Goal: Task Accomplishment & Management: Complete application form

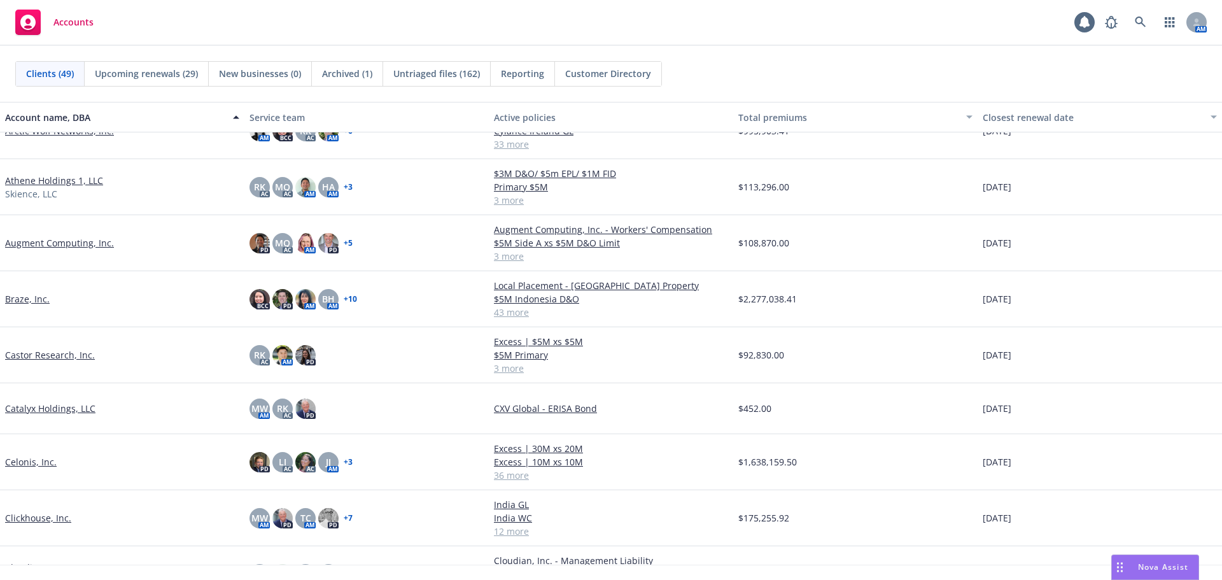
scroll to position [191, 0]
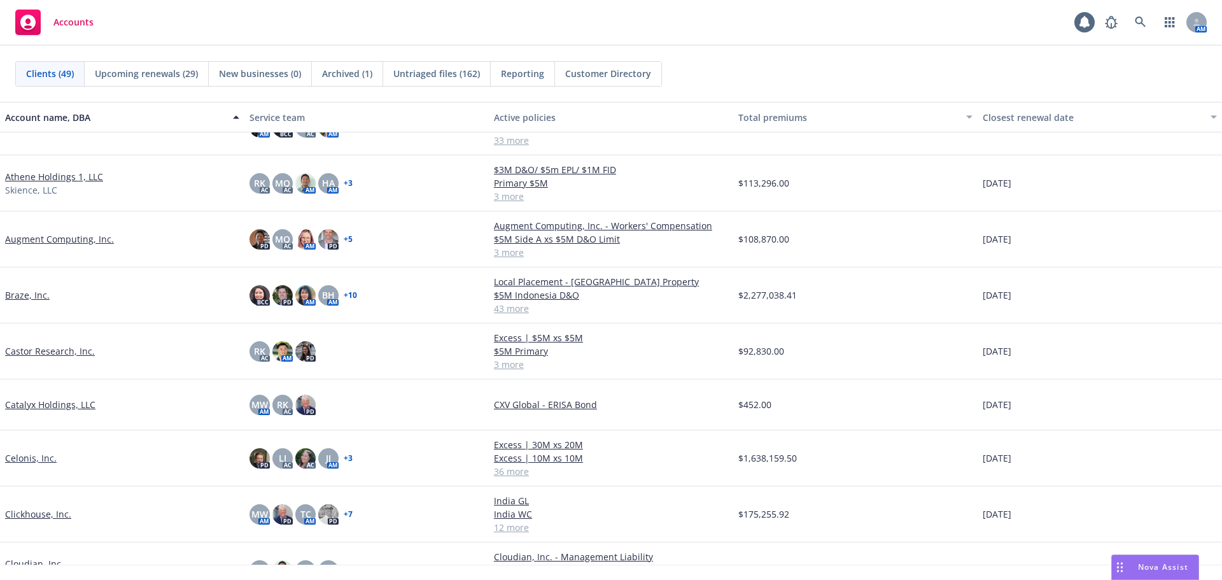
click at [37, 458] on link "Celonis, Inc." at bounding box center [31, 457] width 52 height 13
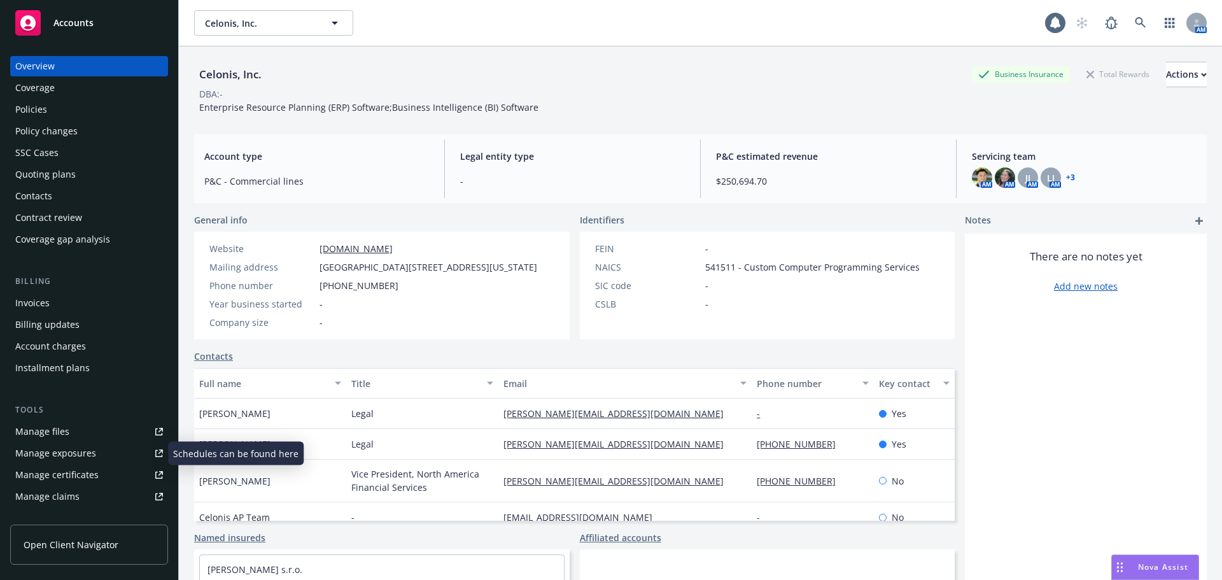
click at [99, 474] on link "Manage certificates" at bounding box center [89, 475] width 158 height 20
click at [111, 118] on div "Policies" at bounding box center [89, 109] width 148 height 20
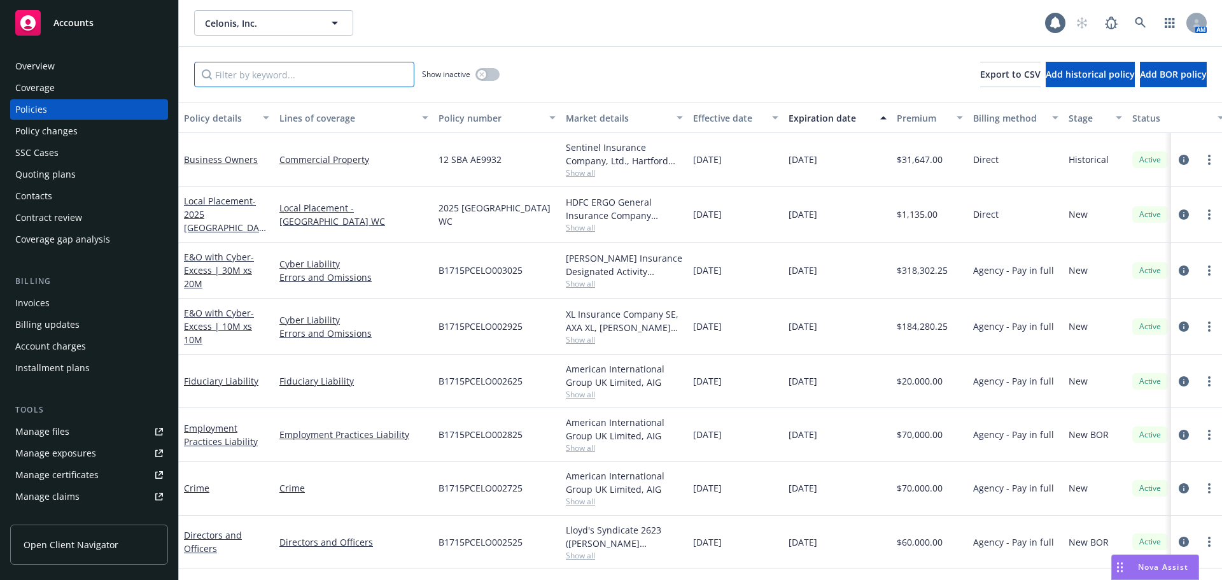
click at [294, 76] on input "Filter by keyword..." at bounding box center [304, 74] width 220 height 25
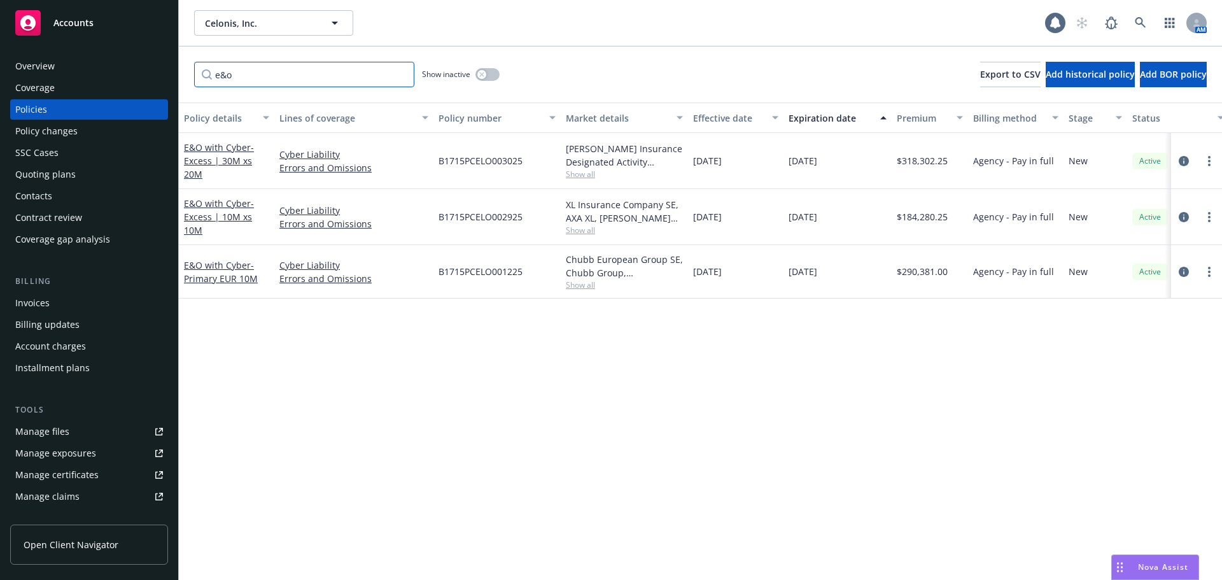
type input "e&o"
click at [106, 479] on link "Manage certificates" at bounding box center [89, 475] width 158 height 20
click at [472, 272] on span "B1715PCELO001225" at bounding box center [481, 271] width 84 height 13
copy span "B1715PCELO001225"
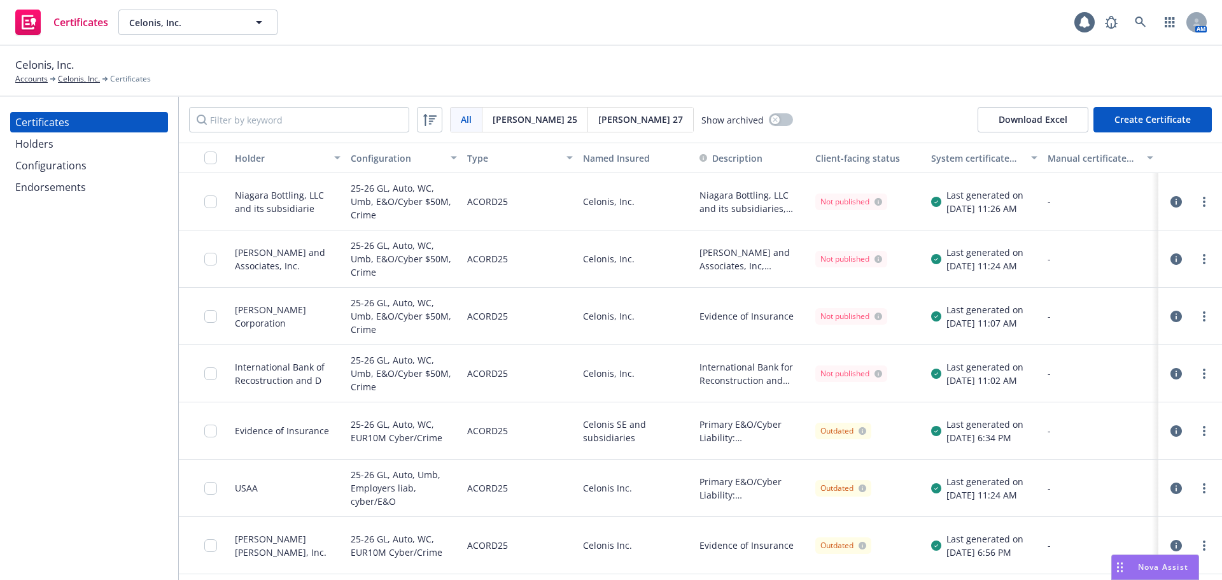
click at [102, 173] on div "Configurations" at bounding box center [89, 165] width 148 height 20
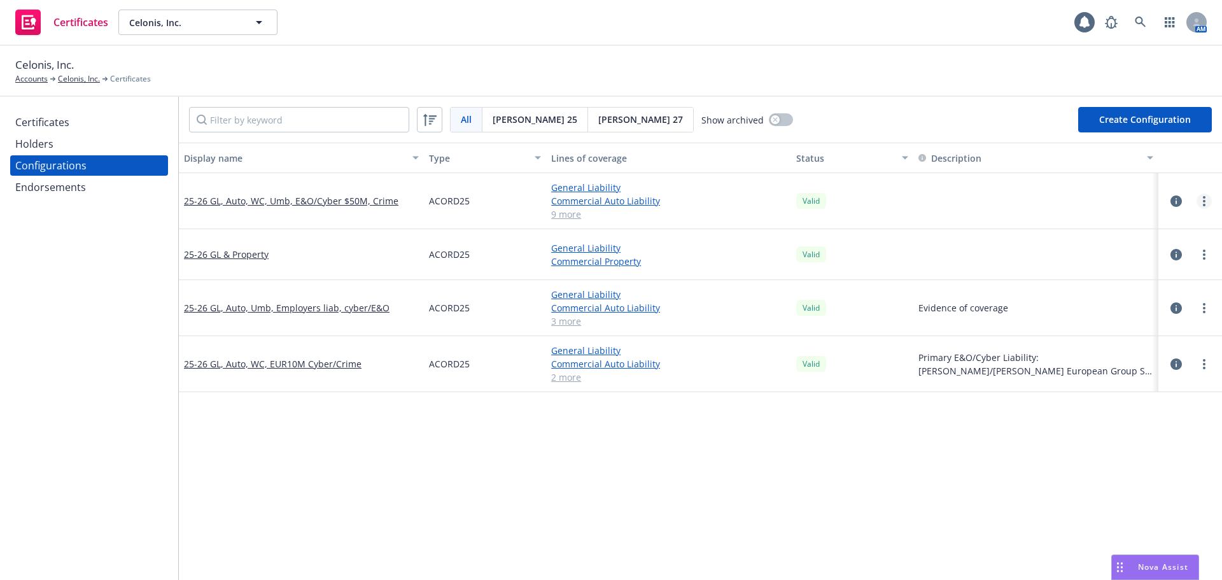
click at [1203, 205] on circle "more" at bounding box center [1204, 205] width 3 height 3
click at [1157, 225] on link "Edit" at bounding box center [1132, 227] width 140 height 25
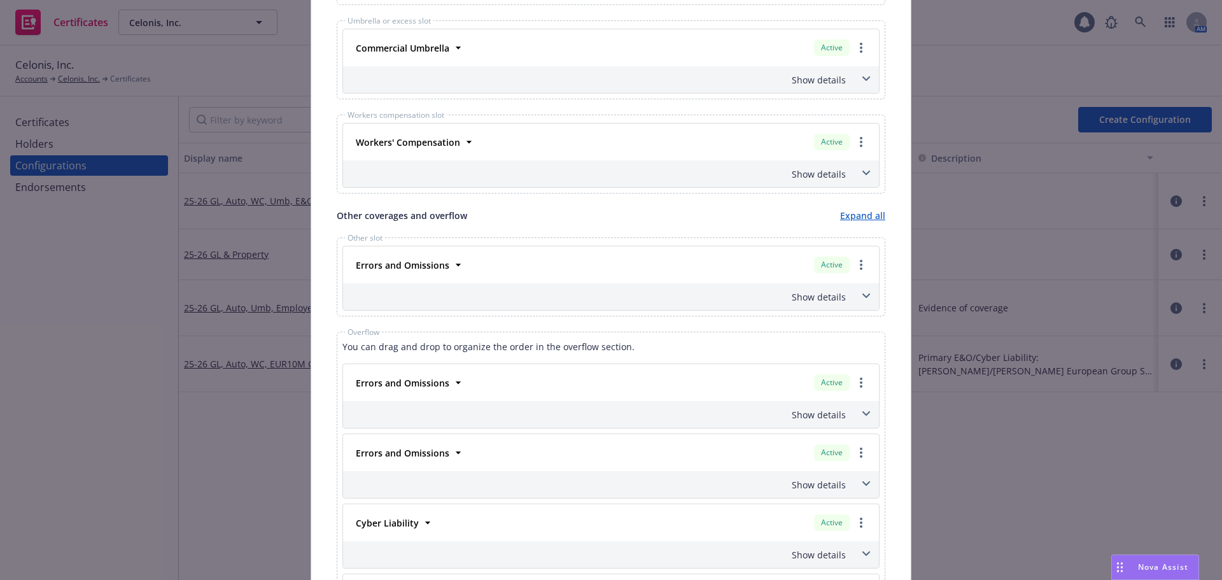
scroll to position [700, 0]
click at [456, 264] on icon at bounding box center [458, 264] width 5 height 3
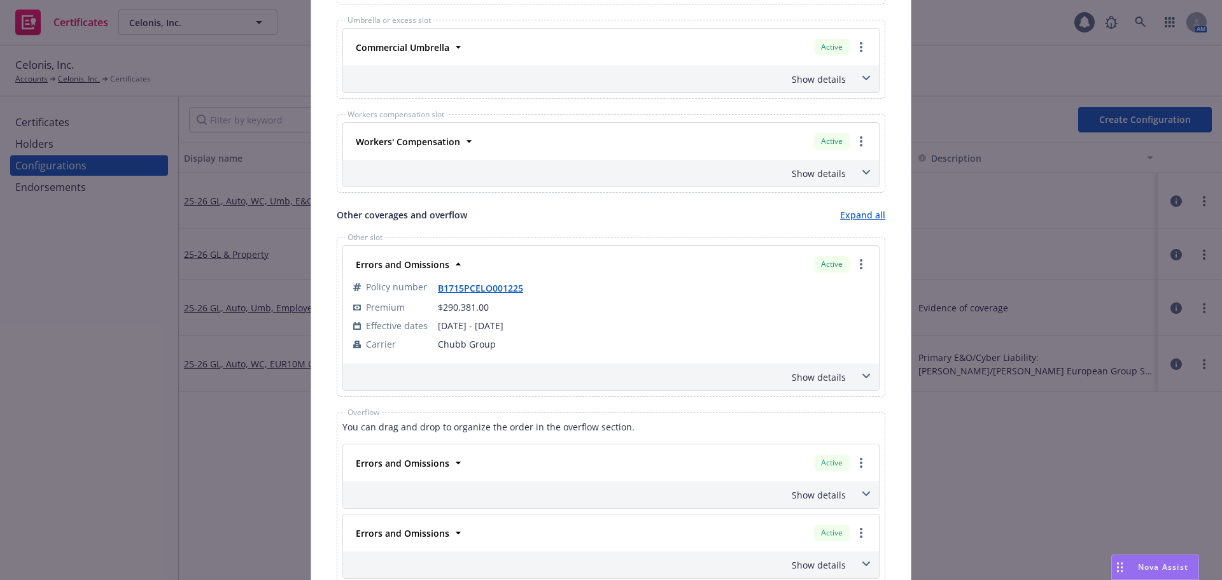
click at [828, 379] on div "Show details" at bounding box center [596, 376] width 500 height 13
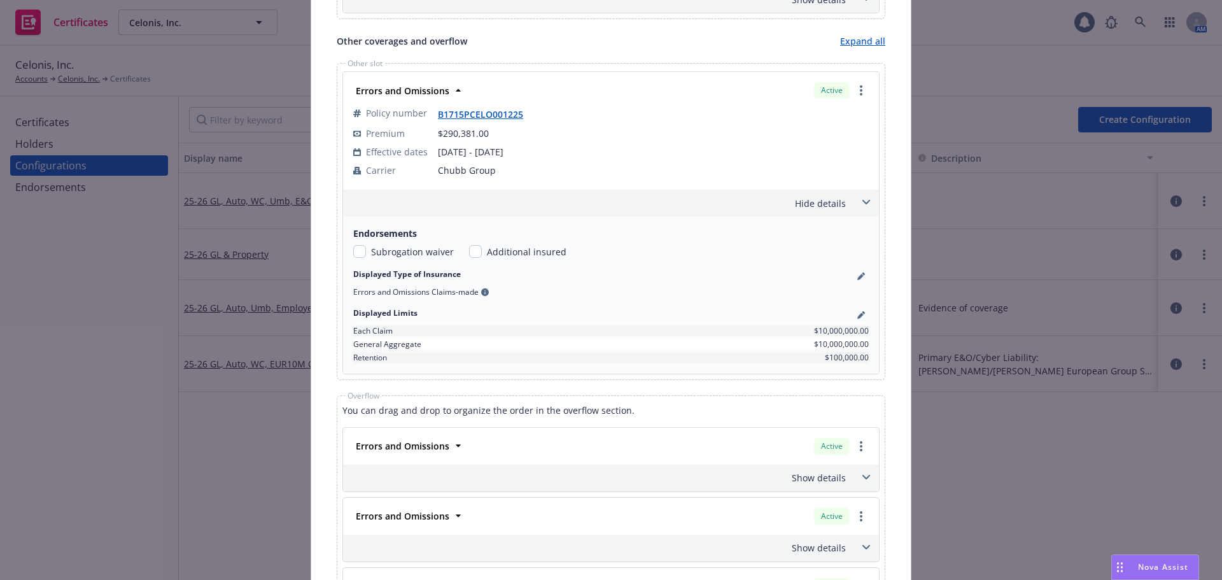
scroll to position [891, 0]
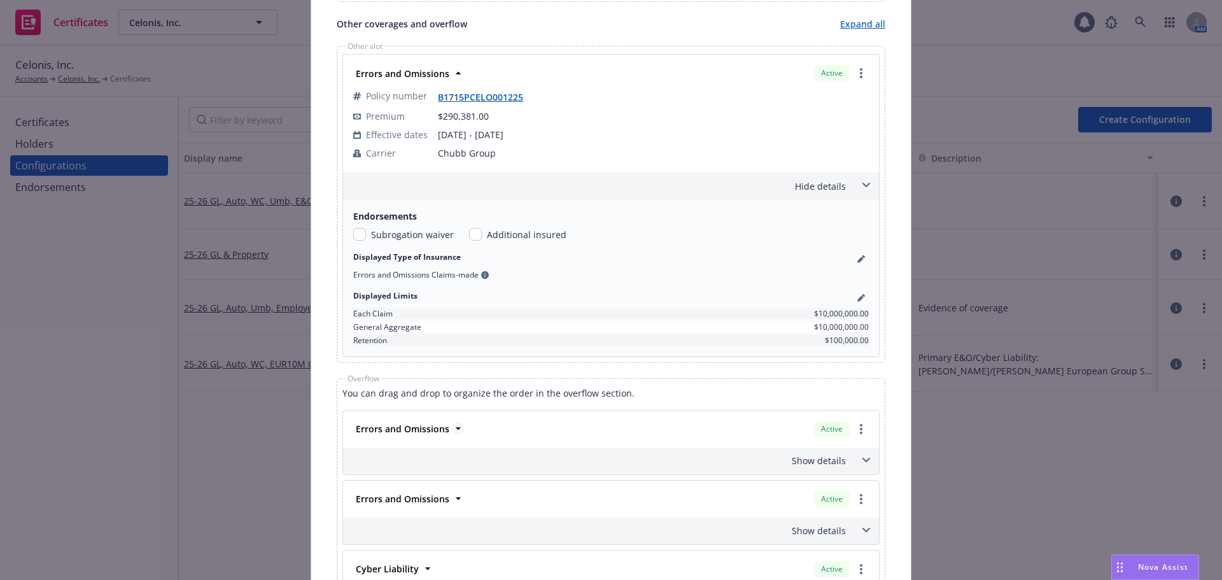
click at [454, 432] on icon at bounding box center [458, 428] width 13 height 13
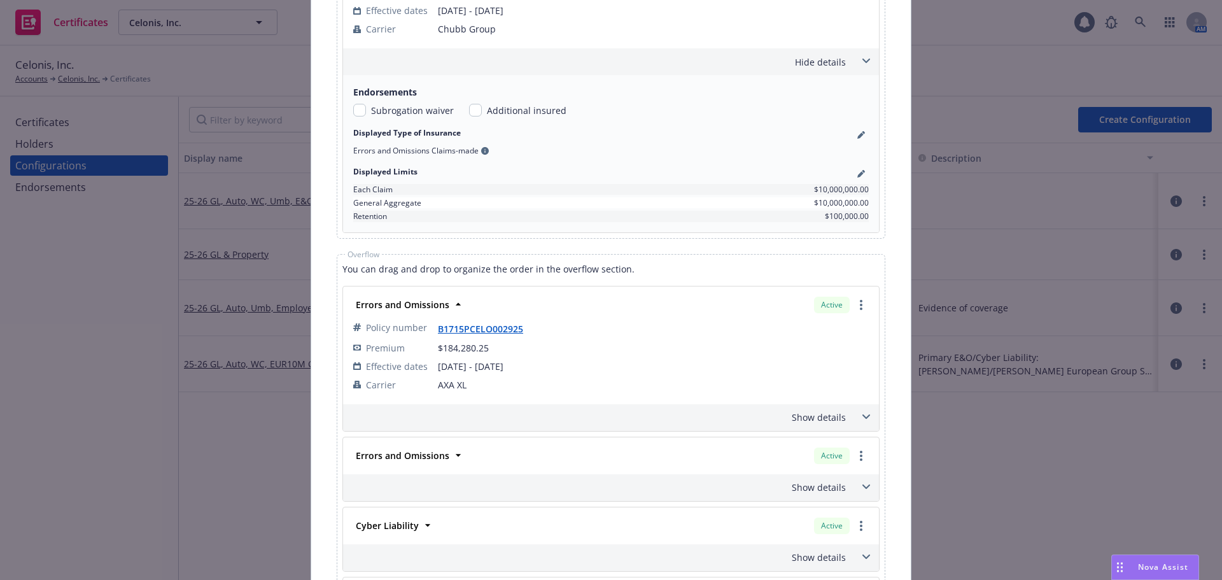
scroll to position [1018, 0]
click at [827, 414] on div "Show details" at bounding box center [596, 413] width 500 height 13
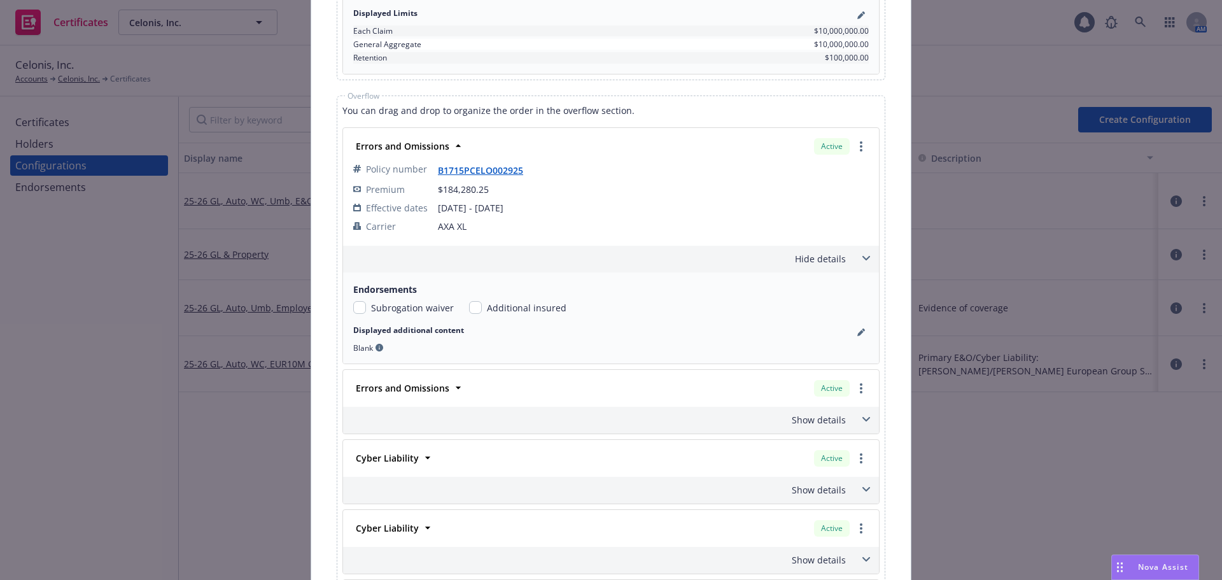
scroll to position [1209, 0]
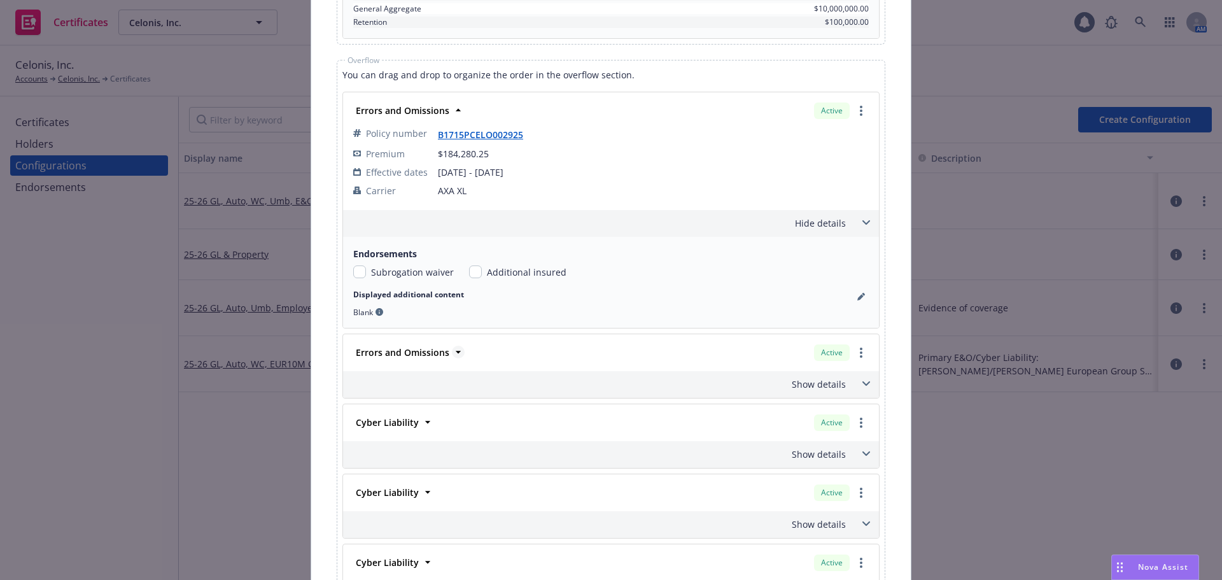
click at [432, 354] on strong "Errors and Omissions" at bounding box center [403, 352] width 94 height 12
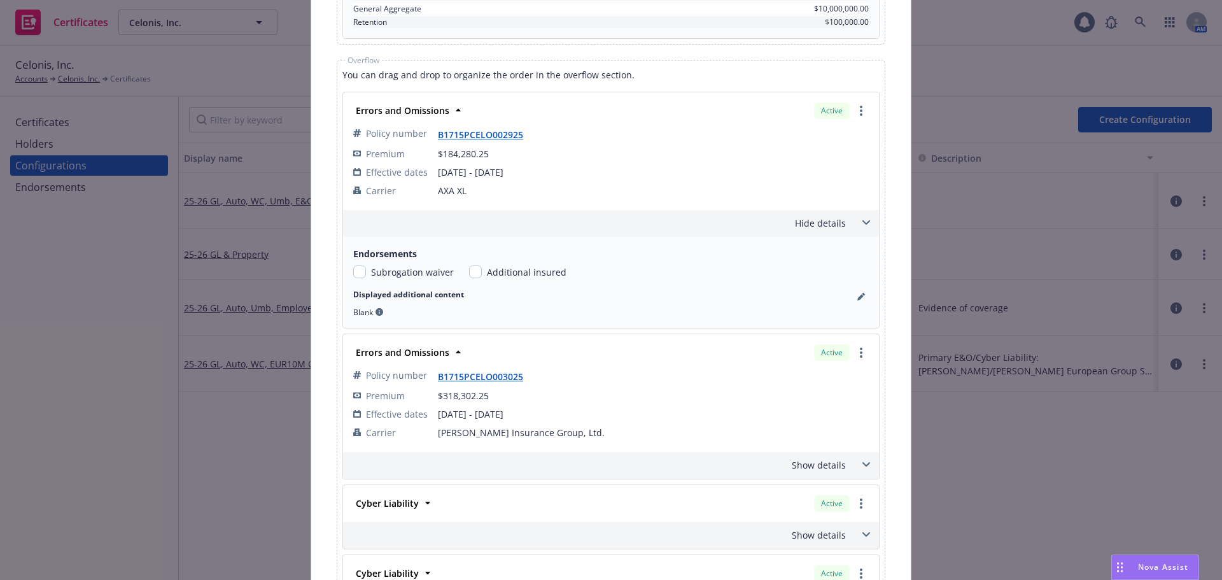
click at [819, 466] on div "Show details" at bounding box center [596, 464] width 500 height 13
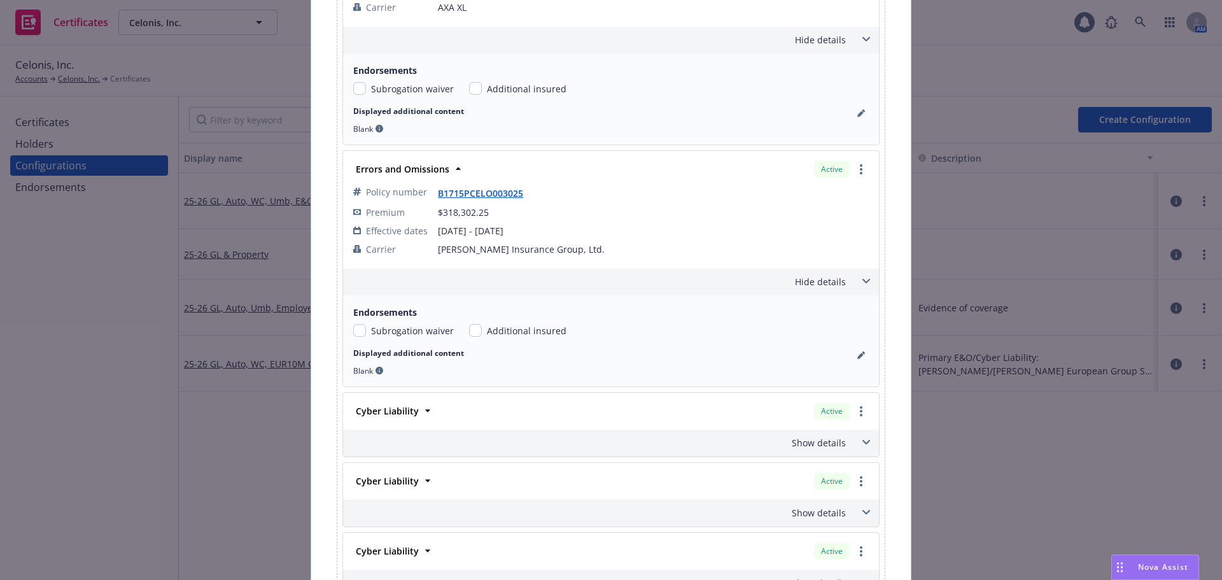
scroll to position [1400, 0]
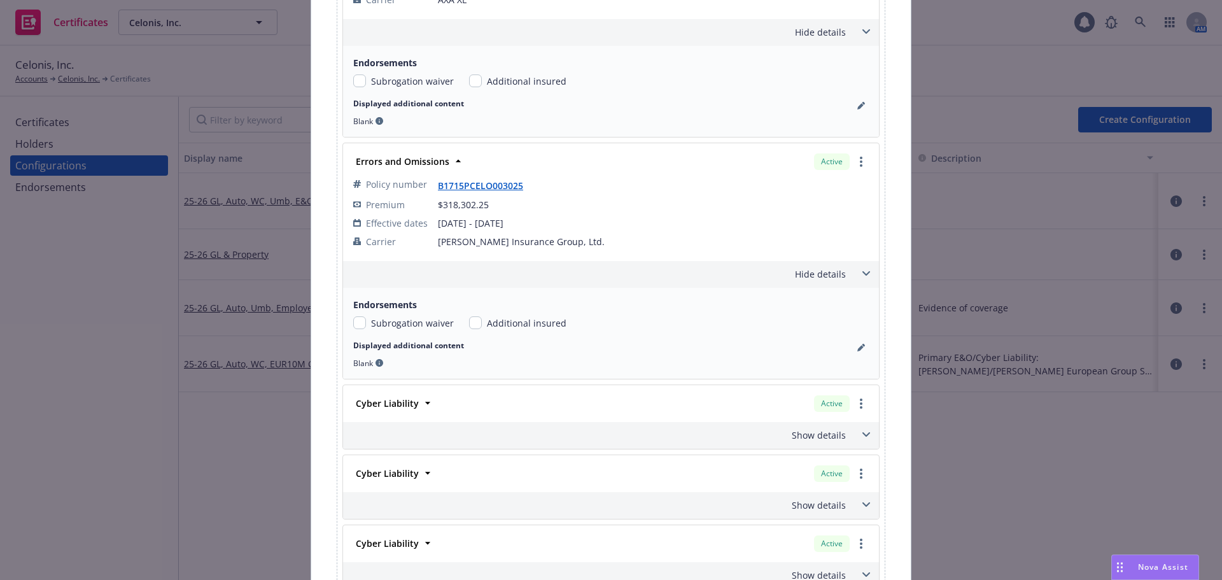
click at [414, 402] on div "Cyber Liability" at bounding box center [386, 403] width 71 height 18
click at [404, 407] on strong "Cyber Liability" at bounding box center [387, 403] width 63 height 12
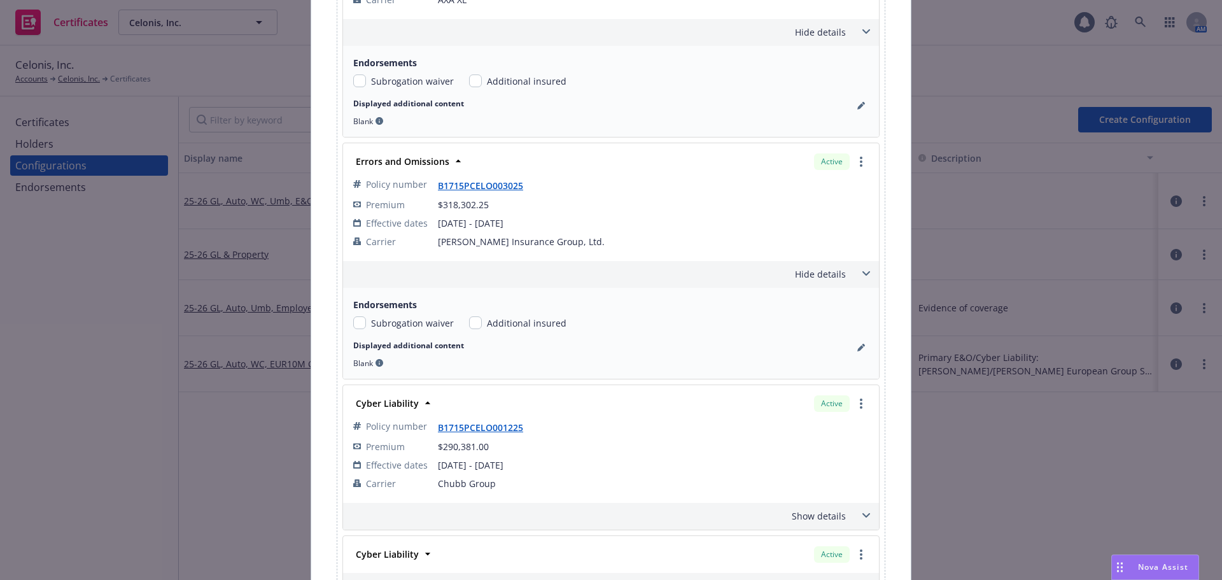
click at [808, 514] on div "Show details" at bounding box center [596, 515] width 500 height 13
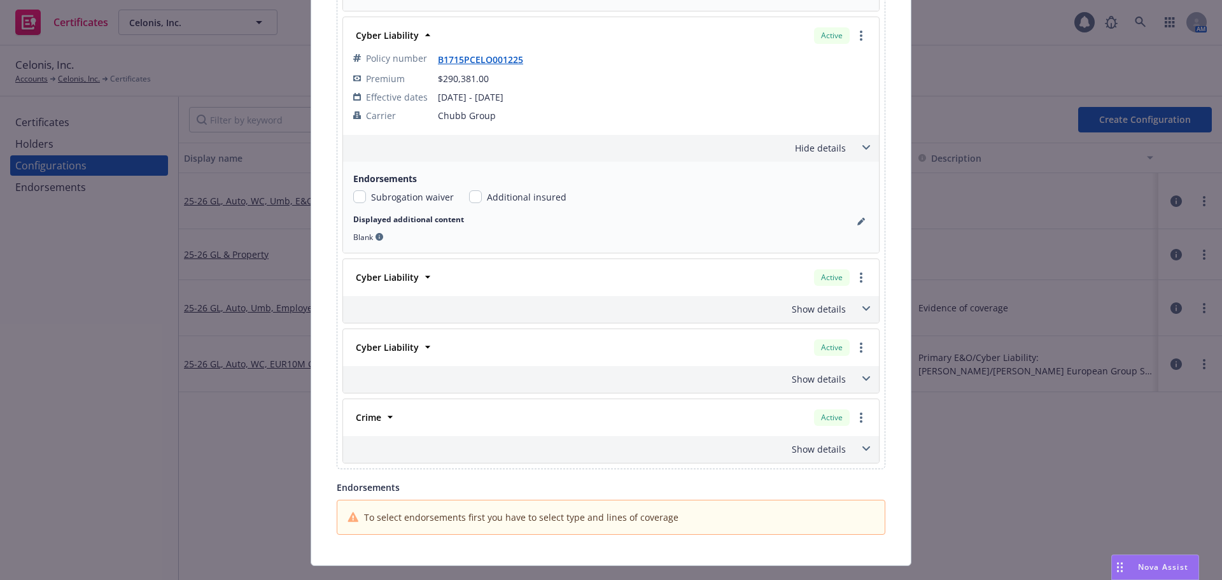
scroll to position [1795, 0]
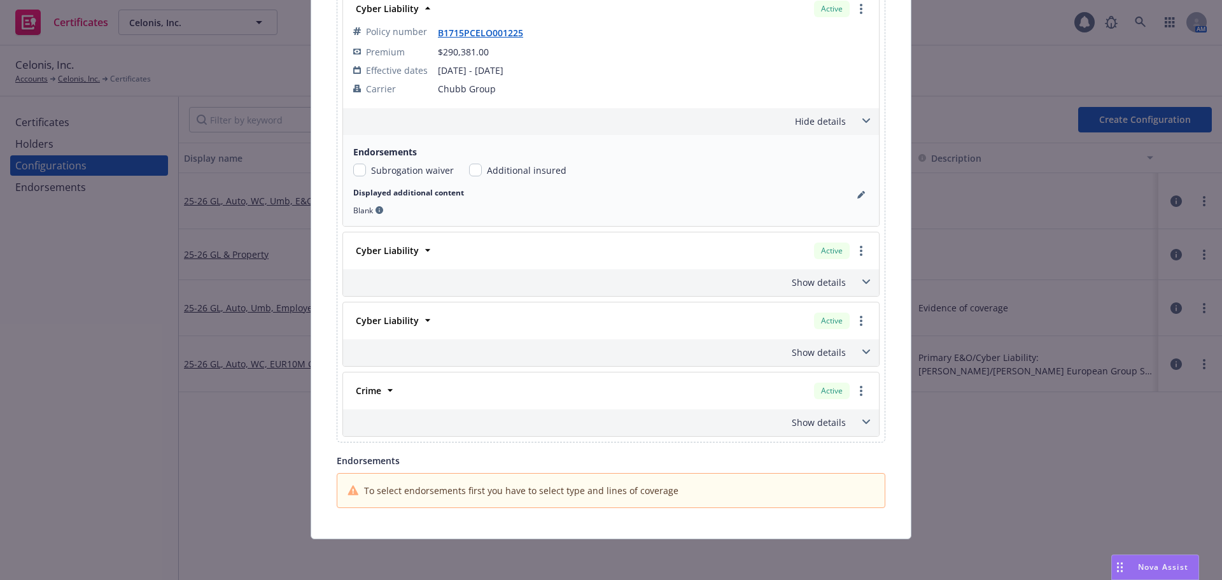
click at [412, 253] on div "Cyber Liability" at bounding box center [386, 250] width 71 height 18
click at [399, 252] on strong "Cyber Liability" at bounding box center [387, 250] width 63 height 12
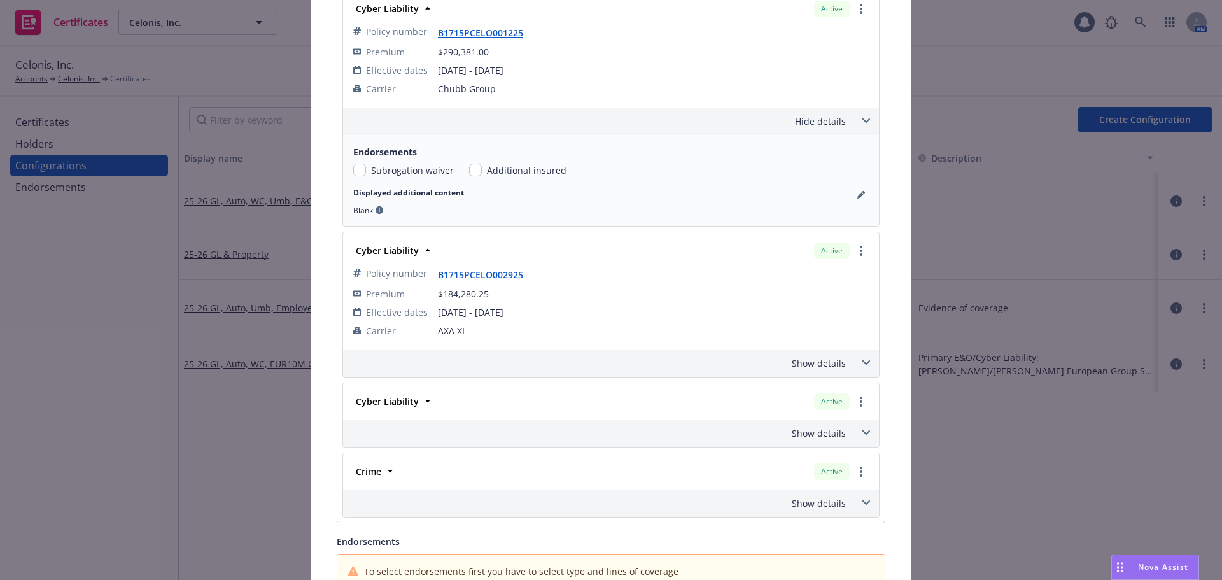
click at [835, 366] on div "Show details" at bounding box center [596, 362] width 500 height 13
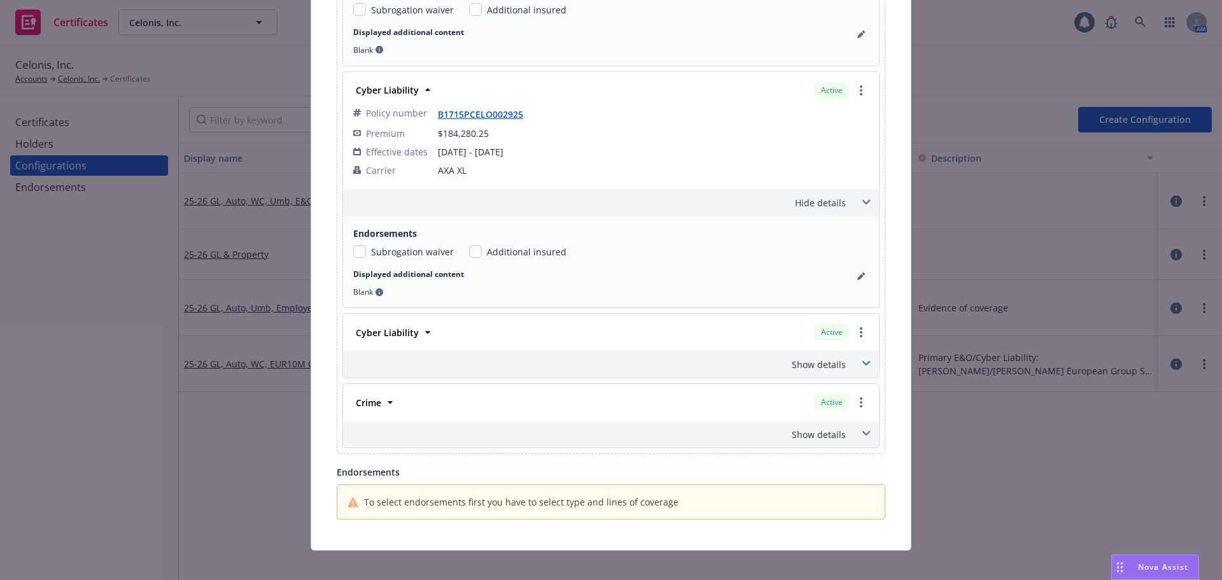
scroll to position [1967, 0]
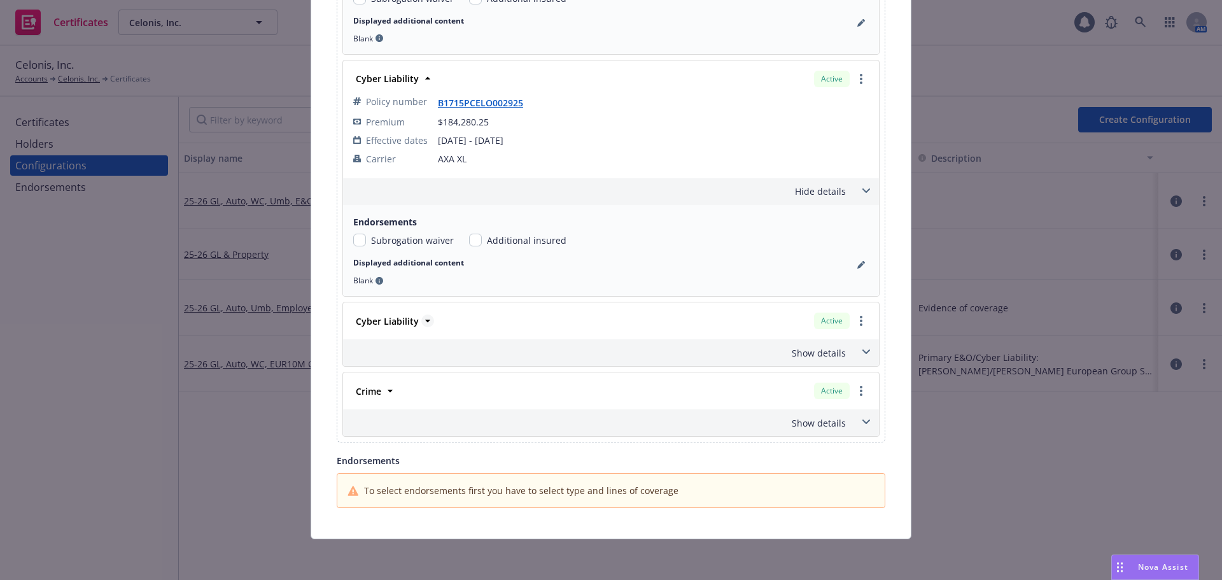
click at [402, 319] on strong "Cyber Liability" at bounding box center [387, 321] width 63 height 12
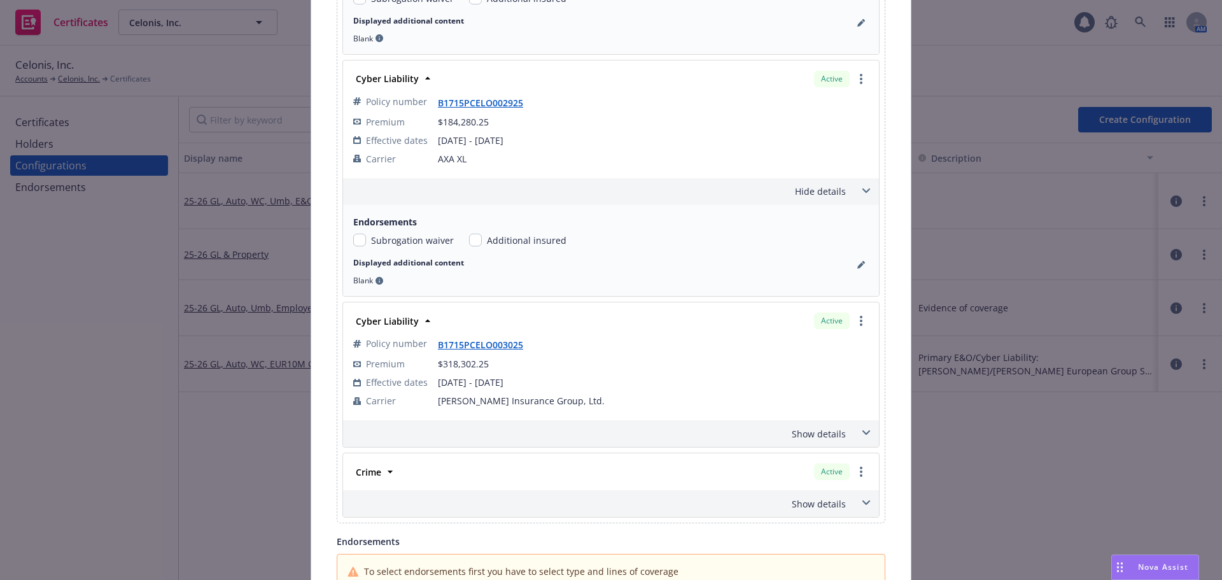
click at [808, 435] on div "Show details" at bounding box center [596, 433] width 500 height 13
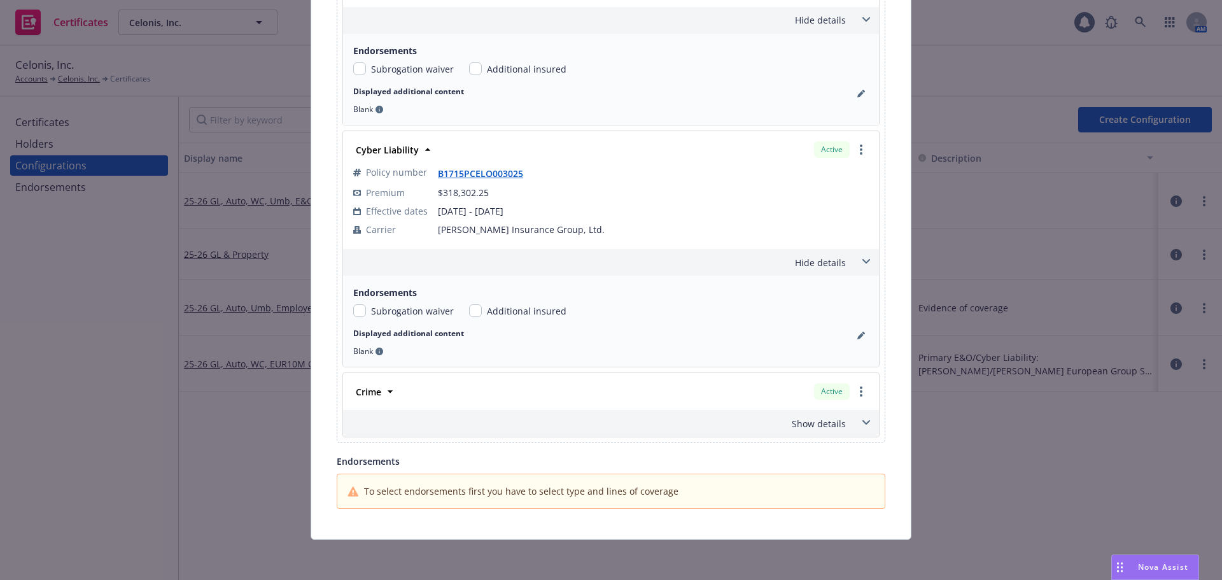
scroll to position [2139, 0]
click at [384, 390] on icon at bounding box center [390, 390] width 13 height 13
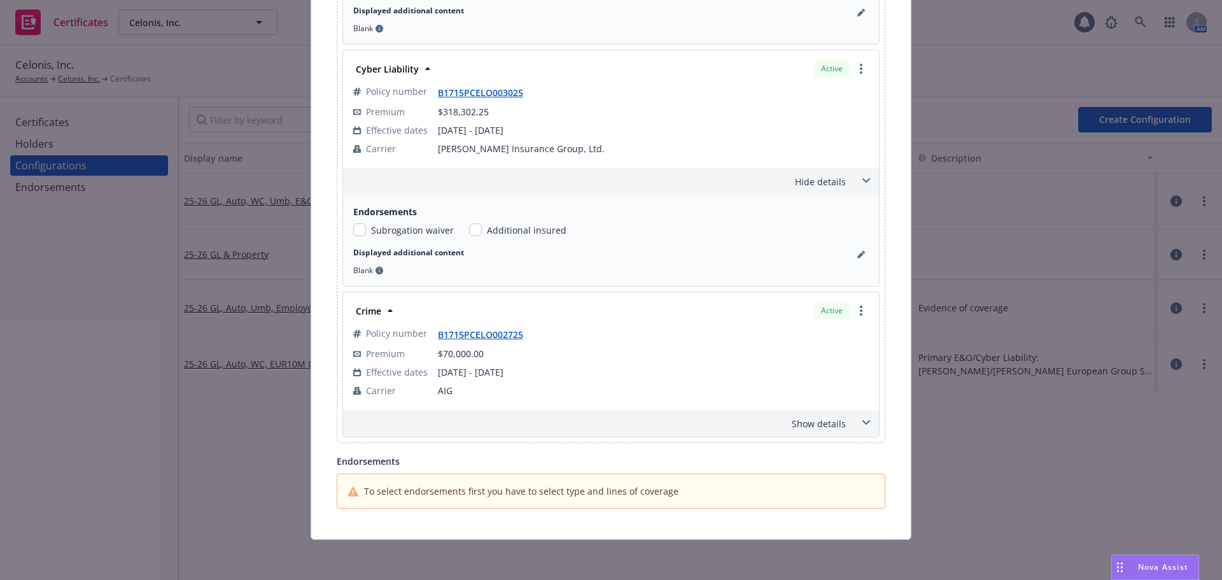
scroll to position [2220, 0]
click at [838, 426] on div "Show details" at bounding box center [596, 422] width 500 height 13
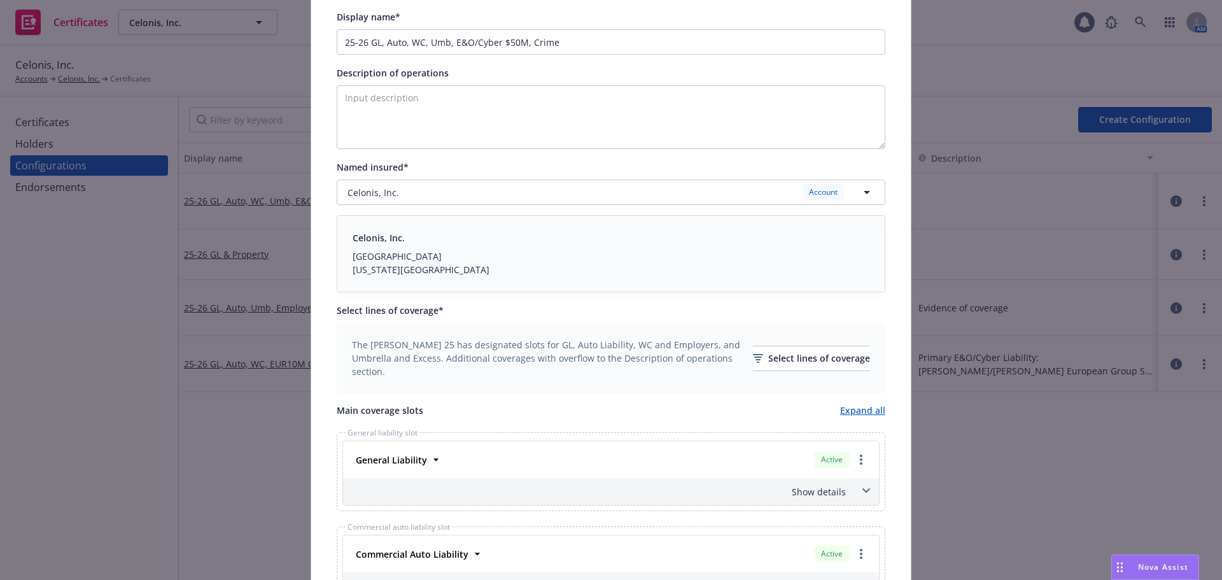
scroll to position [0, 0]
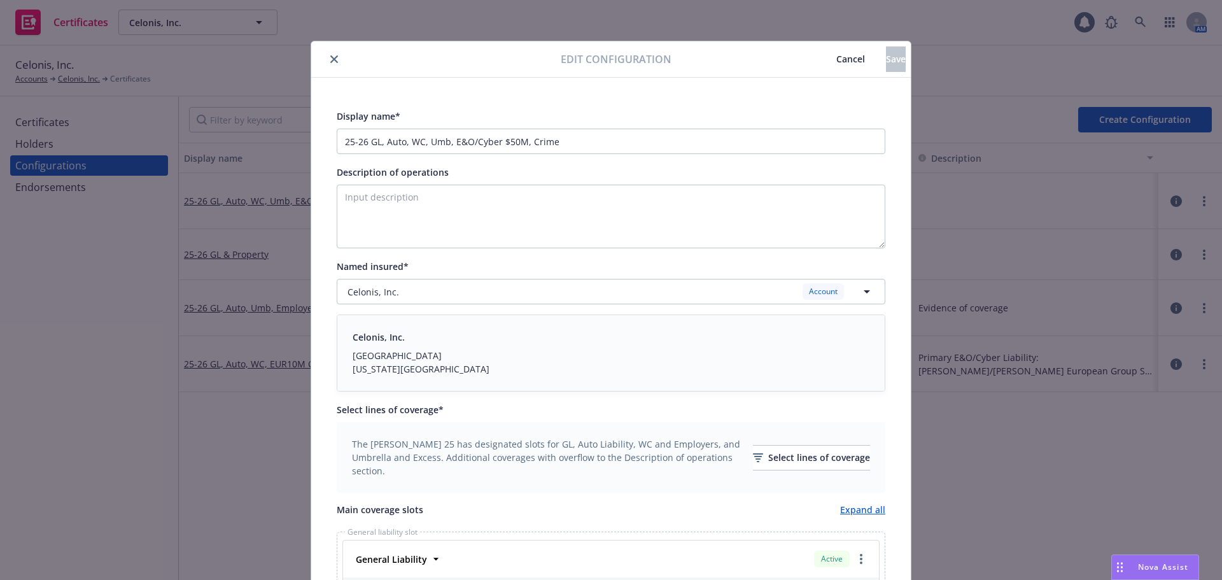
click at [815, 65] on button "Cancel" at bounding box center [850, 58] width 71 height 25
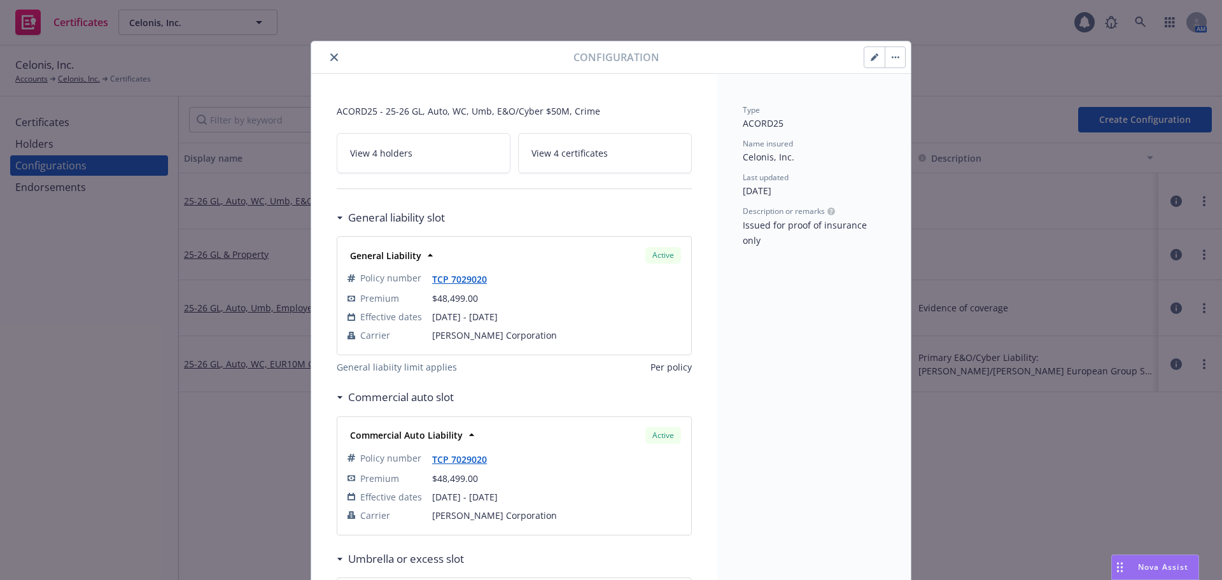
click at [331, 56] on icon "close" at bounding box center [334, 57] width 8 height 8
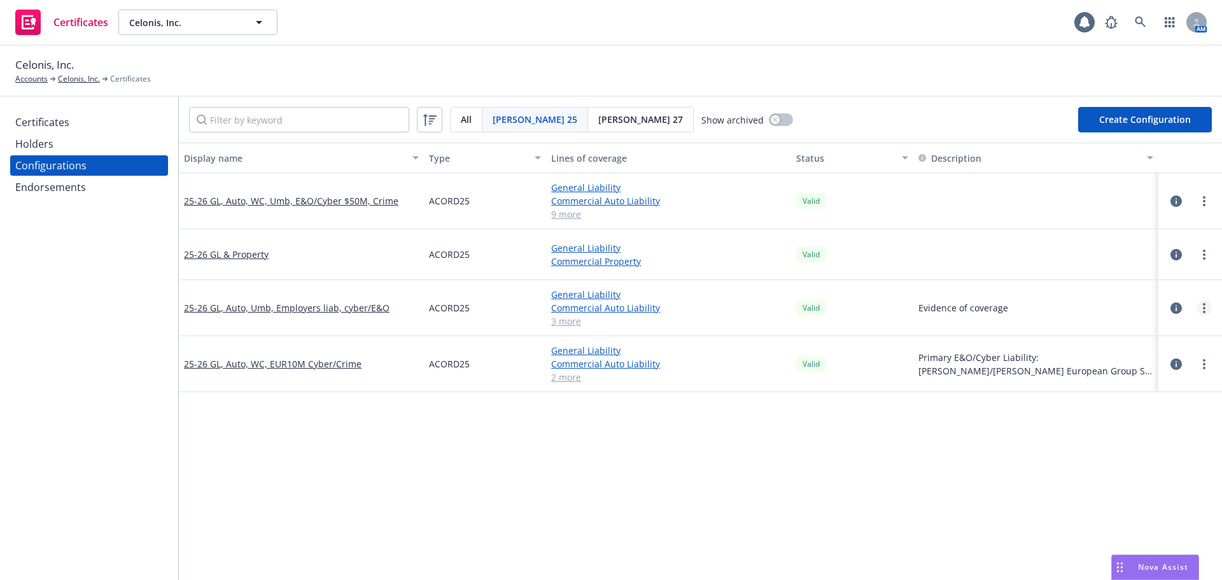
click at [1203, 309] on icon "more" at bounding box center [1204, 308] width 3 height 10
click at [1094, 334] on link "Edit" at bounding box center [1132, 333] width 140 height 25
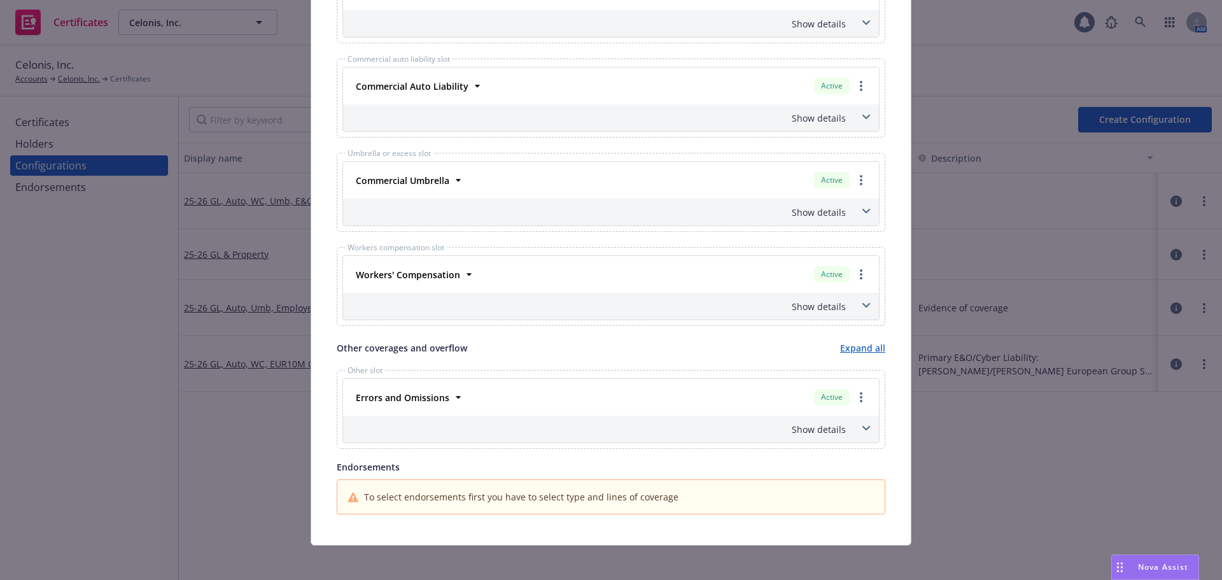
scroll to position [574, 0]
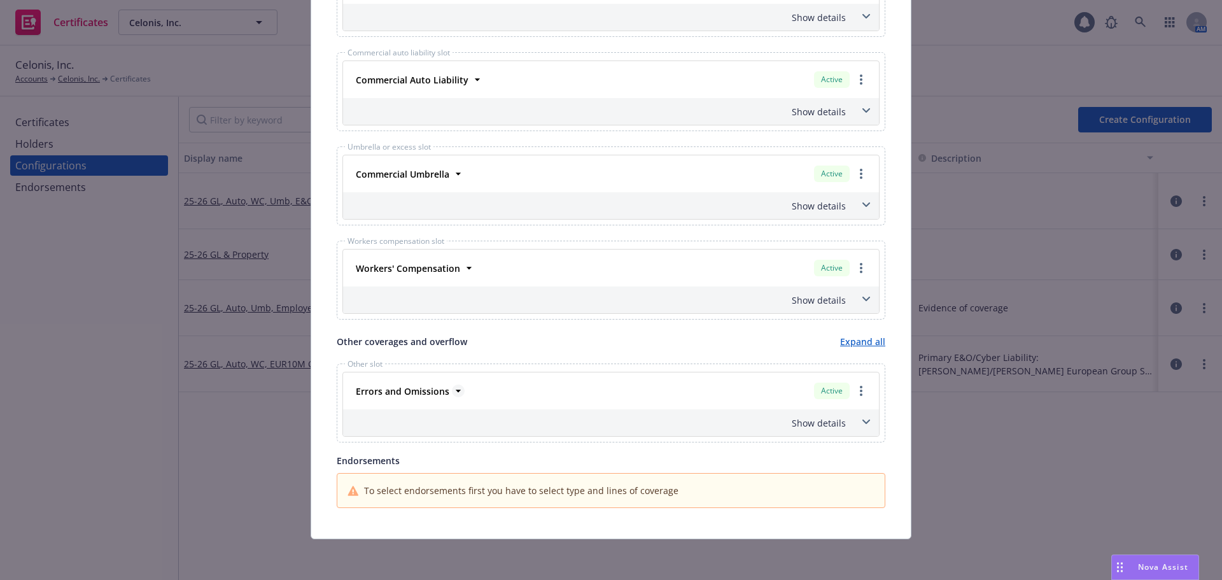
click at [425, 391] on strong "Errors and Omissions" at bounding box center [403, 391] width 94 height 12
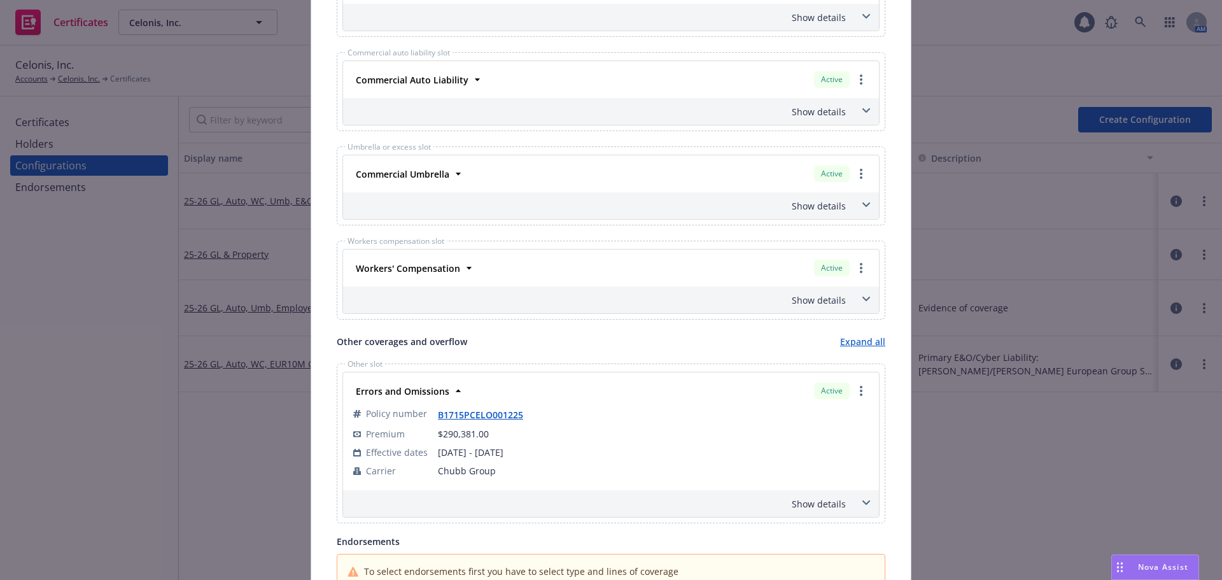
click at [792, 501] on div "Show details" at bounding box center [596, 503] width 500 height 13
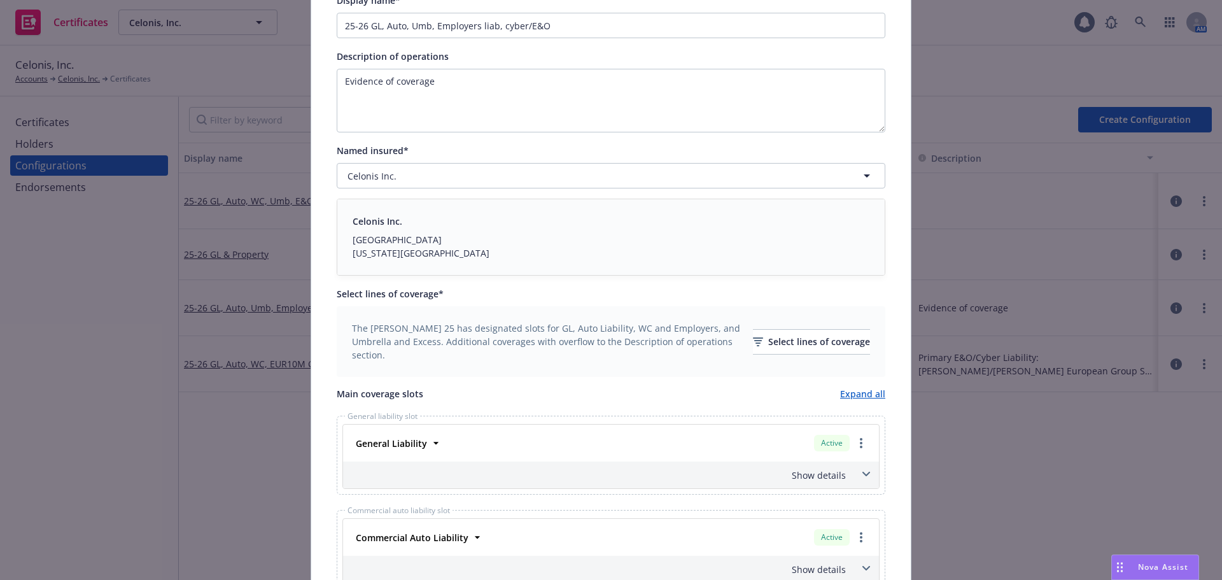
scroll to position [0, 0]
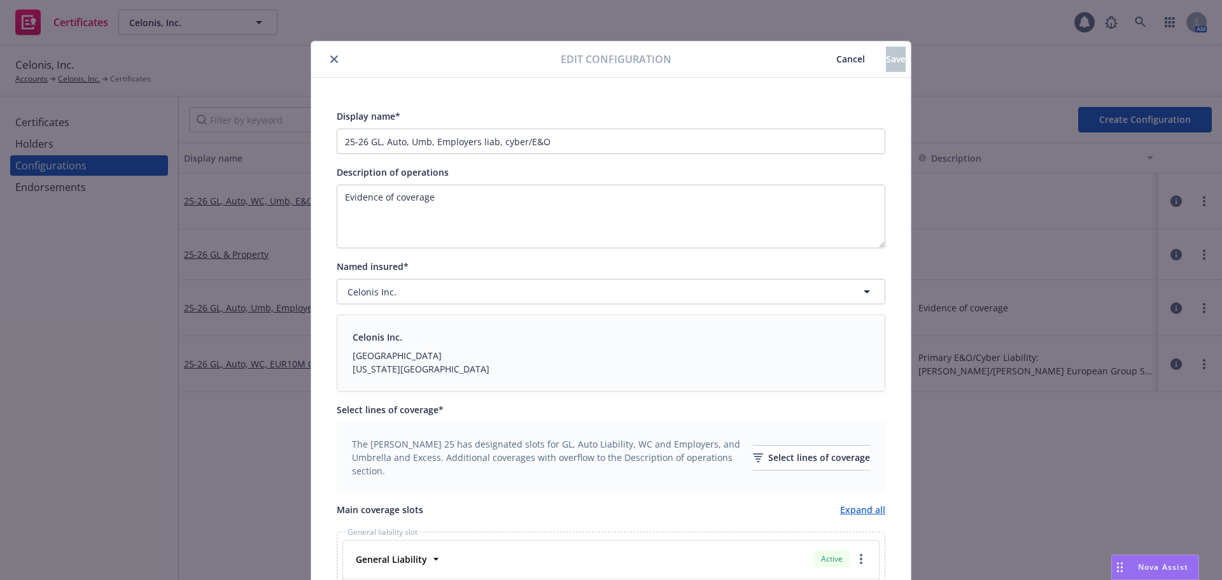
click at [815, 65] on button "Cancel" at bounding box center [850, 58] width 71 height 25
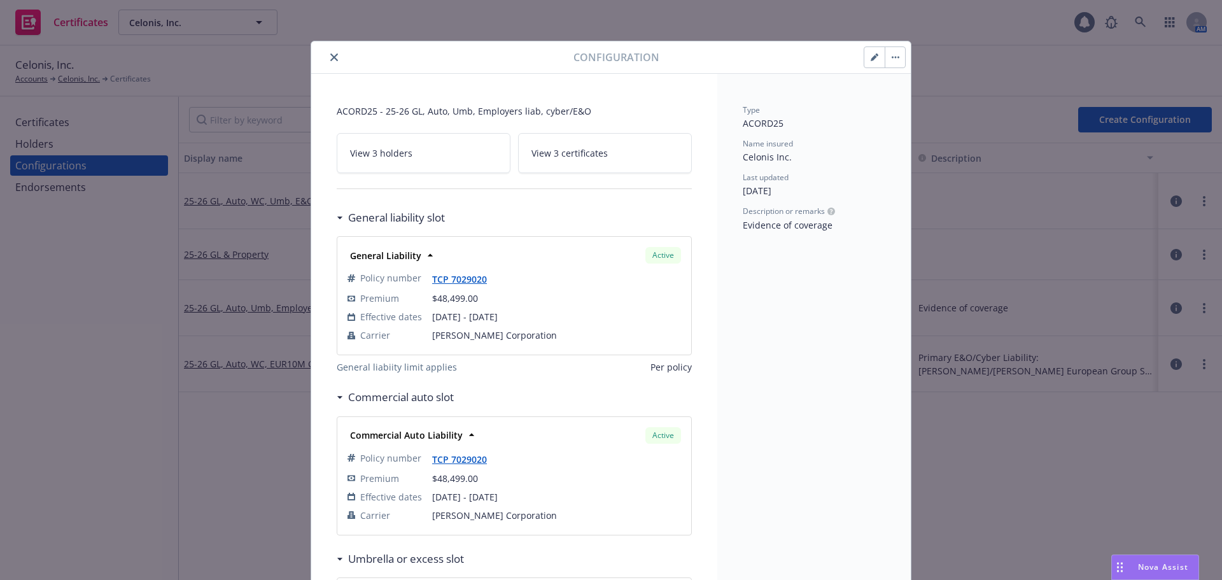
click at [330, 59] on icon "close" at bounding box center [334, 57] width 8 height 8
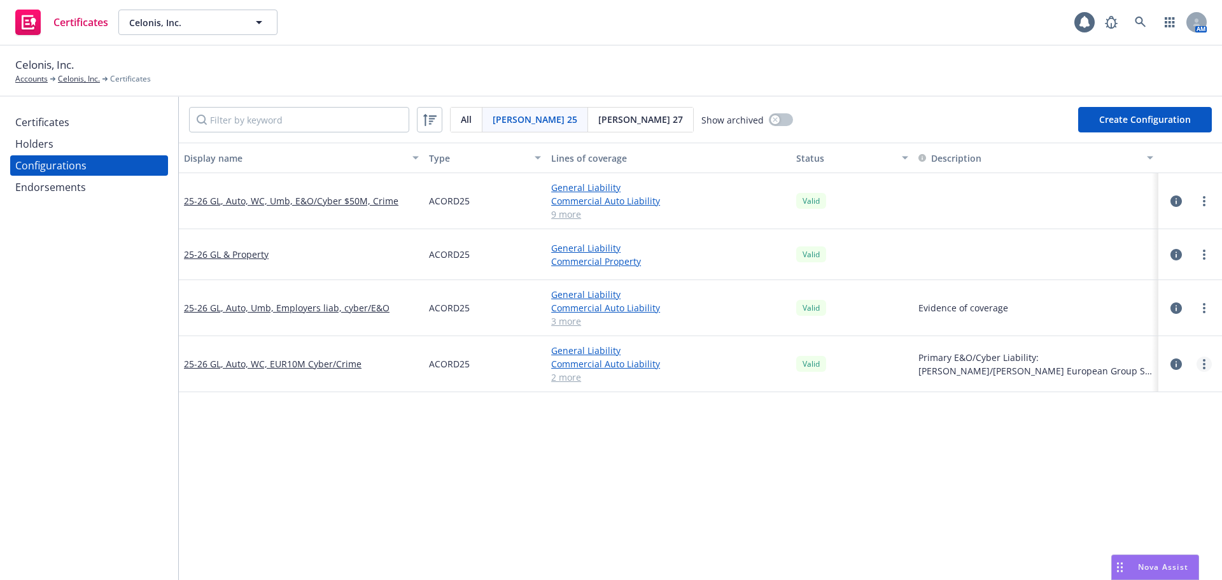
click at [1197, 366] on link "more" at bounding box center [1204, 363] width 15 height 15
click at [1103, 398] on link "Edit" at bounding box center [1132, 389] width 140 height 25
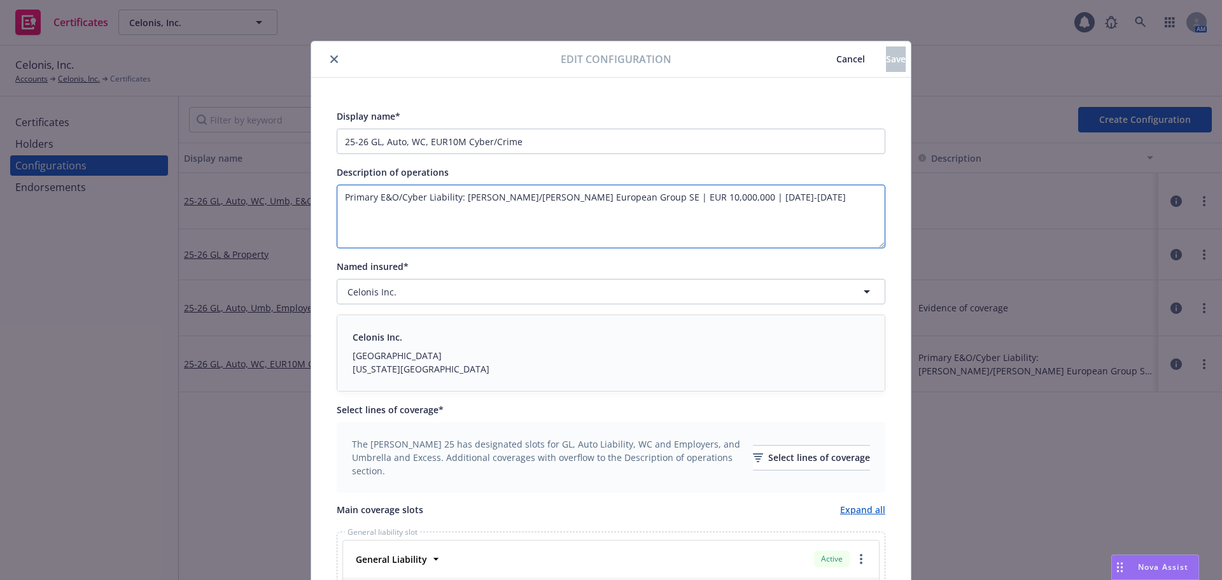
click at [461, 197] on textarea "Primary E&O/Cyber Liability: Miller/Chubb European Group SE | EUR 10,000,000 | …" at bounding box center [611, 217] width 549 height 64
paste textarea "B1715PCELO001225"
click at [628, 229] on textarea "Primary E&O/Cyber Liability: Policy # B1715PCELO001225 | Miller/Chubb European …" at bounding box center [611, 217] width 549 height 64
type textarea "Primary E&O/Cyber Liability: Policy # B1715PCELO001225 | Miller/Chubb European …"
click at [328, 225] on div "Display name* 25-26 GL, Auto, WC, EUR10M Cyber/Crime Description of operations …" at bounding box center [611, 548] width 600 height 940
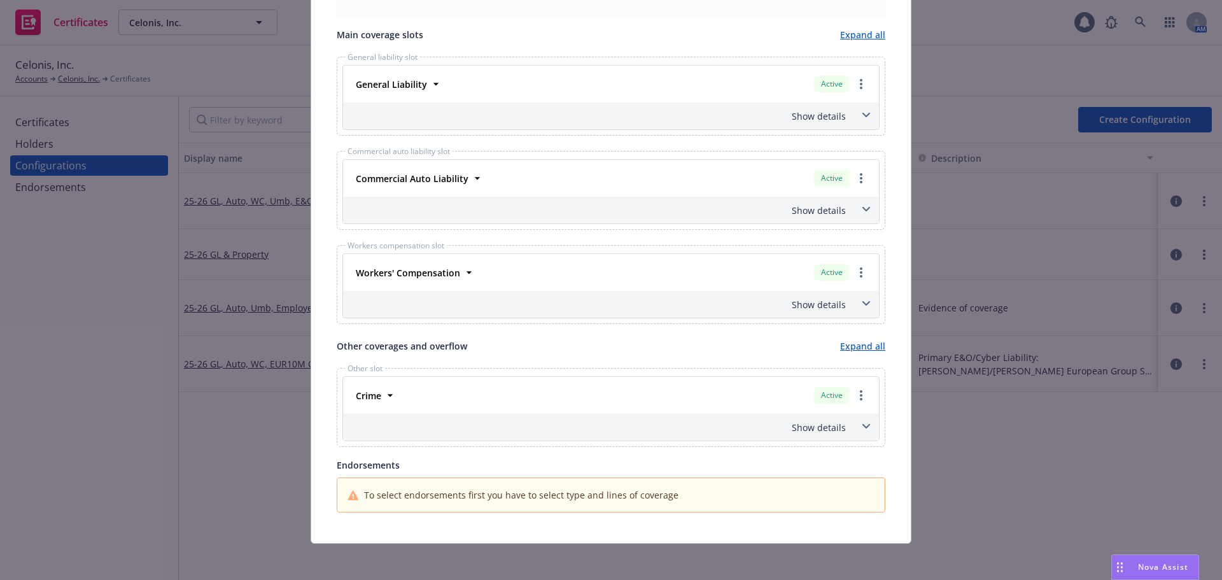
scroll to position [479, 0]
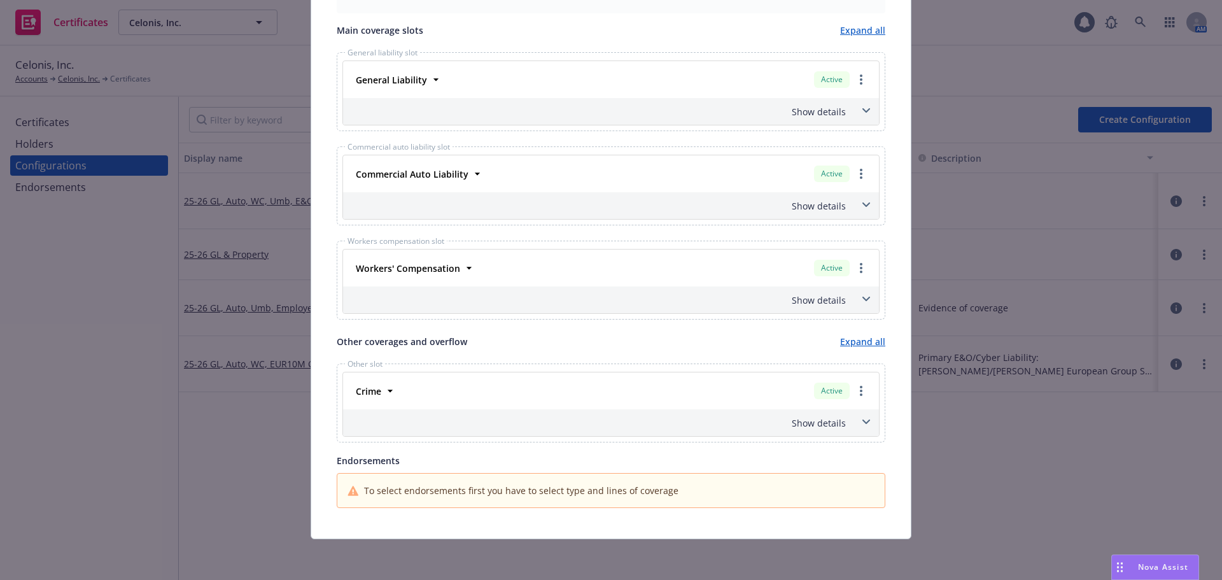
click at [511, 487] on span "To select endorsements first you have to select type and lines of coverage" at bounding box center [521, 490] width 314 height 13
click at [816, 434] on div "Show details" at bounding box center [611, 422] width 536 height 27
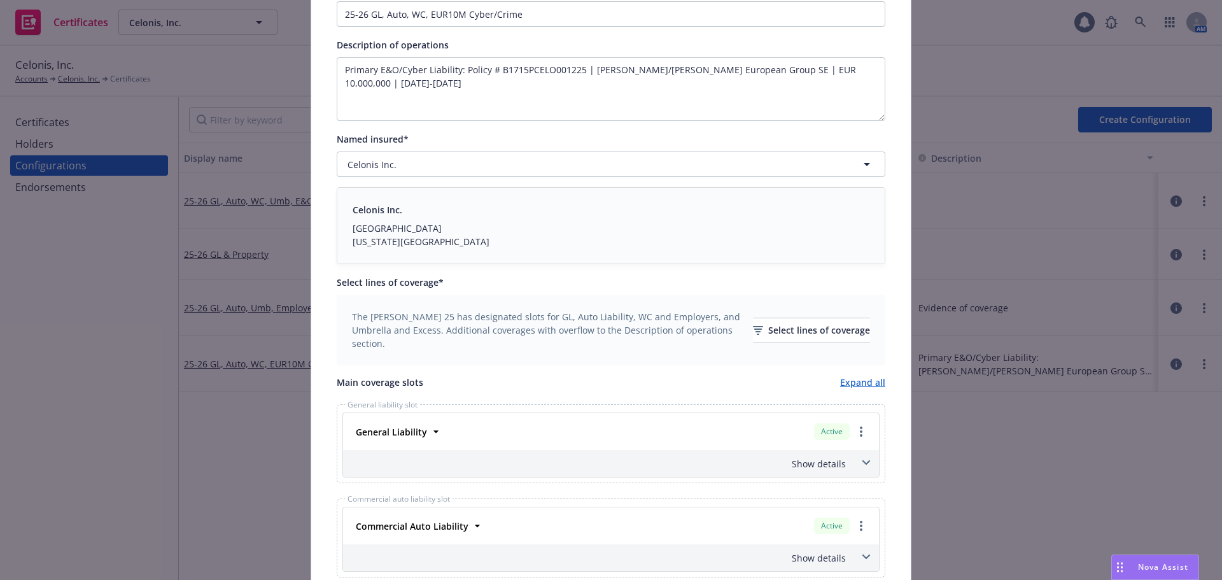
scroll to position [0, 0]
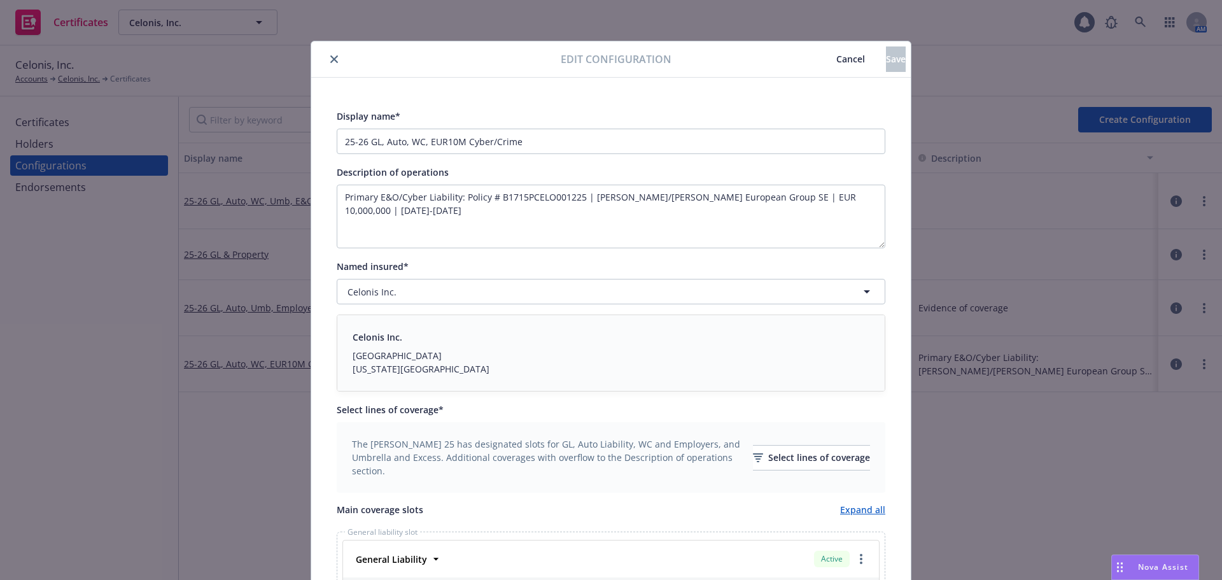
click at [815, 68] on button "Cancel" at bounding box center [850, 58] width 71 height 25
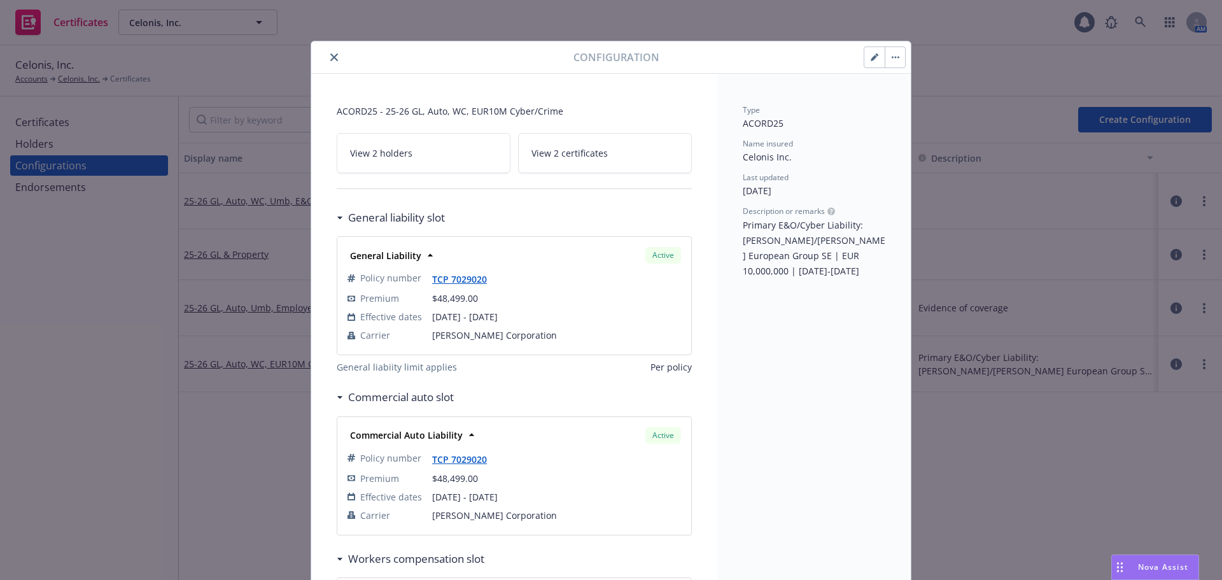
click at [871, 59] on icon "button" at bounding box center [874, 58] width 6 height 6
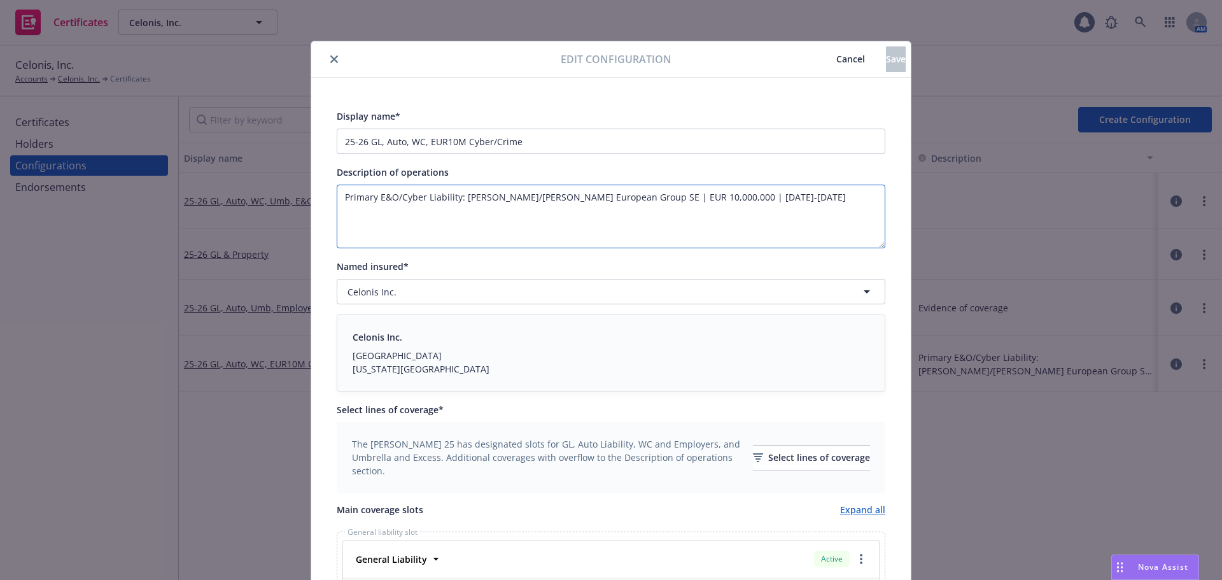
click at [459, 196] on textarea "Primary E&O/Cyber Liability: Miller/Chubb European Group SE | EUR 10,000,000 | …" at bounding box center [611, 217] width 549 height 64
paste textarea "B1715PCELO001225"
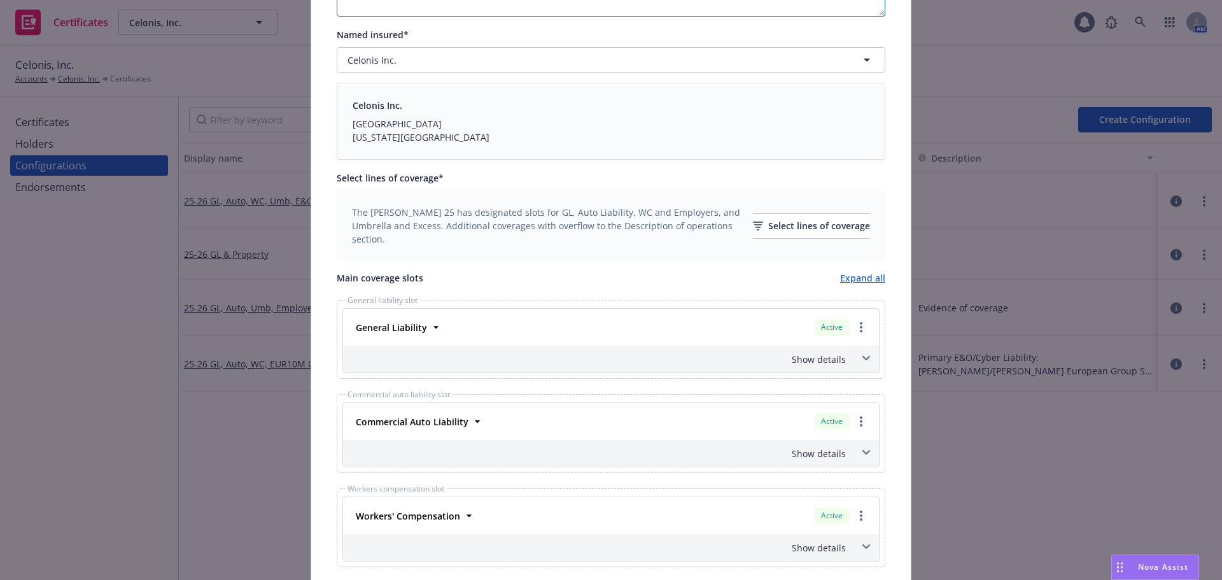
scroll to position [255, 0]
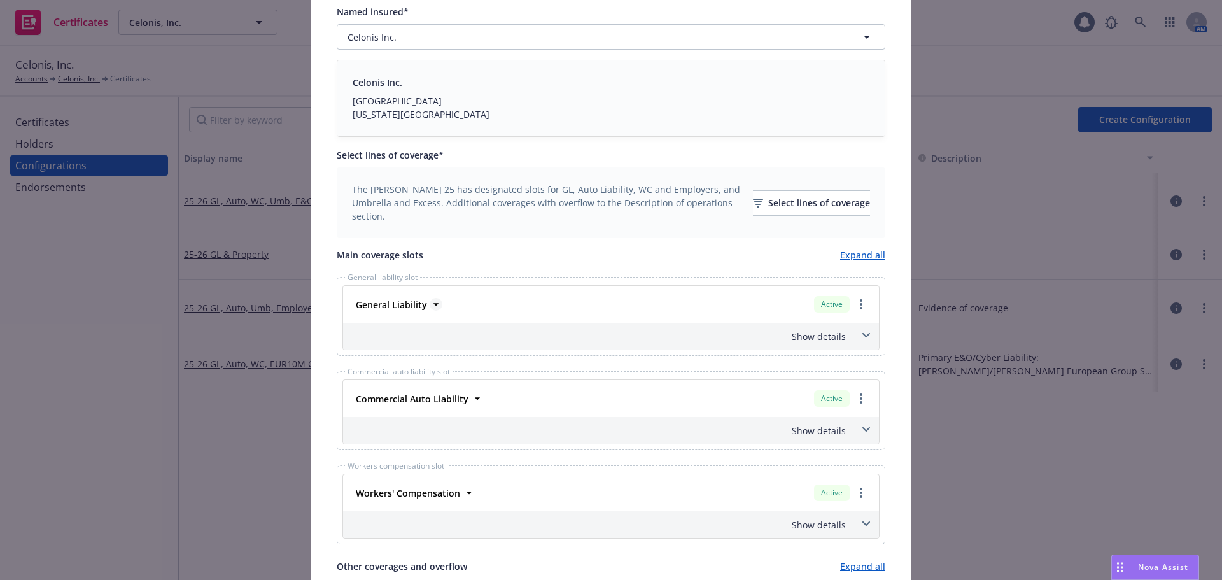
type textarea "Primary E&O/Cyber Liability: Policy # B1715PCELO001225 | Miller/Chubb European …"
click at [407, 306] on strong "General Liability" at bounding box center [391, 305] width 71 height 12
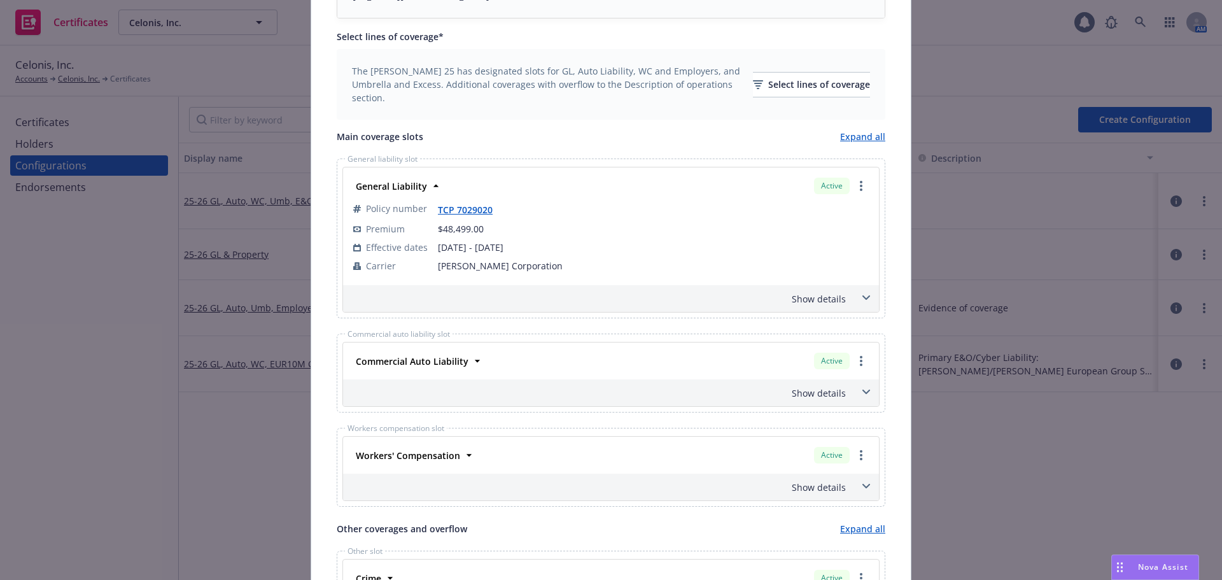
scroll to position [382, 0]
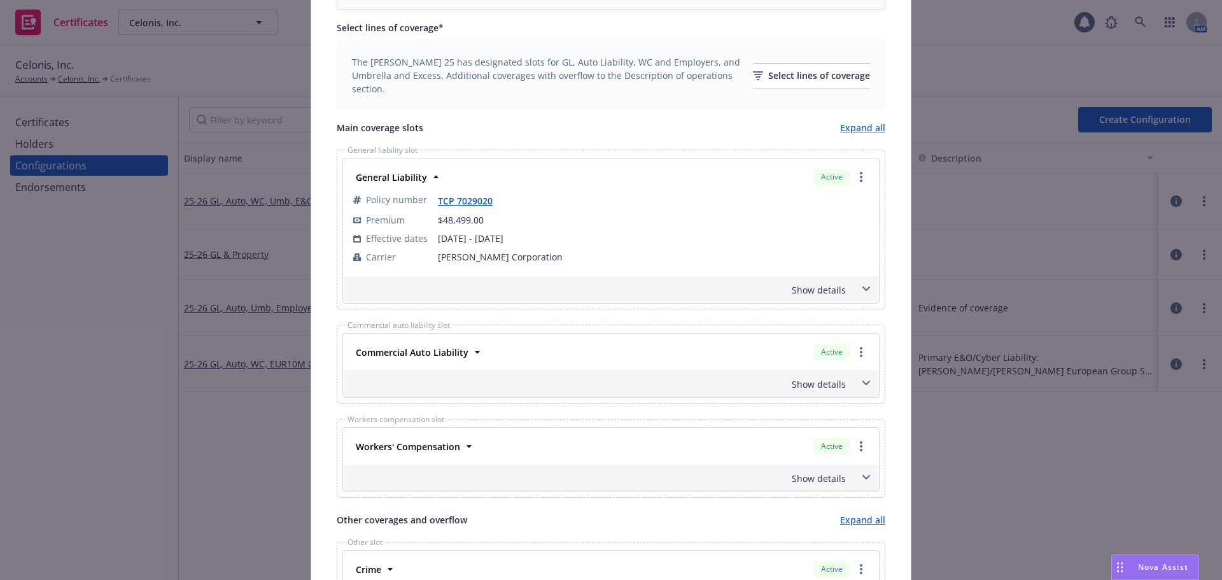
click at [825, 295] on div "Show details" at bounding box center [596, 289] width 500 height 13
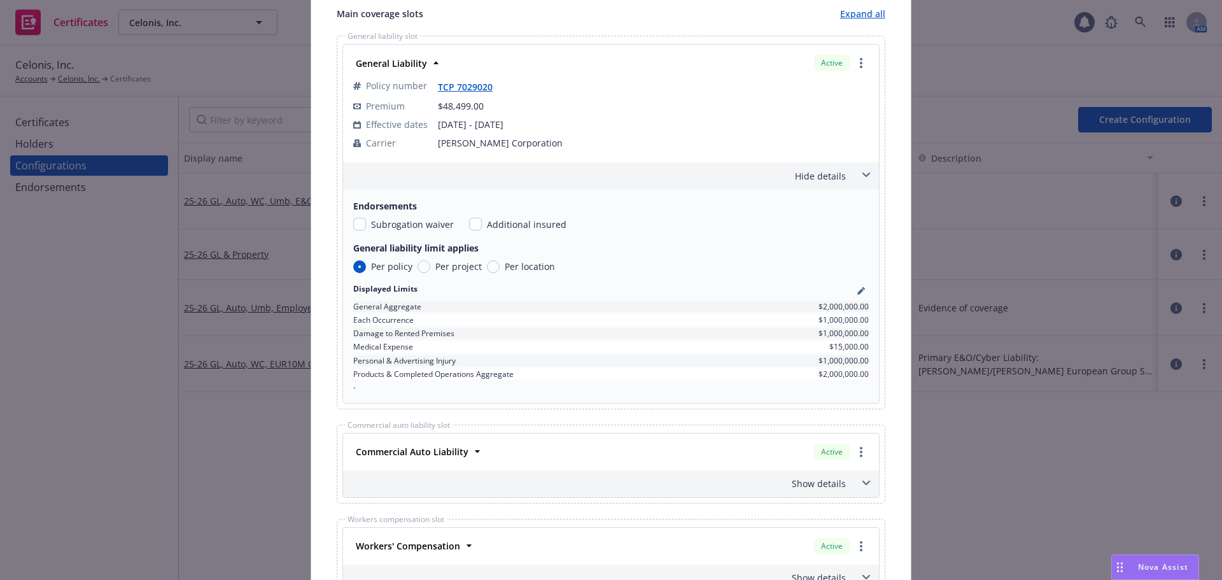
scroll to position [509, 0]
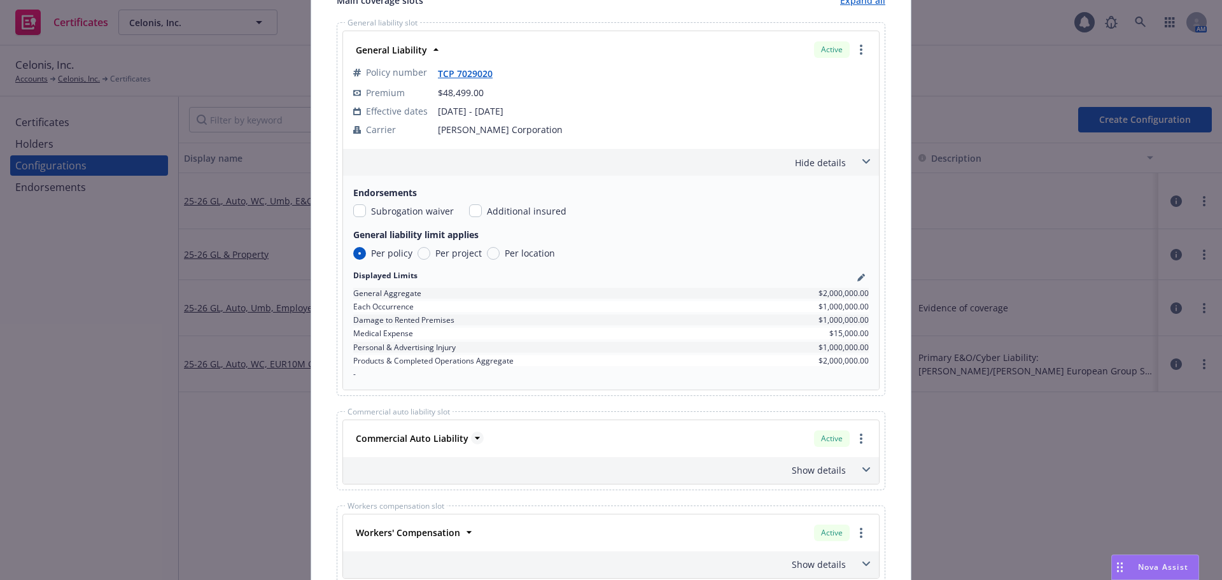
click at [458, 440] on strong "Commercial Auto Liability" at bounding box center [412, 438] width 113 height 12
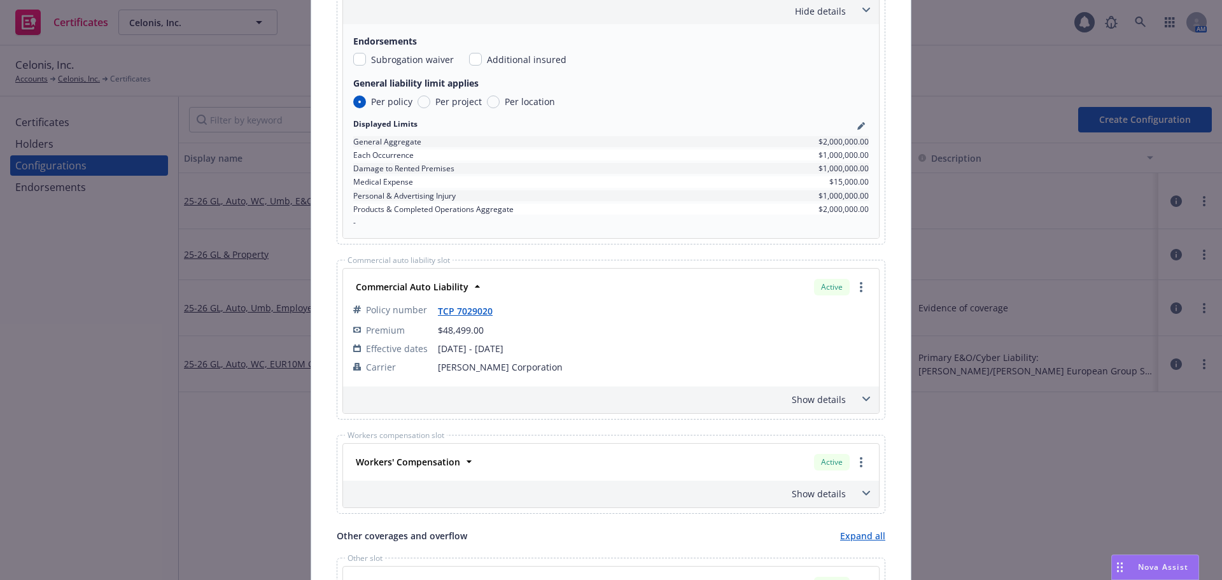
scroll to position [700, 0]
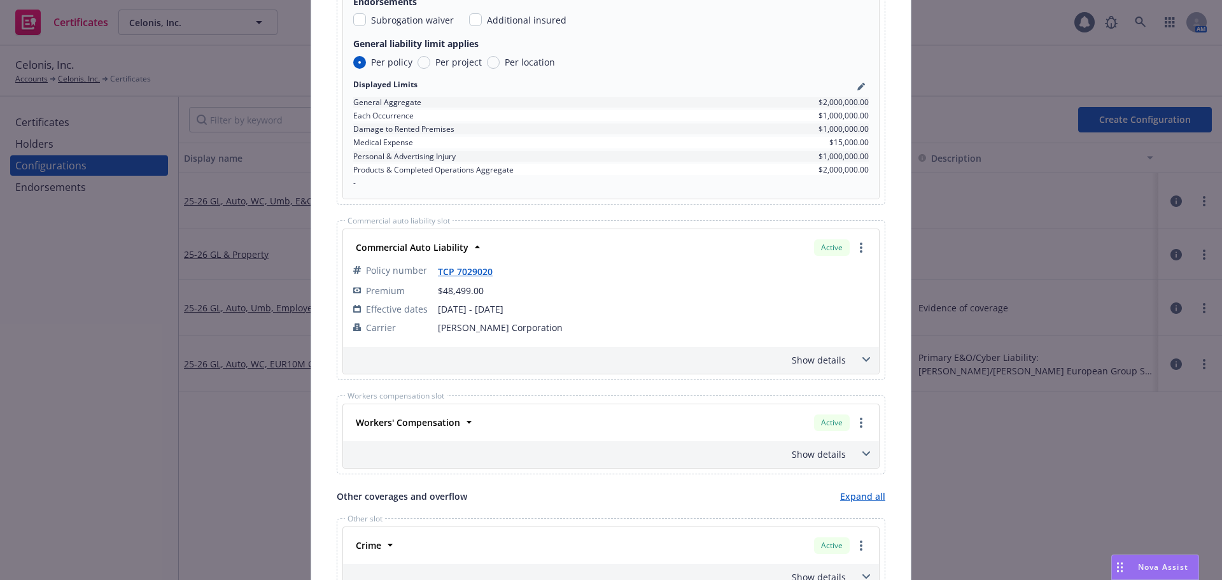
click at [834, 362] on div "Show details" at bounding box center [596, 359] width 500 height 13
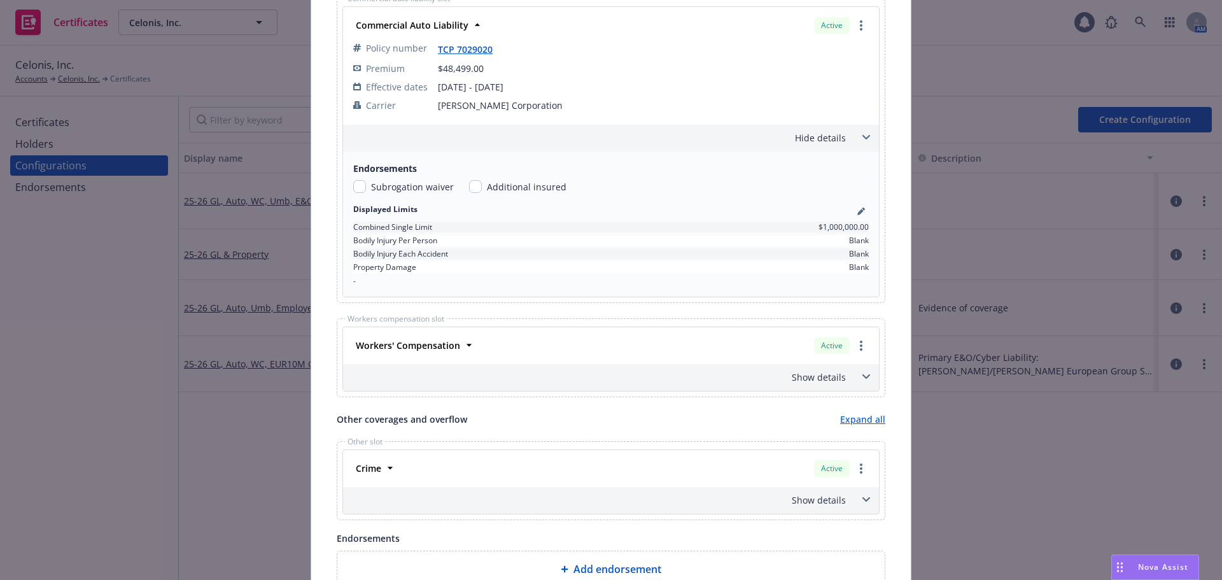
scroll to position [955, 0]
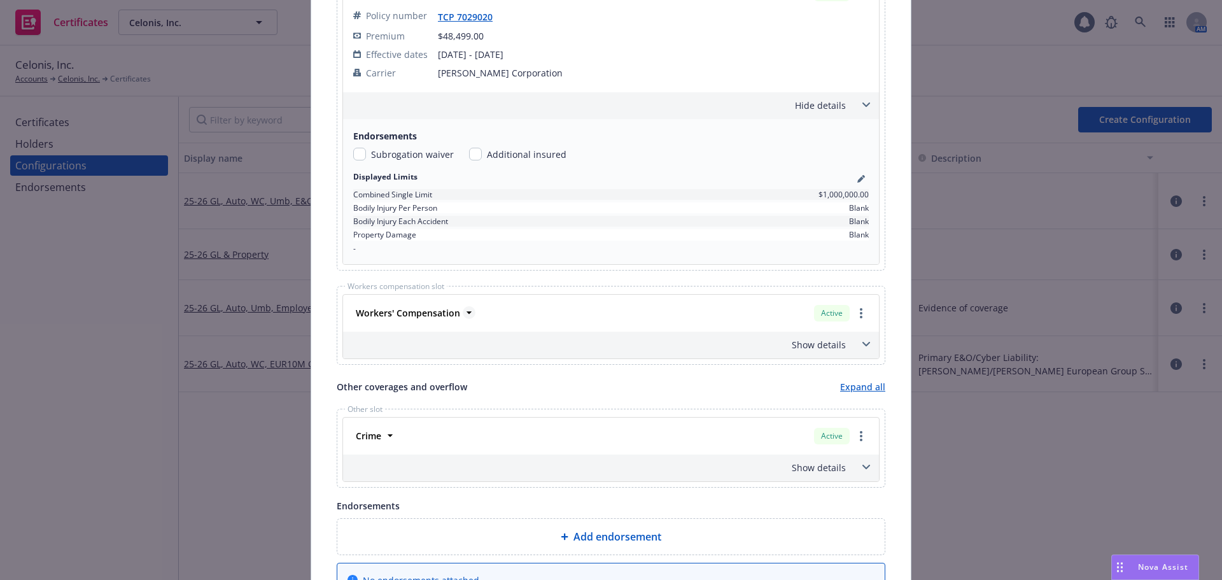
click at [421, 312] on strong "Workers' Compensation" at bounding box center [408, 313] width 104 height 12
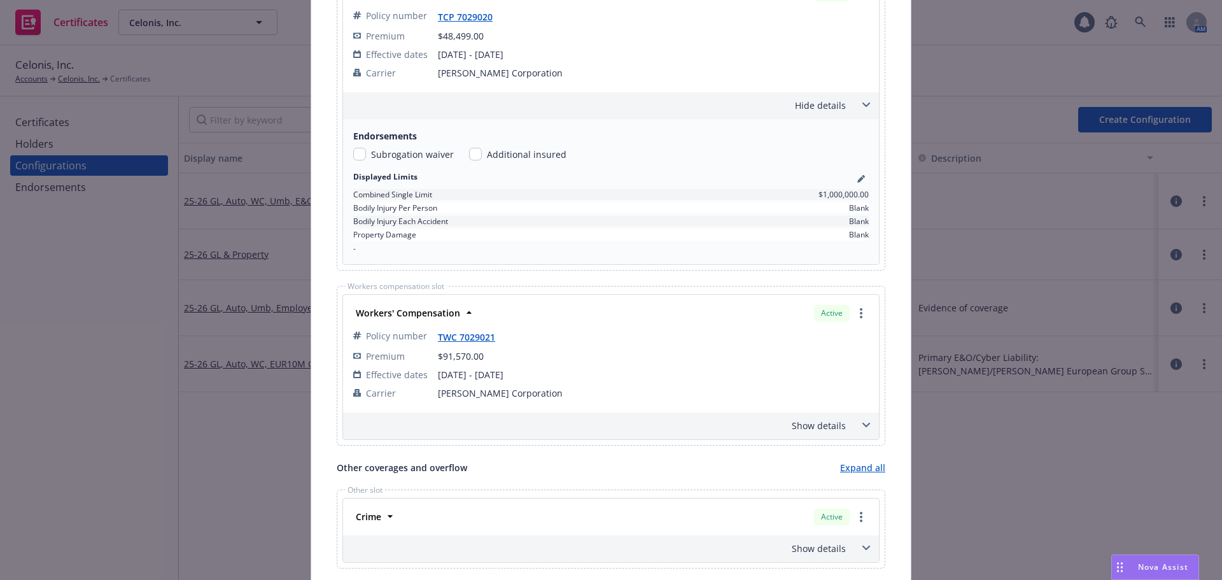
click at [841, 430] on div "Show details" at bounding box center [596, 425] width 500 height 13
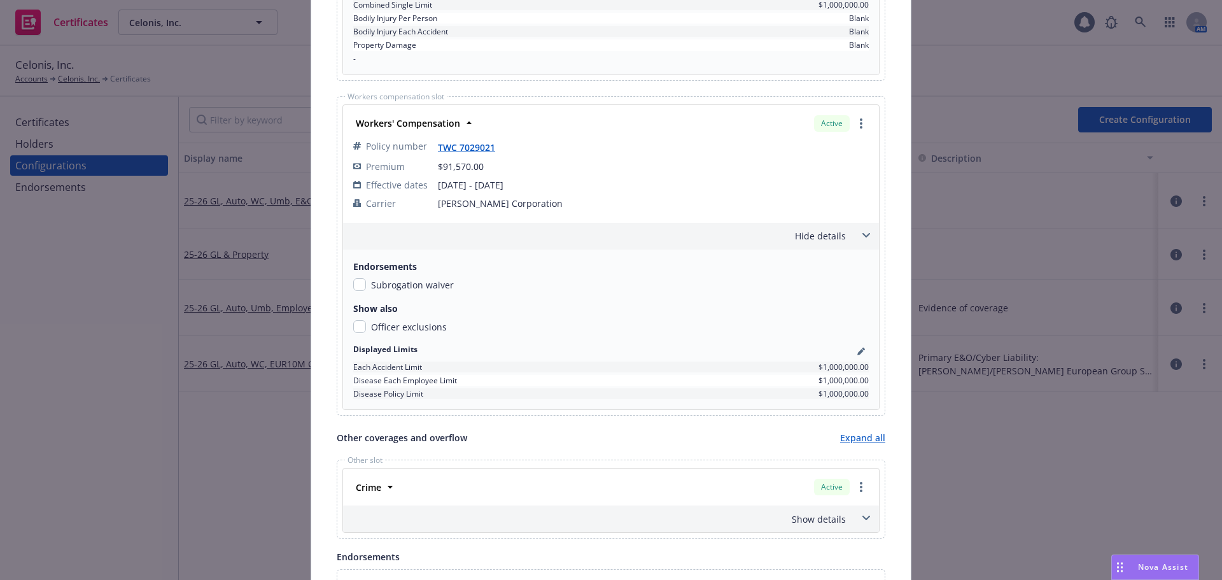
scroll to position [1146, 0]
click at [384, 481] on icon at bounding box center [390, 485] width 13 height 13
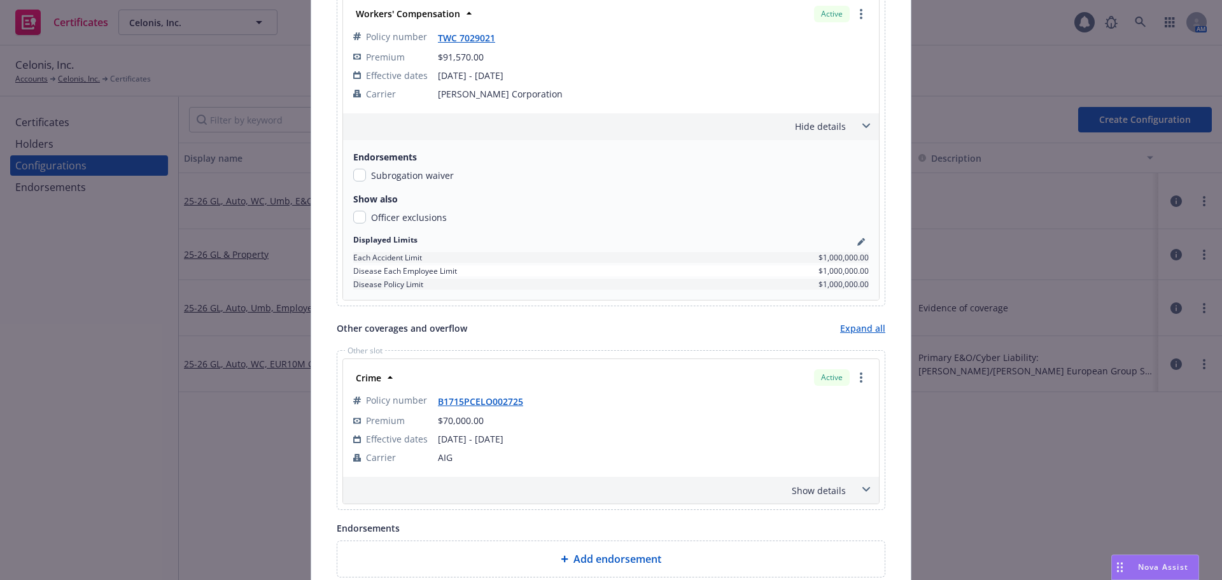
scroll to position [1273, 0]
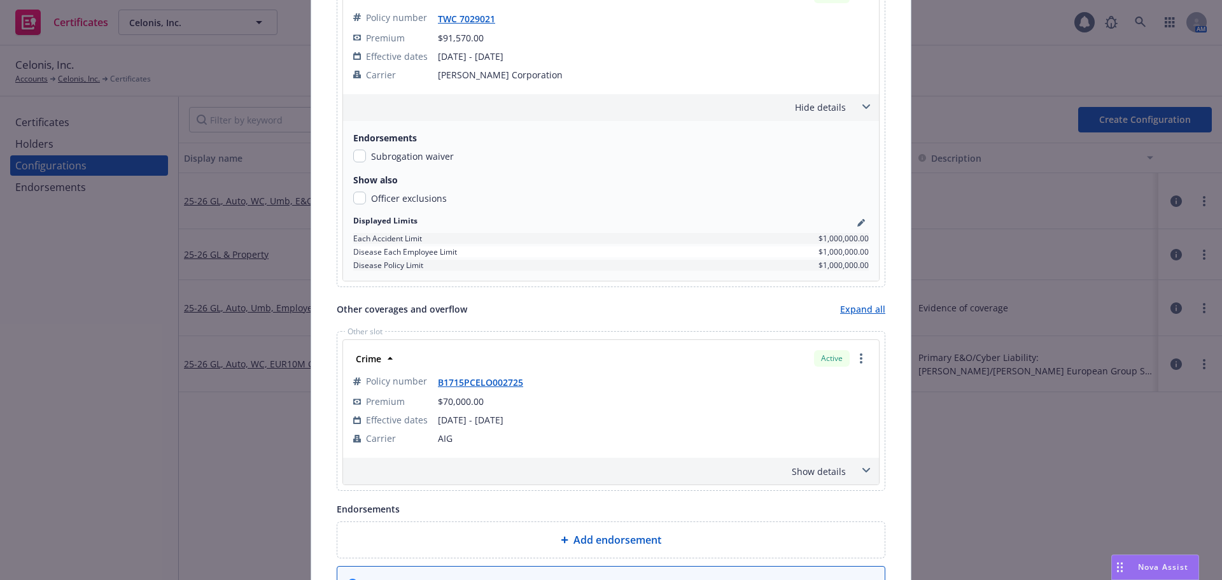
click at [797, 473] on div "Show details" at bounding box center [596, 471] width 500 height 13
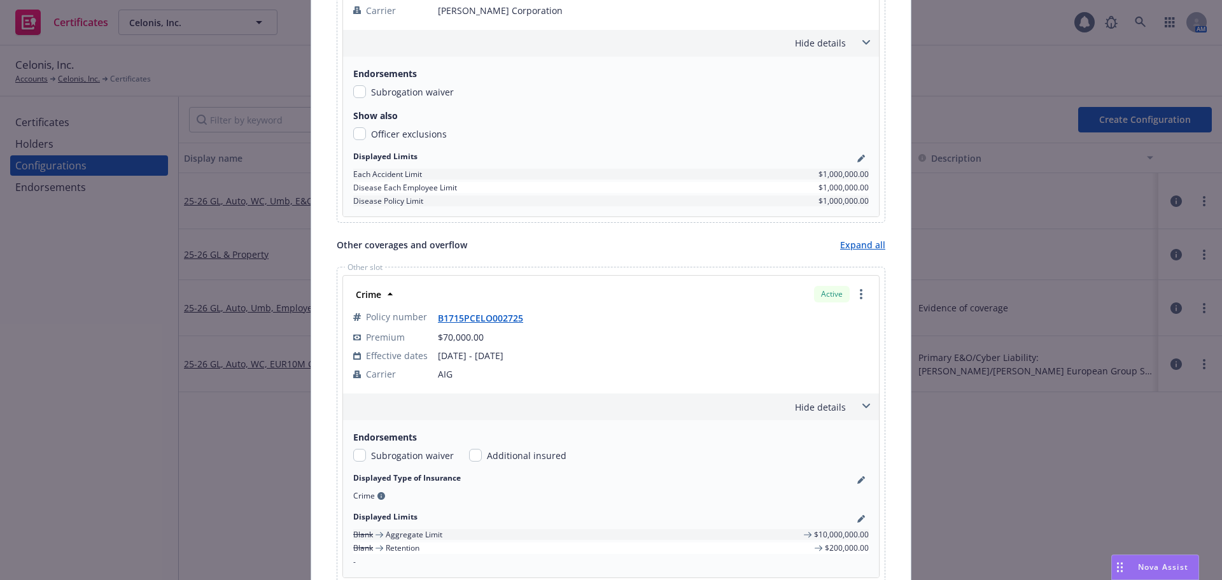
scroll to position [1575, 0]
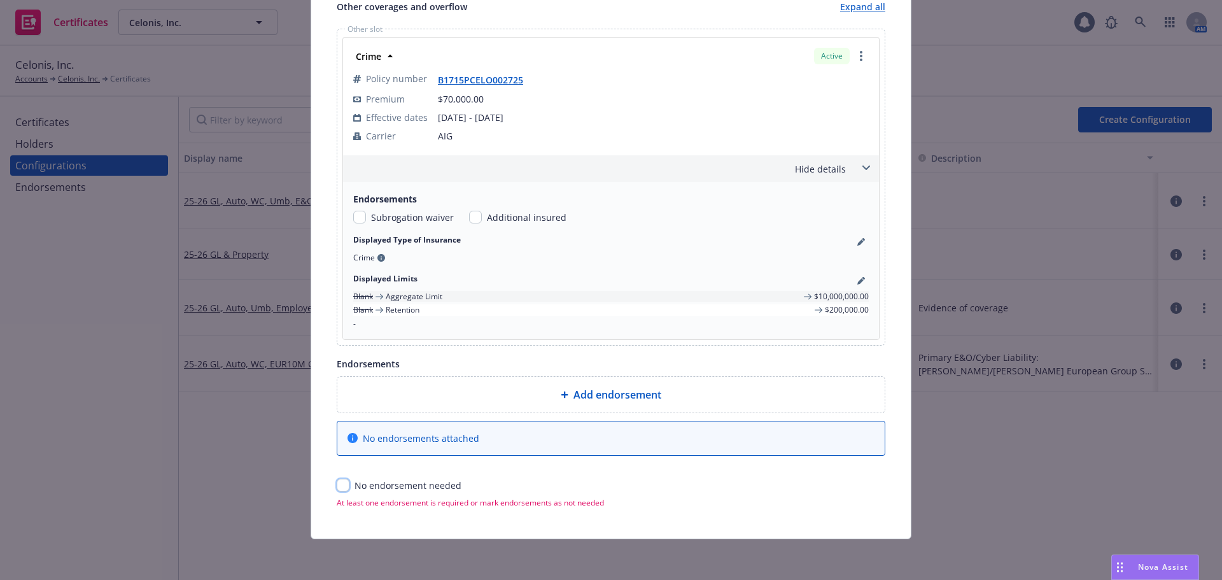
click at [337, 484] on input "checkbox" at bounding box center [343, 485] width 13 height 13
checkbox input "true"
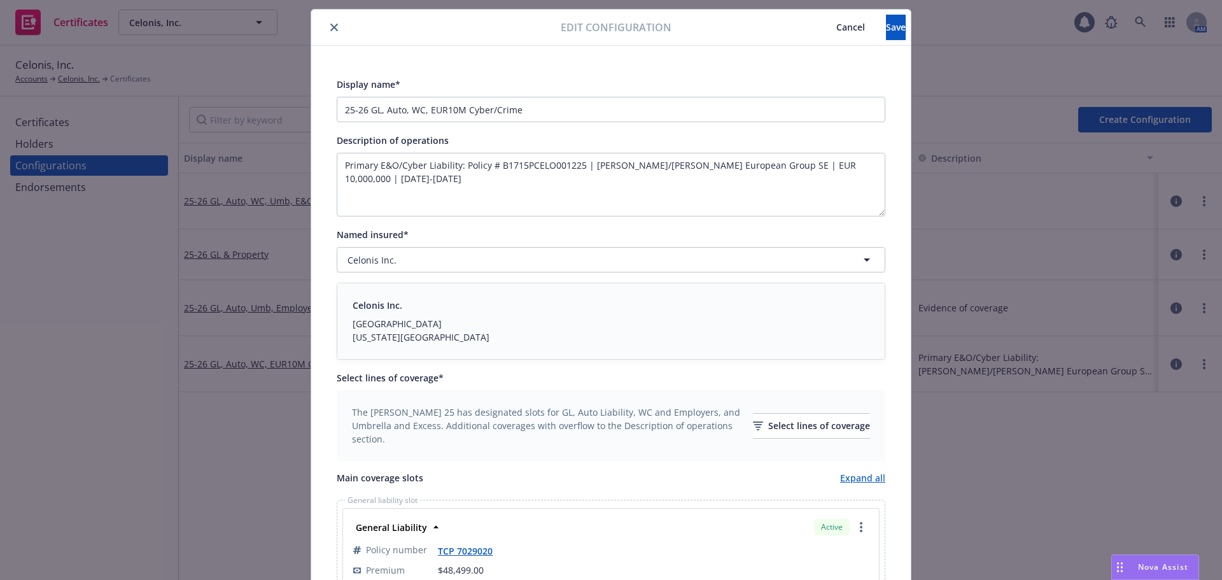
scroll to position [0, 0]
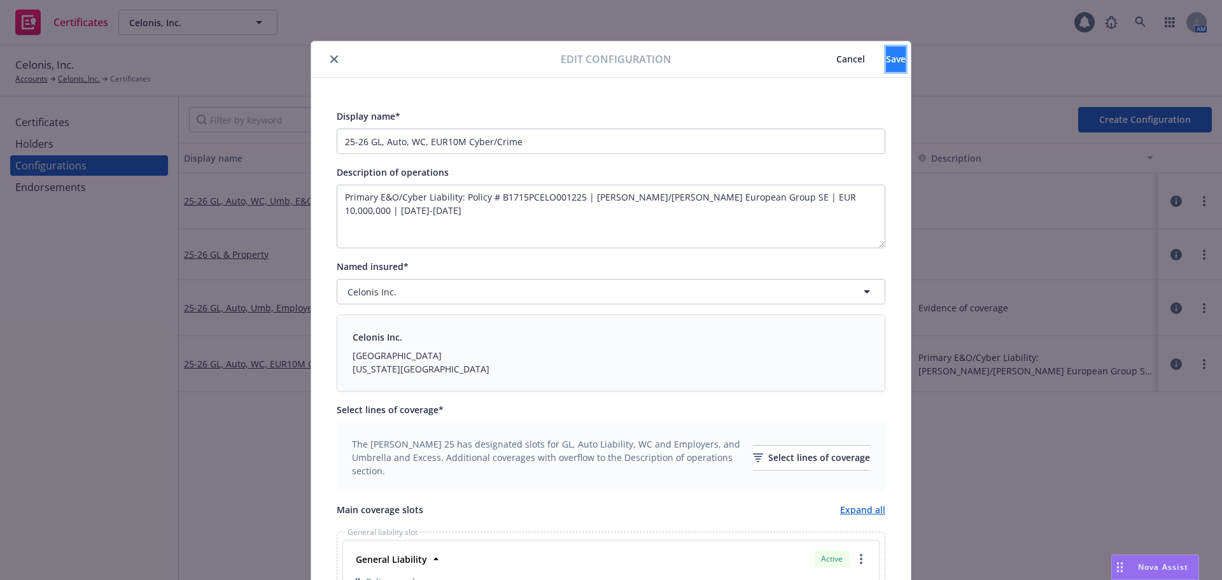
click at [897, 65] on button "Save" at bounding box center [896, 58] width 20 height 25
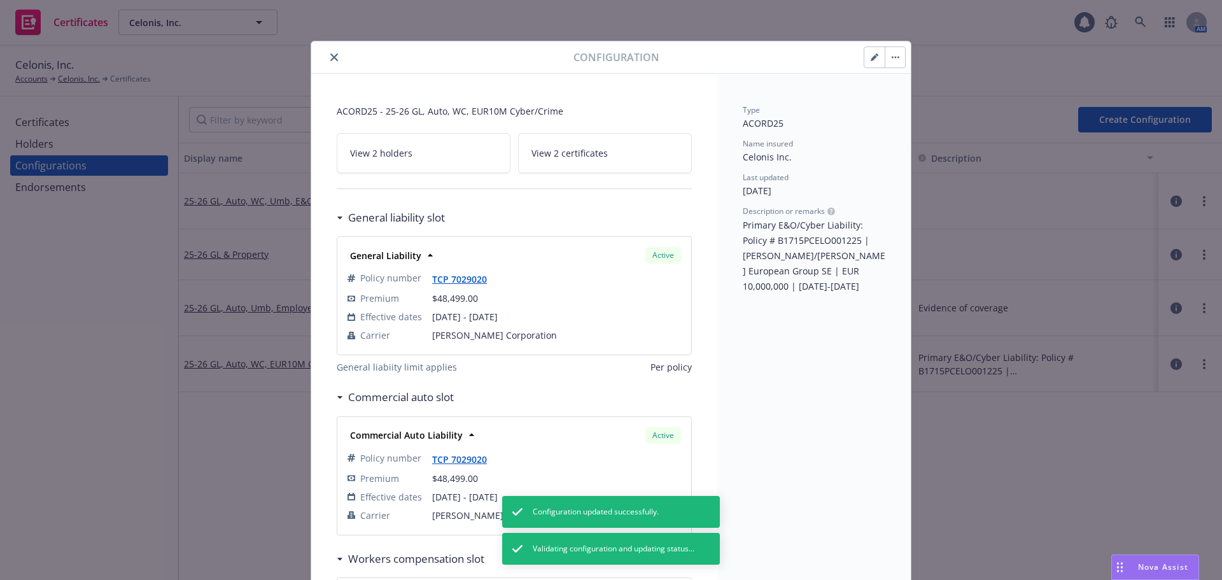
click at [330, 57] on icon "close" at bounding box center [334, 57] width 8 height 8
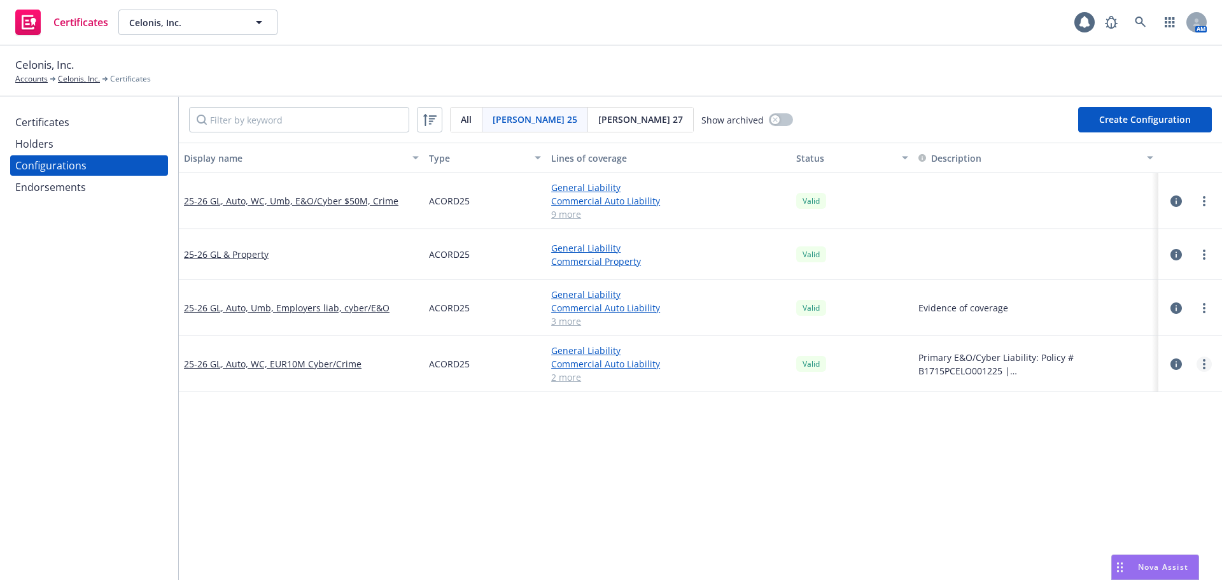
click at [1197, 363] on link "more" at bounding box center [1204, 363] width 15 height 15
click at [1104, 393] on link "Edit" at bounding box center [1132, 389] width 140 height 25
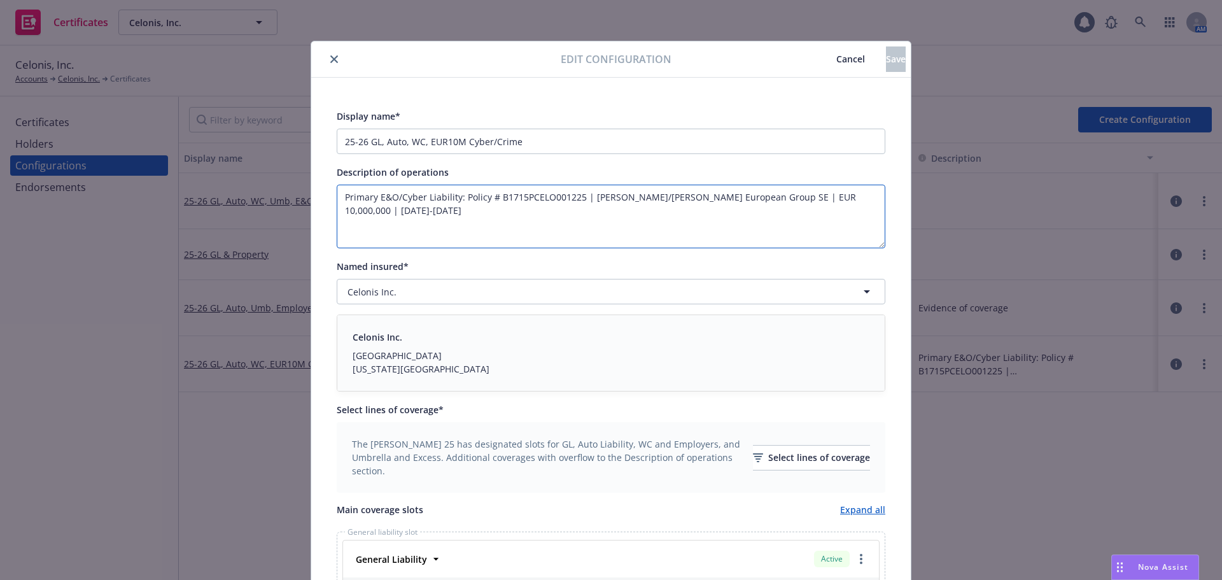
click at [426, 221] on textarea "Primary E&O/Cyber Liability: Policy # B1715PCELO001225 | Miller/Chubb European …" at bounding box center [611, 217] width 549 height 64
click at [836, 64] on span "Cancel" at bounding box center [850, 59] width 29 height 12
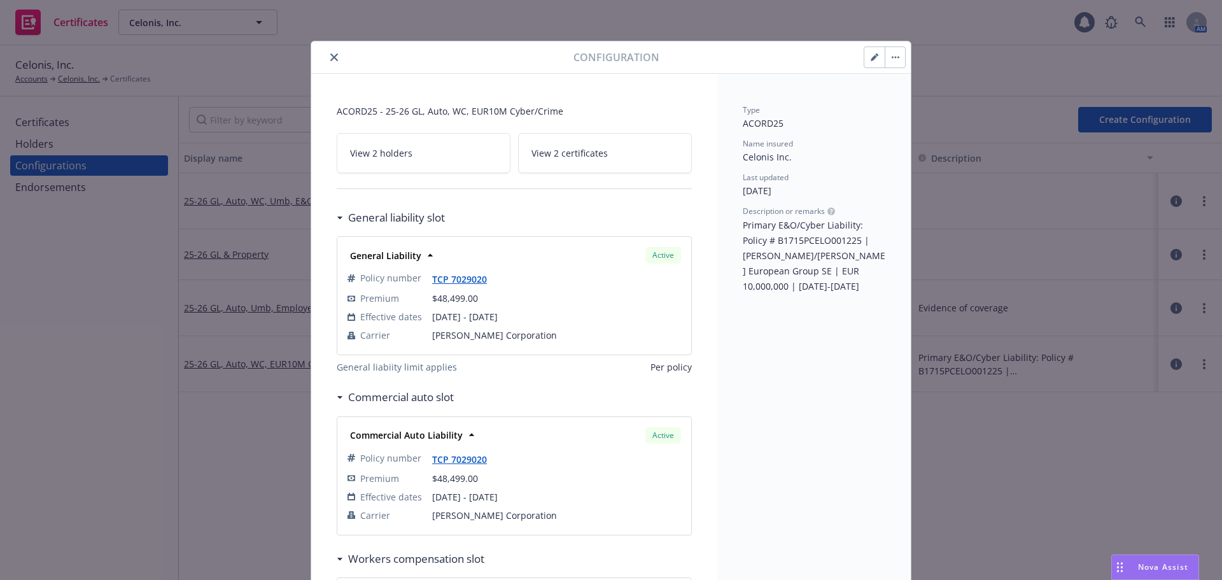
click at [329, 52] on button "close" at bounding box center [334, 57] width 15 height 15
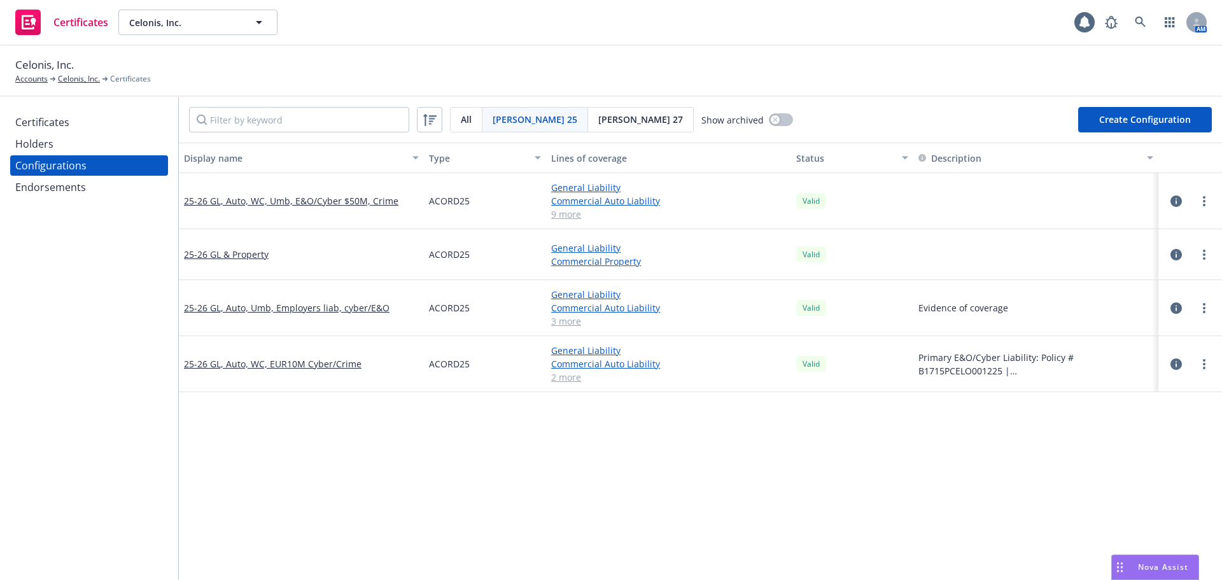
click at [108, 147] on div "Holders" at bounding box center [89, 144] width 148 height 20
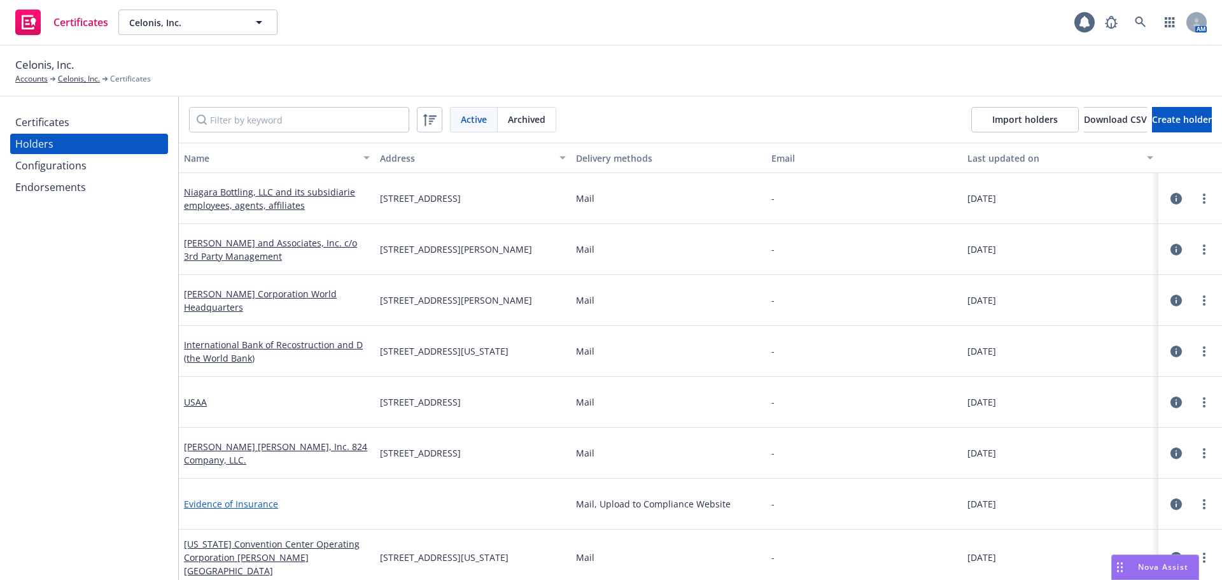
click at [260, 502] on link "Evidence of Insurance" at bounding box center [231, 504] width 94 height 12
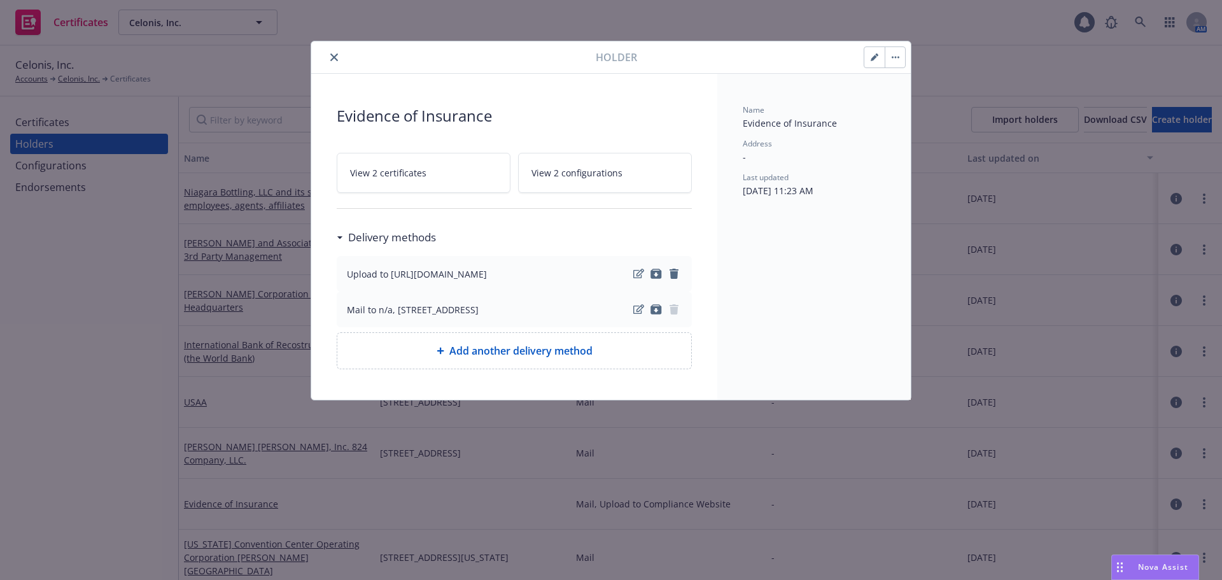
click at [870, 59] on button "button" at bounding box center [874, 57] width 20 height 20
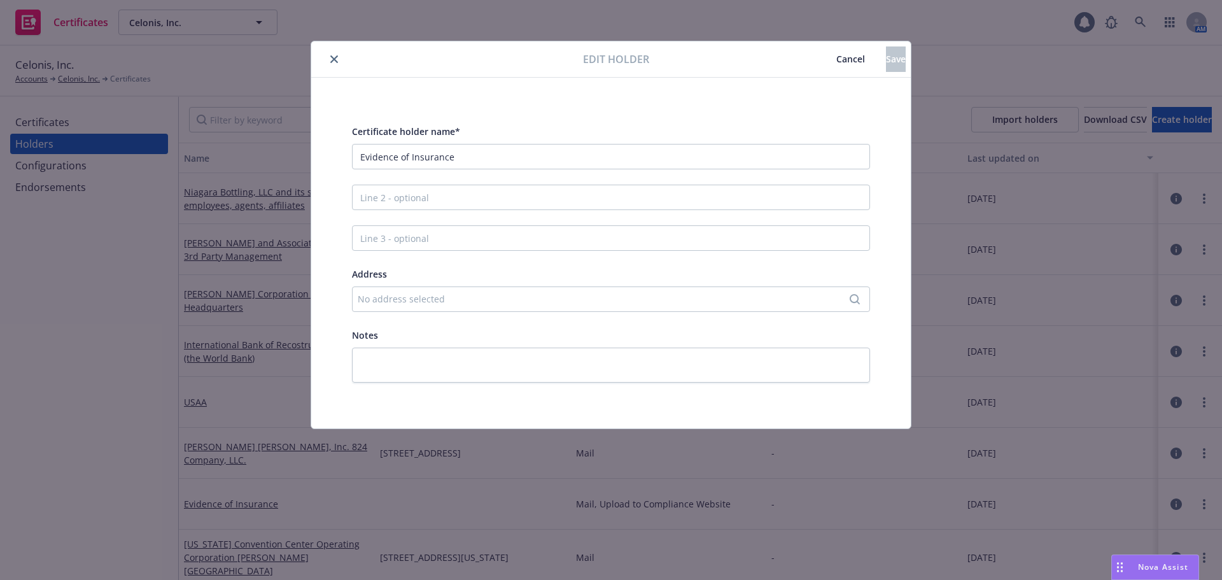
click at [836, 57] on span "Cancel" at bounding box center [850, 59] width 29 height 12
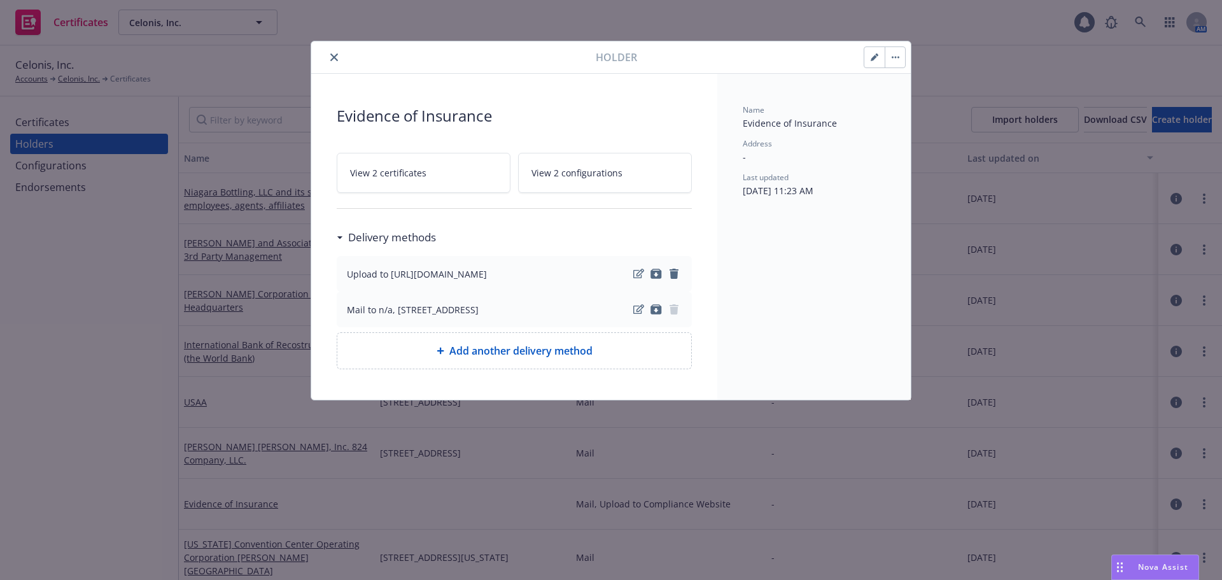
click at [336, 53] on icon "close" at bounding box center [334, 57] width 8 height 8
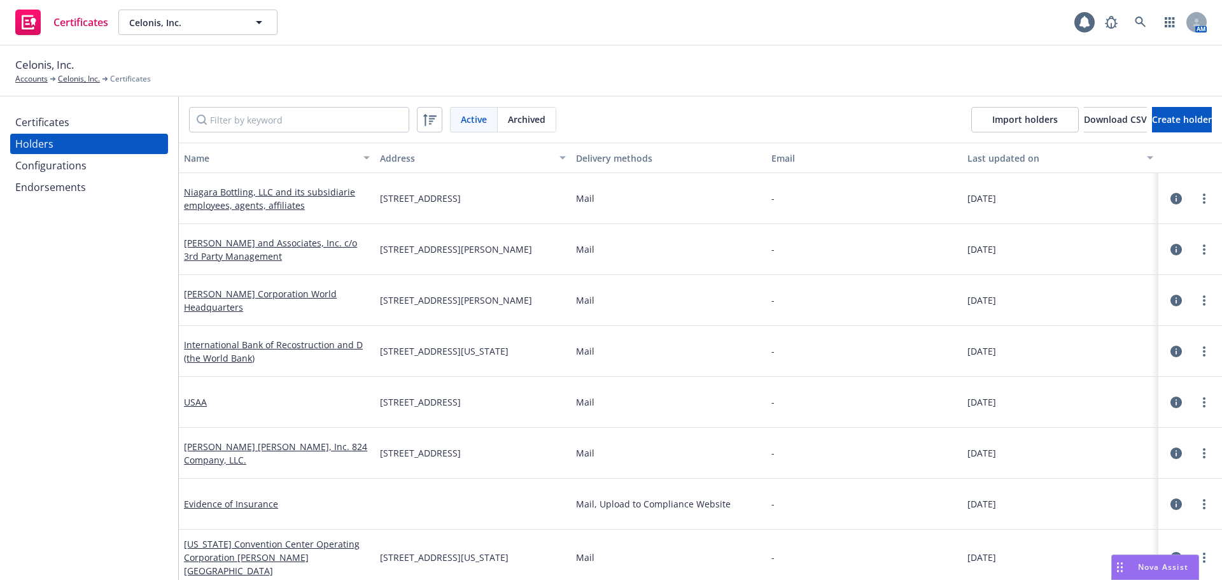
click at [132, 125] on div "Certificates" at bounding box center [89, 122] width 148 height 20
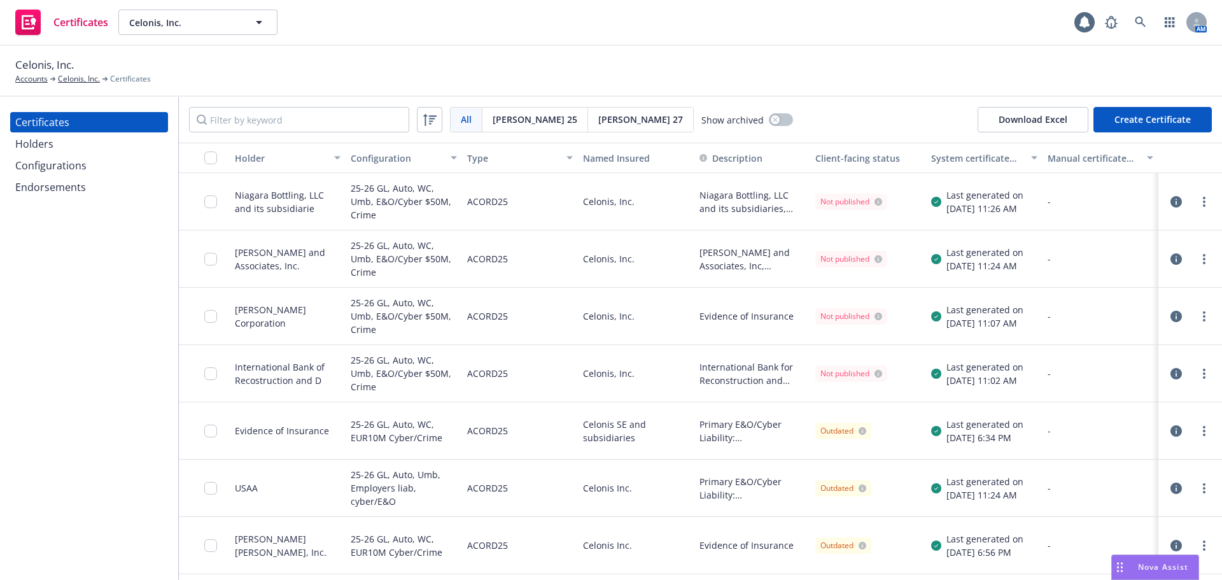
click at [1171, 430] on icon "button" at bounding box center [1176, 430] width 11 height 11
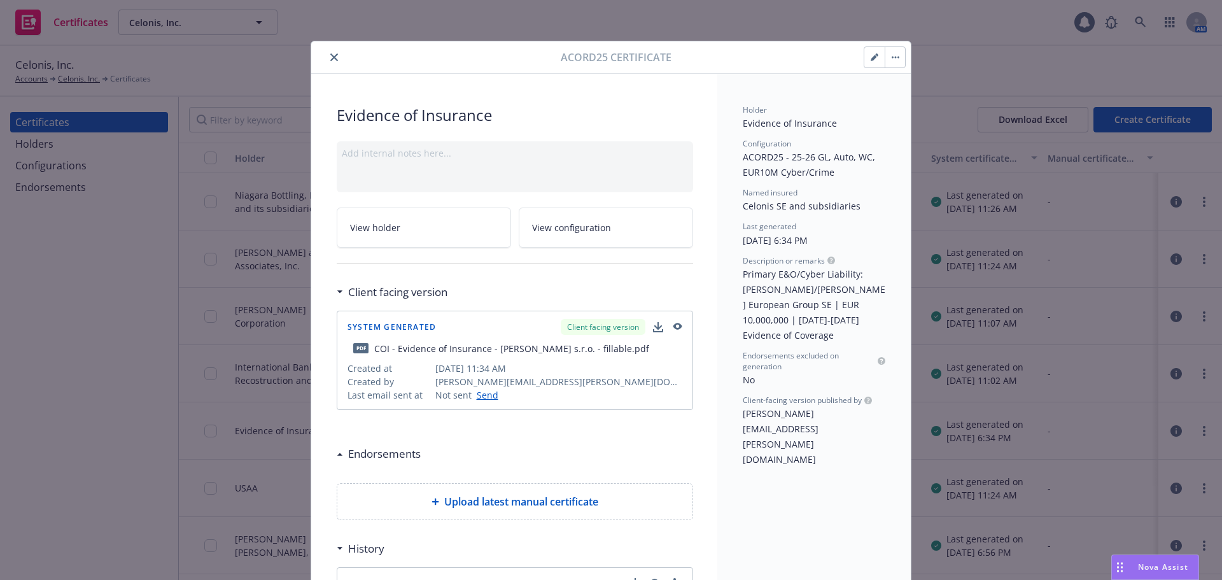
click at [871, 56] on icon "button" at bounding box center [875, 57] width 8 height 8
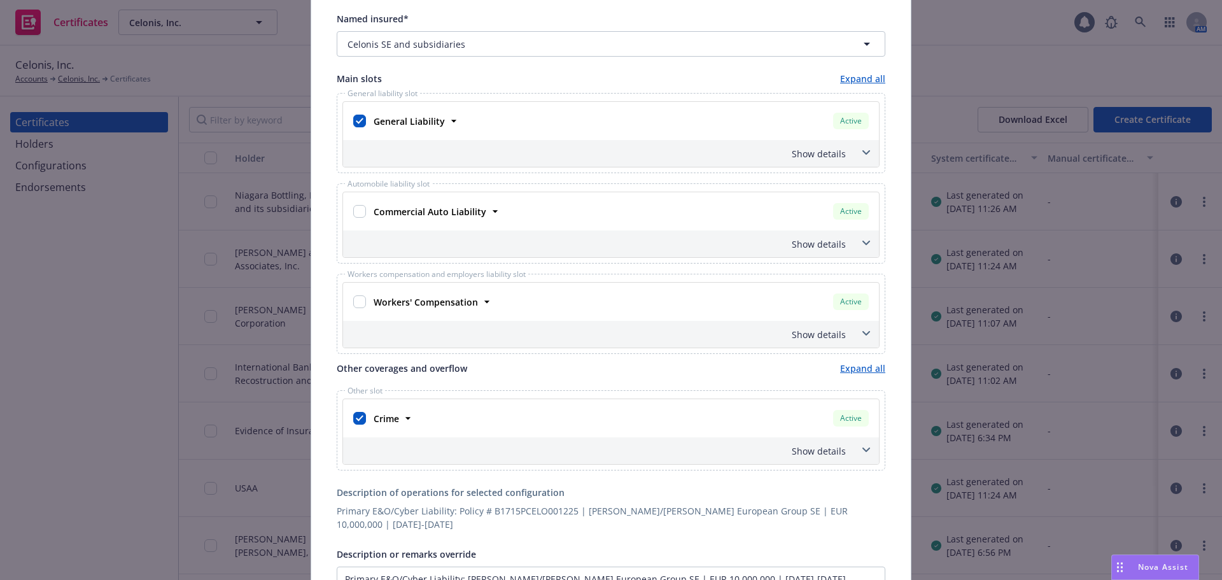
scroll to position [382, 0]
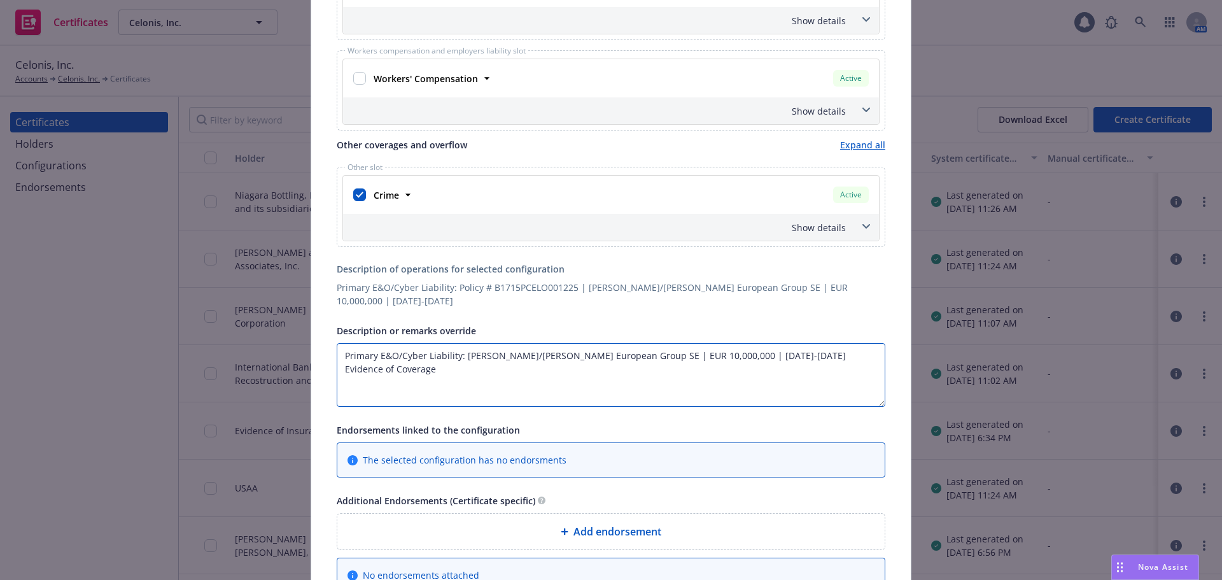
click at [481, 374] on textarea "Primary E&O/Cyber Liability: Miller/Chubb European Group SE | EUR 10,000,000 | …" at bounding box center [611, 375] width 549 height 64
click at [460, 358] on textarea "Primary E&O/Cyber Liability: Miller/Chubb European Group SE | EUR 10,000,000 | …" at bounding box center [611, 375] width 549 height 64
paste textarea "B1715PCELO001225"
type textarea "Primary E&O/Cyber Liability: Policy # B1715PCELO001225 | Miller/Chubb European …"
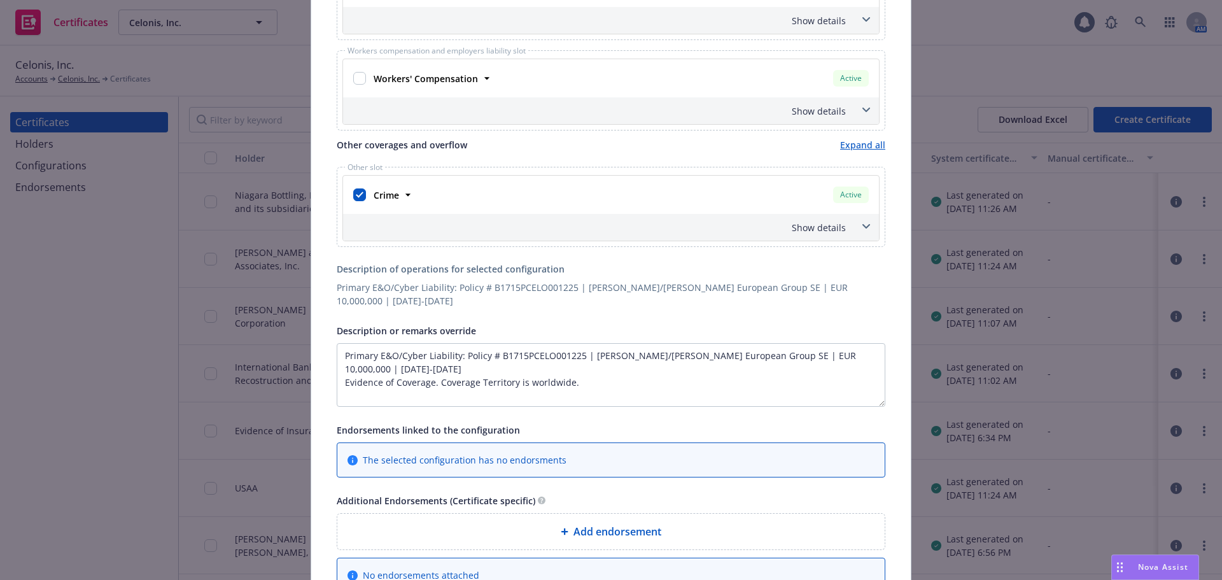
click at [328, 381] on div "Certificate configuration* [object Object] 25-26 GL, Auto, WC, EUR10M Cyber/Cri…" at bounding box center [611, 178] width 600 height 964
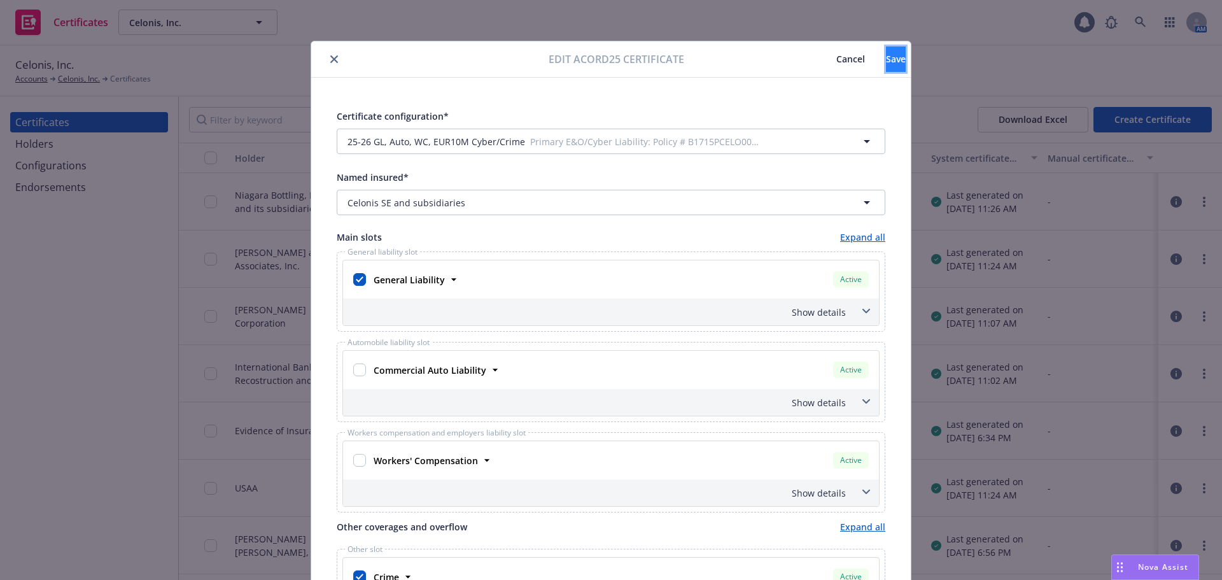
click at [886, 66] on button "Save" at bounding box center [896, 58] width 20 height 25
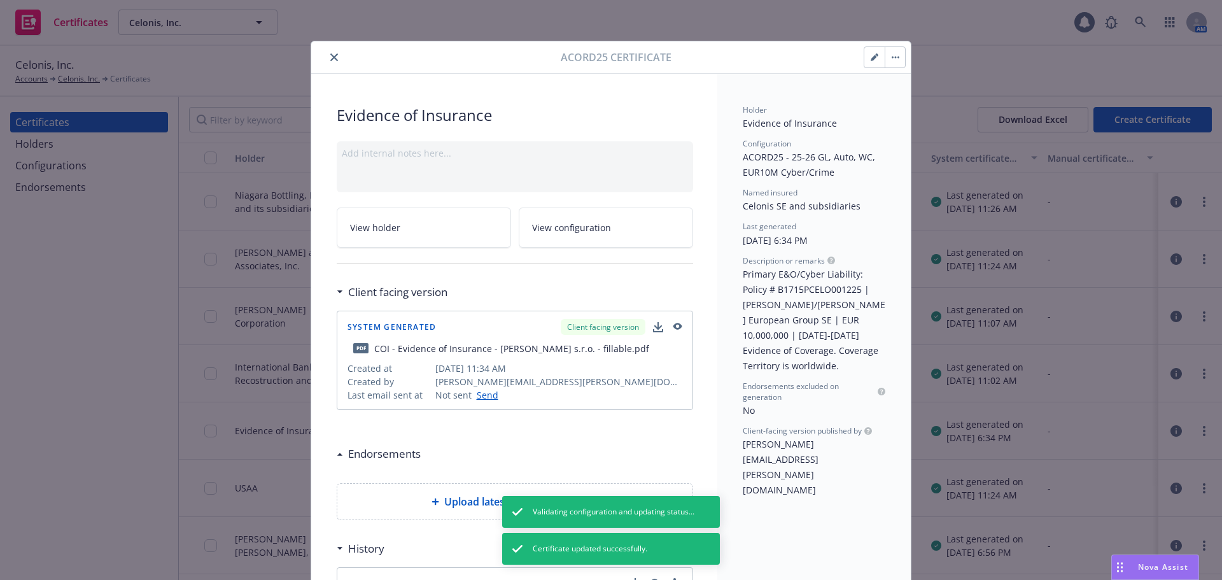
click at [892, 60] on button "button" at bounding box center [895, 57] width 20 height 20
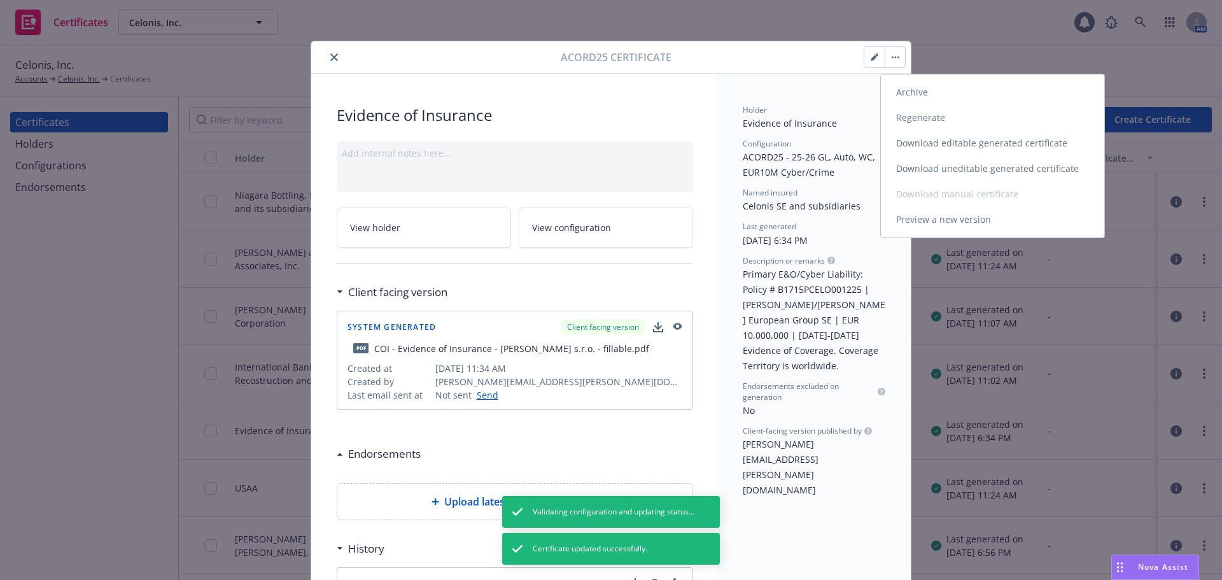
click at [947, 119] on link "Regenerate" at bounding box center [992, 117] width 223 height 25
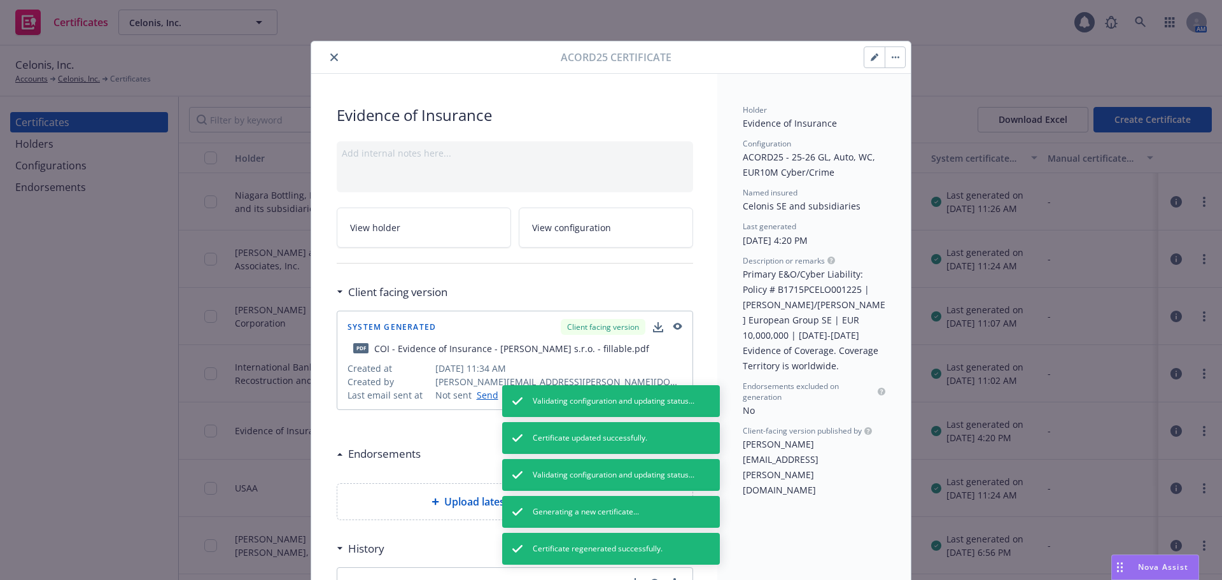
click at [332, 58] on icon "close" at bounding box center [334, 57] width 8 height 8
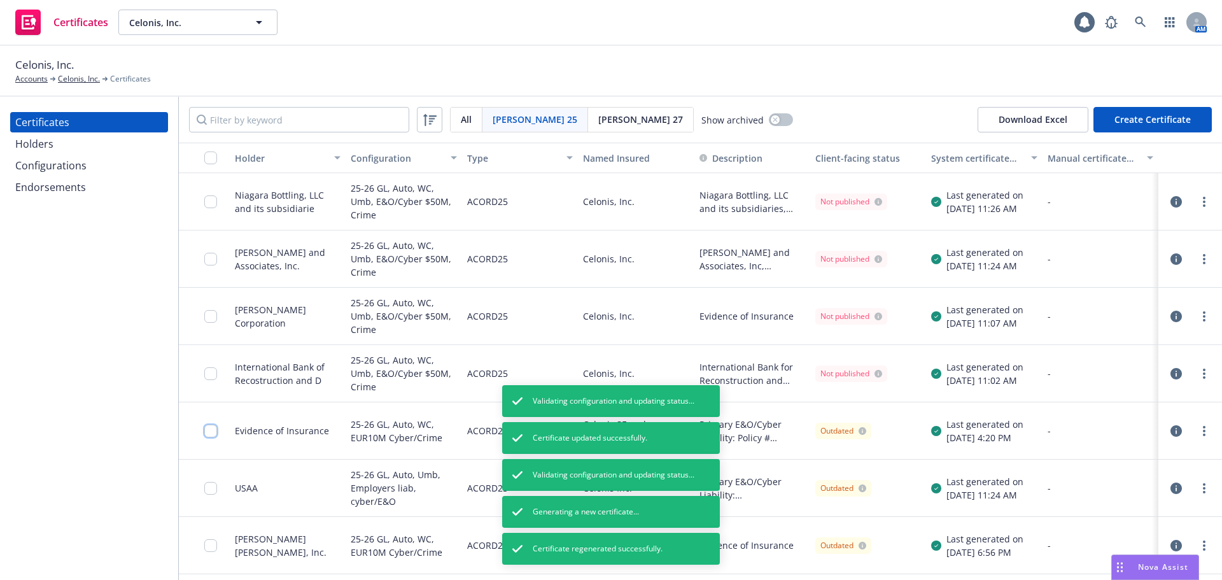
click at [209, 426] on input "checkbox" at bounding box center [210, 431] width 13 height 13
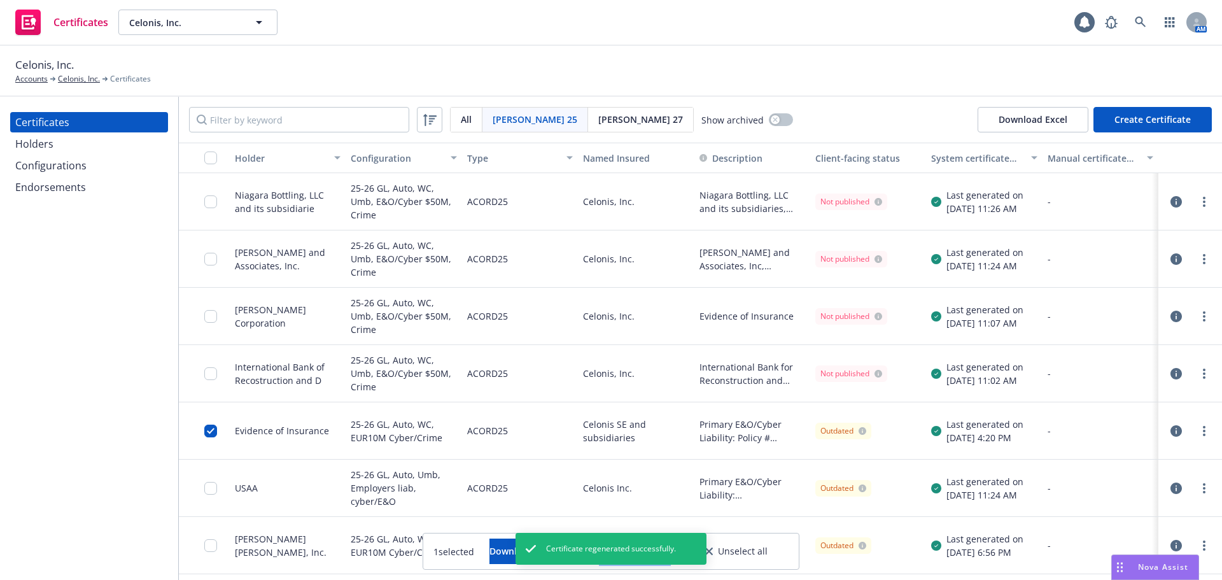
click at [669, 548] on button "Other actions" at bounding box center [635, 550] width 68 height 25
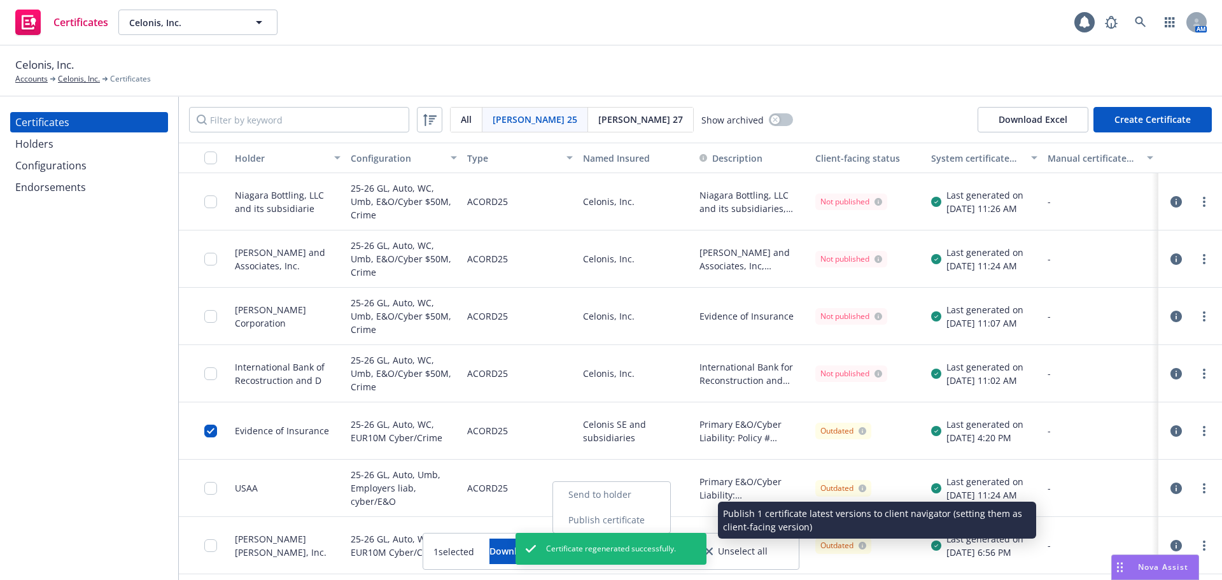
click at [670, 519] on link "Publish certificate" at bounding box center [611, 519] width 117 height 25
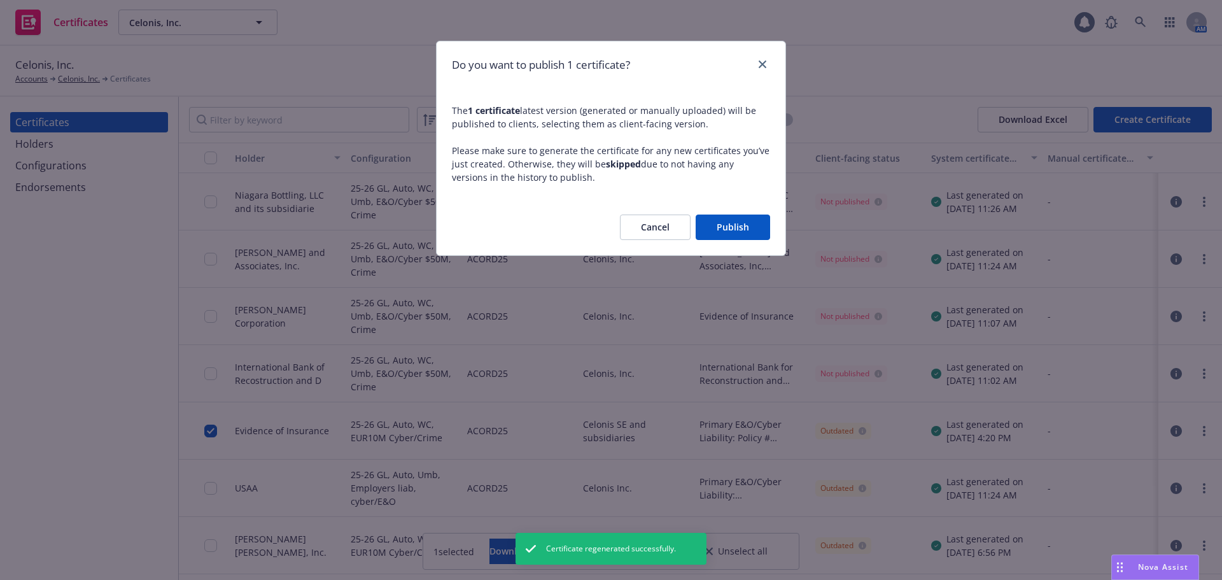
click at [754, 225] on button "Publish" at bounding box center [733, 227] width 74 height 25
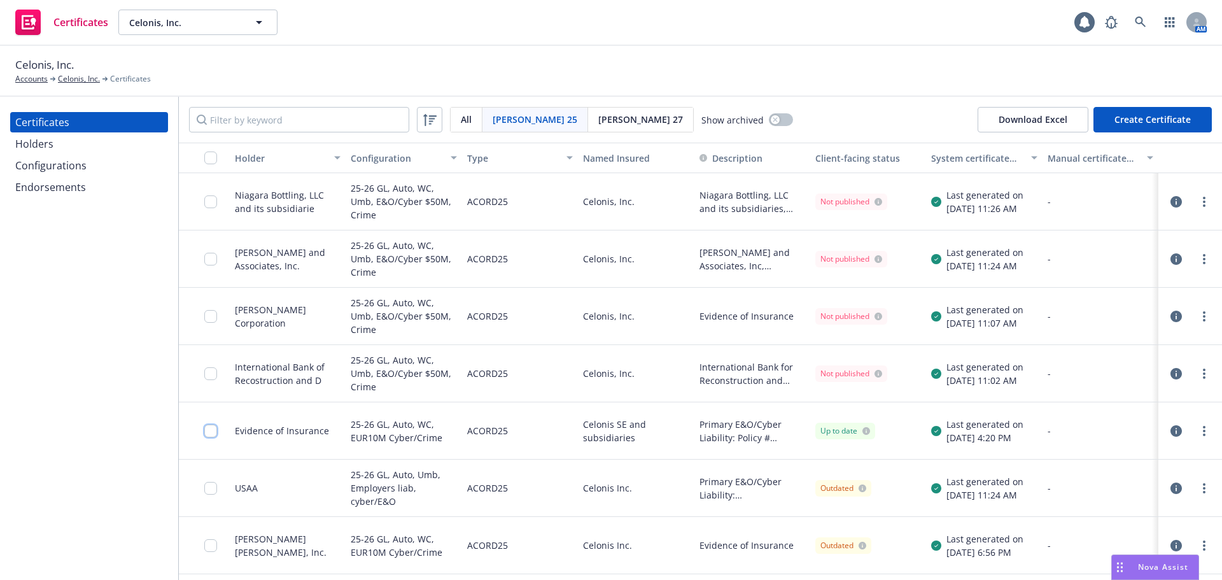
click at [210, 431] on input "checkbox" at bounding box center [210, 431] width 13 height 13
click at [502, 548] on div "Download certificate" at bounding box center [537, 551] width 96 height 24
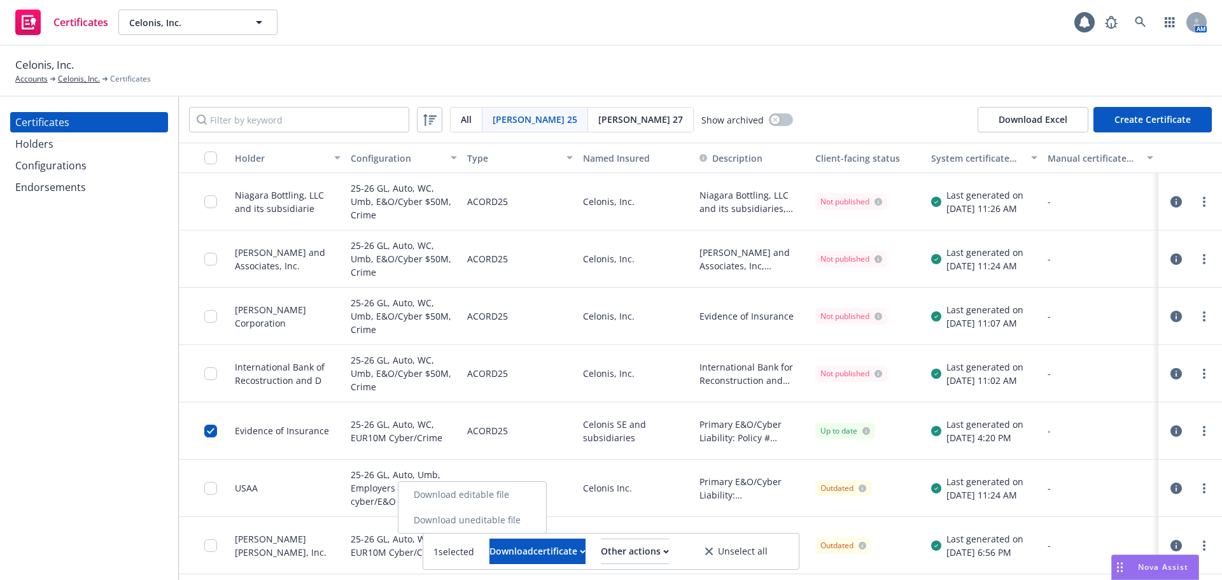
click at [530, 513] on link "Download uneditable file" at bounding box center [472, 519] width 148 height 25
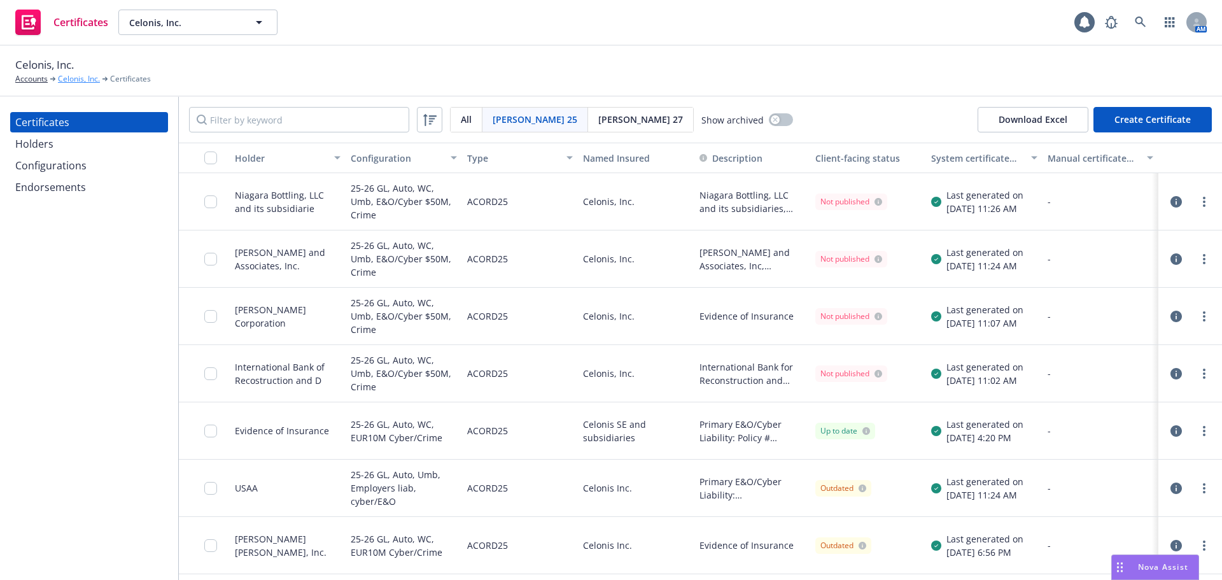
click at [73, 77] on link "Celonis, Inc." at bounding box center [79, 78] width 42 height 11
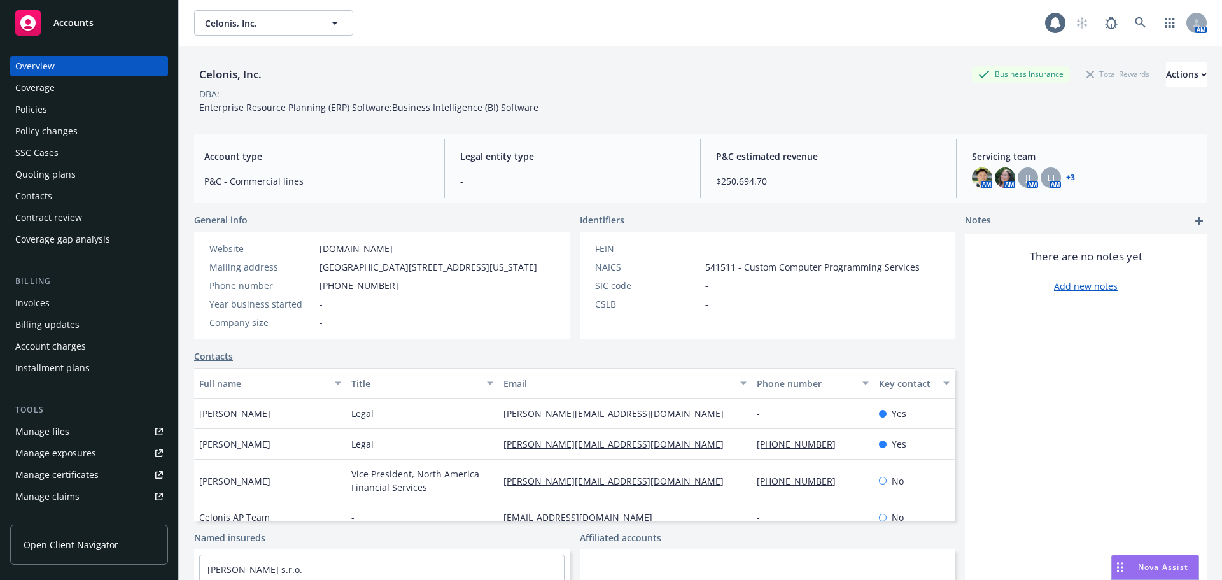
click at [130, 31] on div "Accounts" at bounding box center [89, 22] width 148 height 25
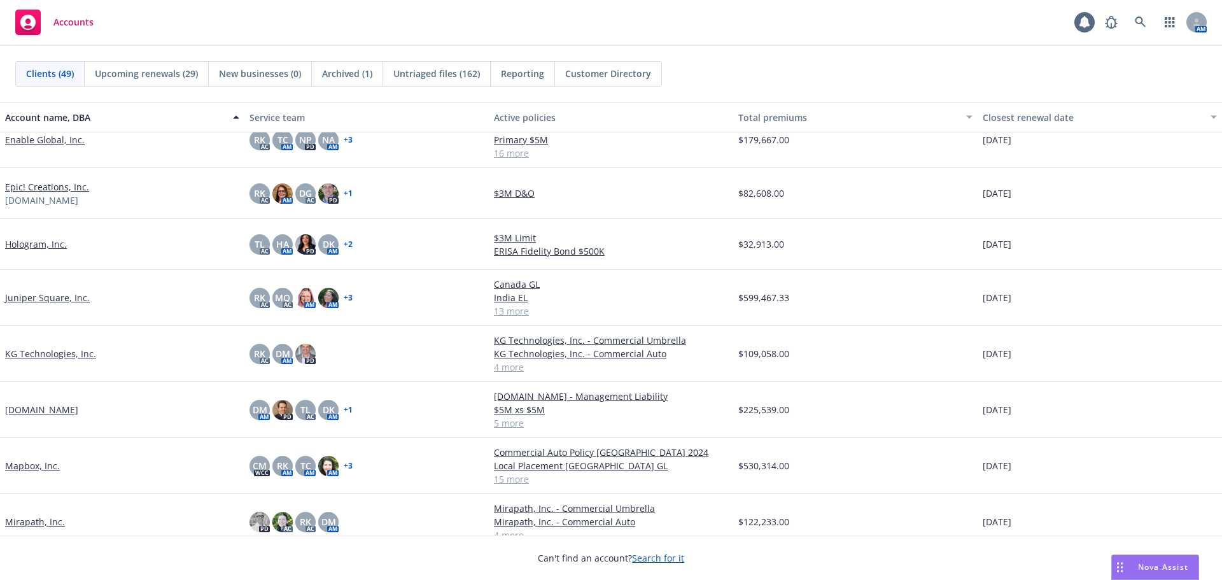
scroll to position [1146, 0]
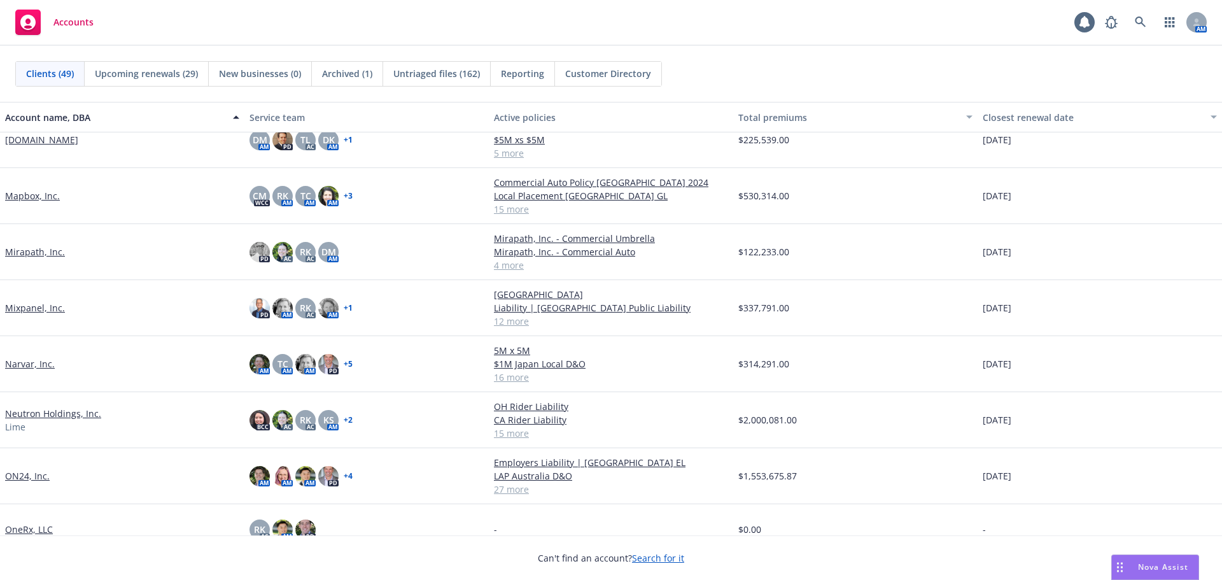
click at [43, 197] on link "Mapbox, Inc." at bounding box center [32, 195] width 55 height 13
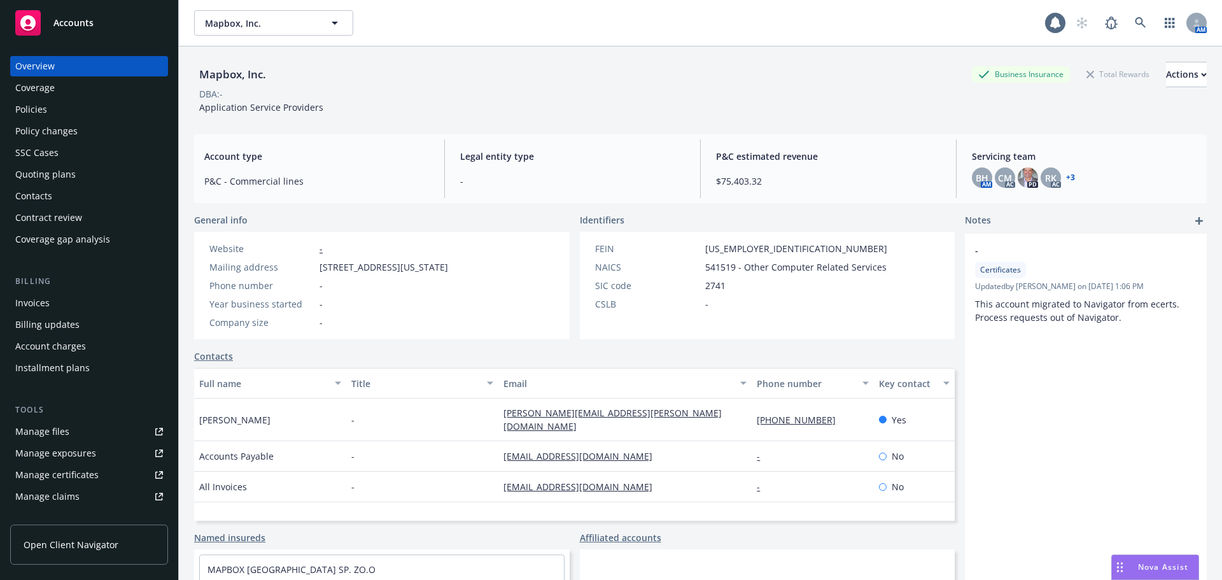
click at [99, 171] on div "Quoting plans" at bounding box center [89, 174] width 148 height 20
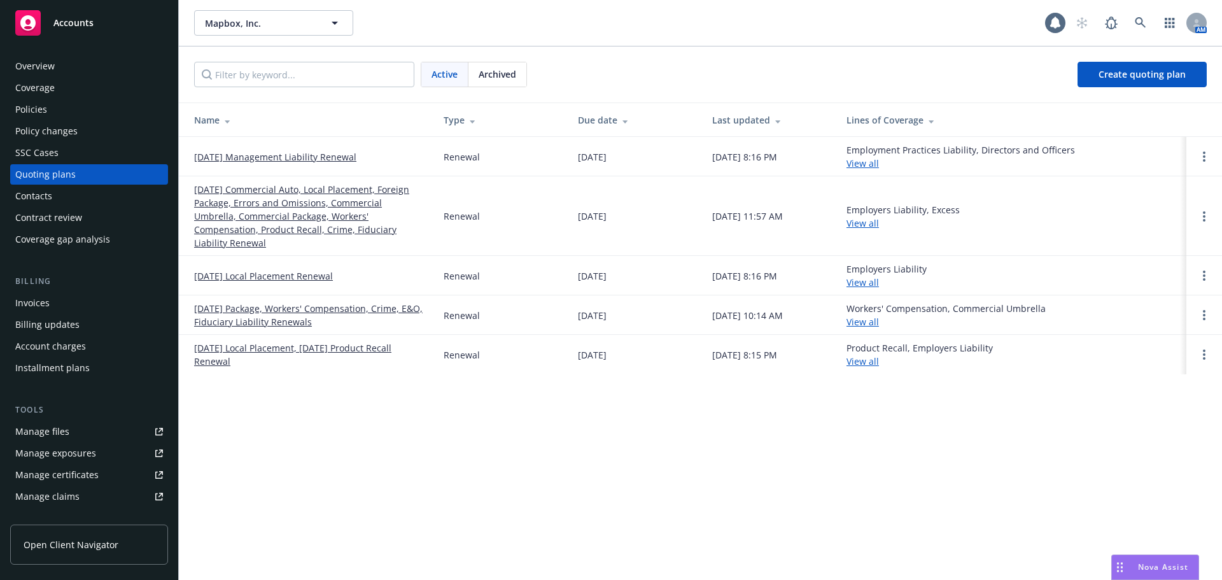
click at [344, 215] on link "[DATE] Commercial Auto, Local Placement, Foreign Package, Errors and Omissions,…" at bounding box center [308, 216] width 229 height 67
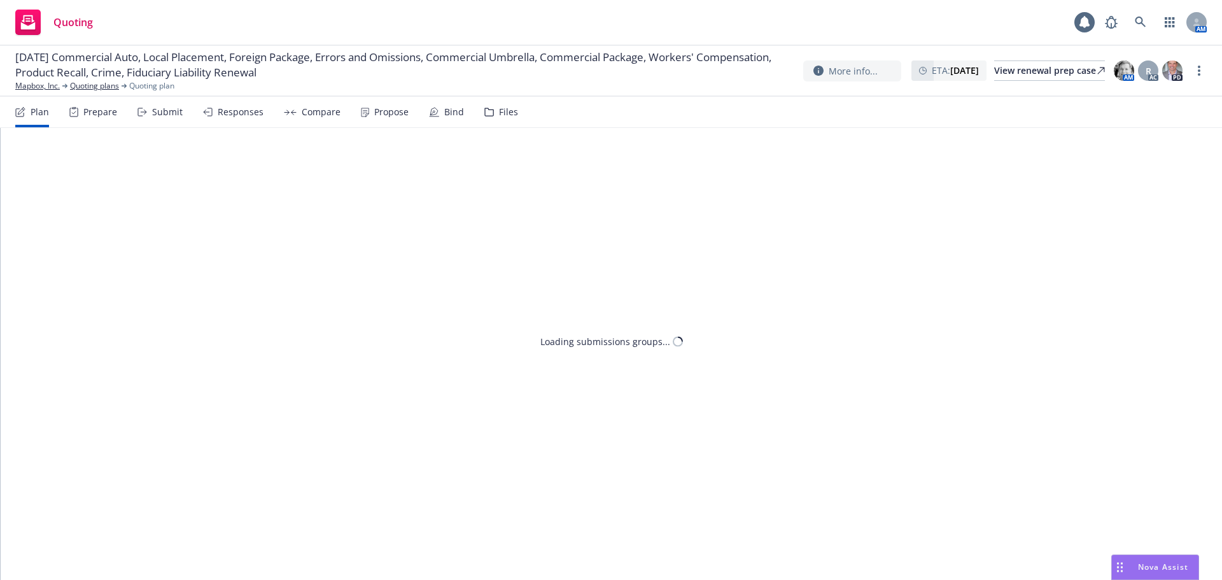
click at [157, 105] on div "Submit" at bounding box center [159, 112] width 45 height 31
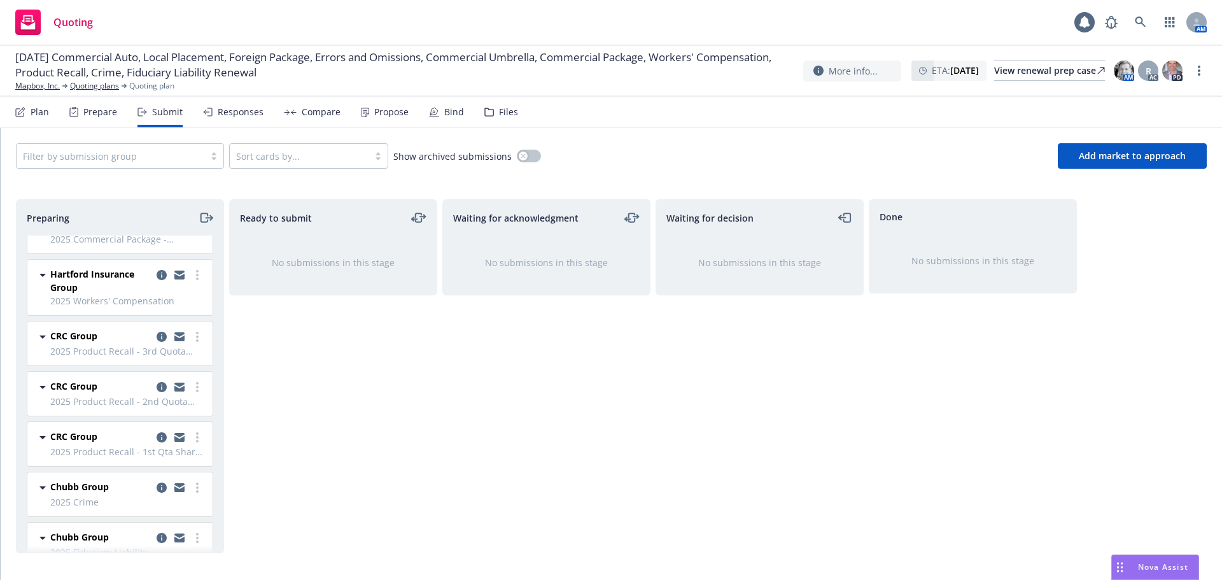
scroll to position [534, 0]
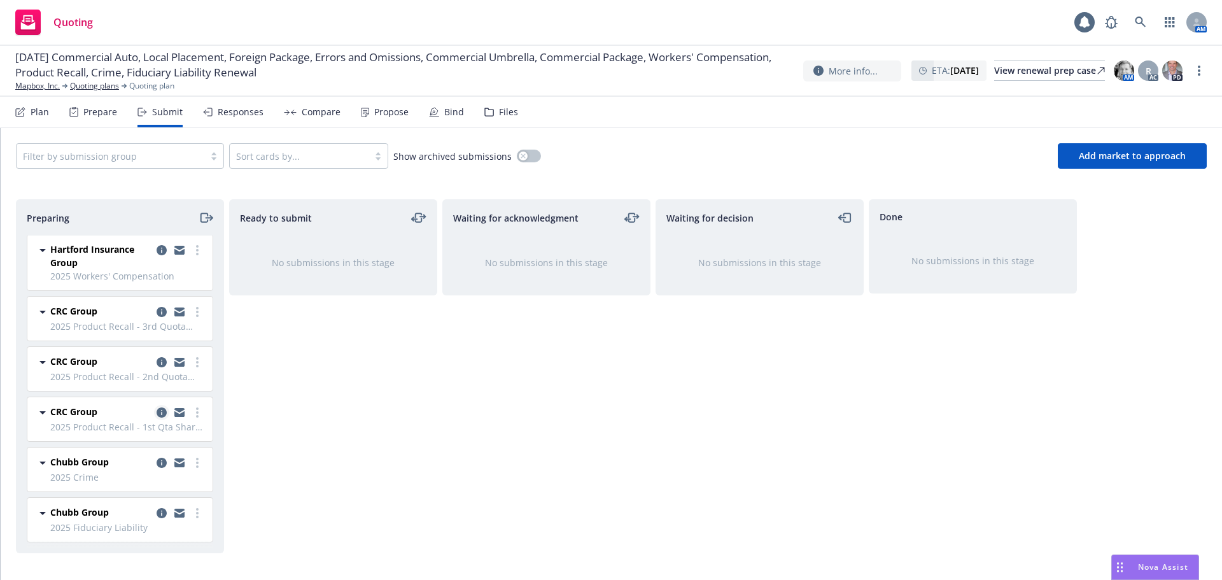
click at [157, 409] on icon "copy logging email" at bounding box center [162, 412] width 10 height 10
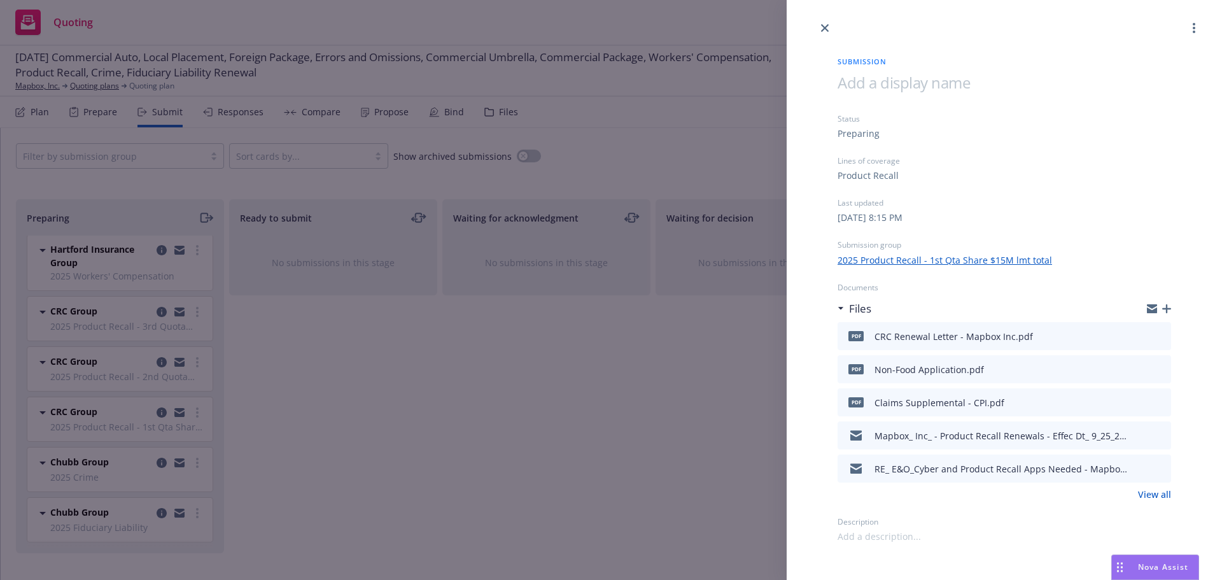
click at [1167, 309] on icon "button" at bounding box center [1166, 308] width 9 height 9
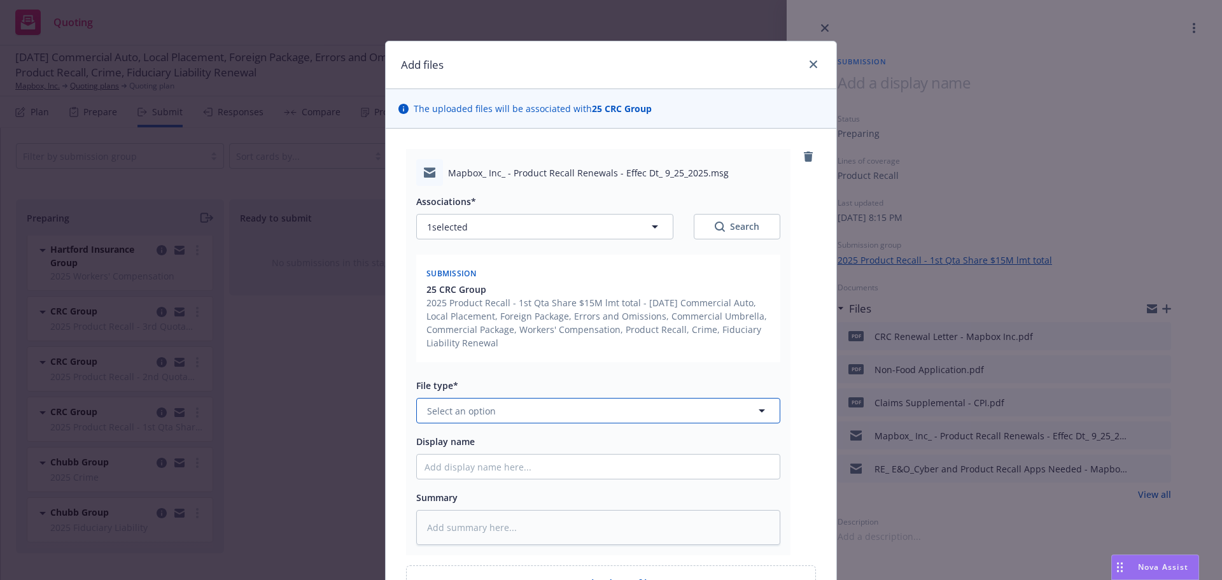
click at [476, 410] on span "Select an option" at bounding box center [461, 410] width 69 height 13
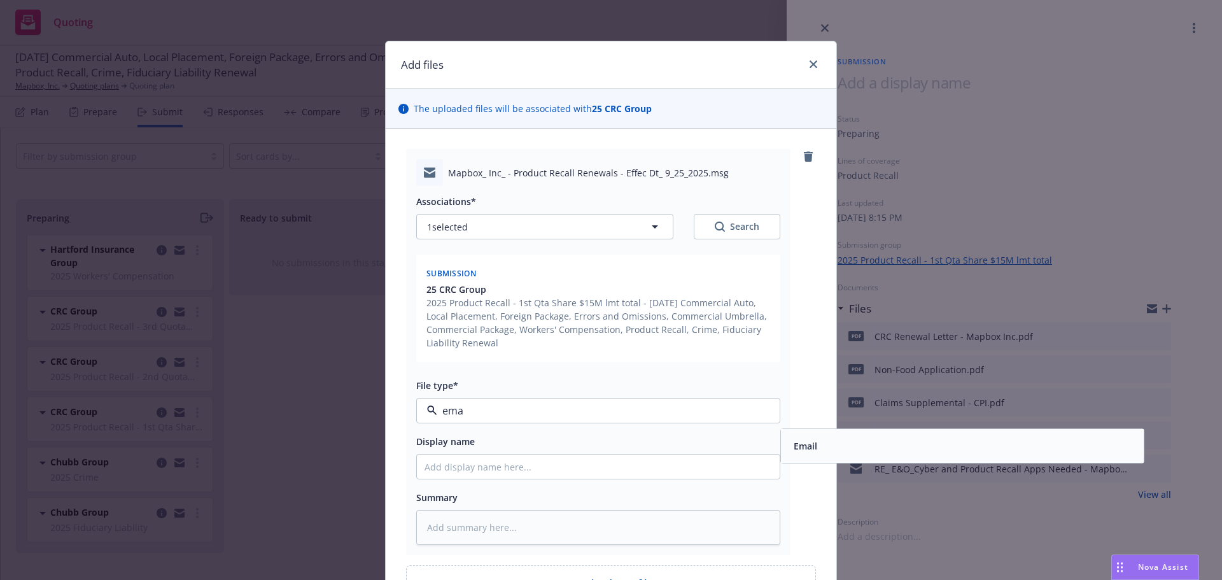
type input "emai"
click at [801, 446] on span "Email" at bounding box center [806, 445] width 24 height 13
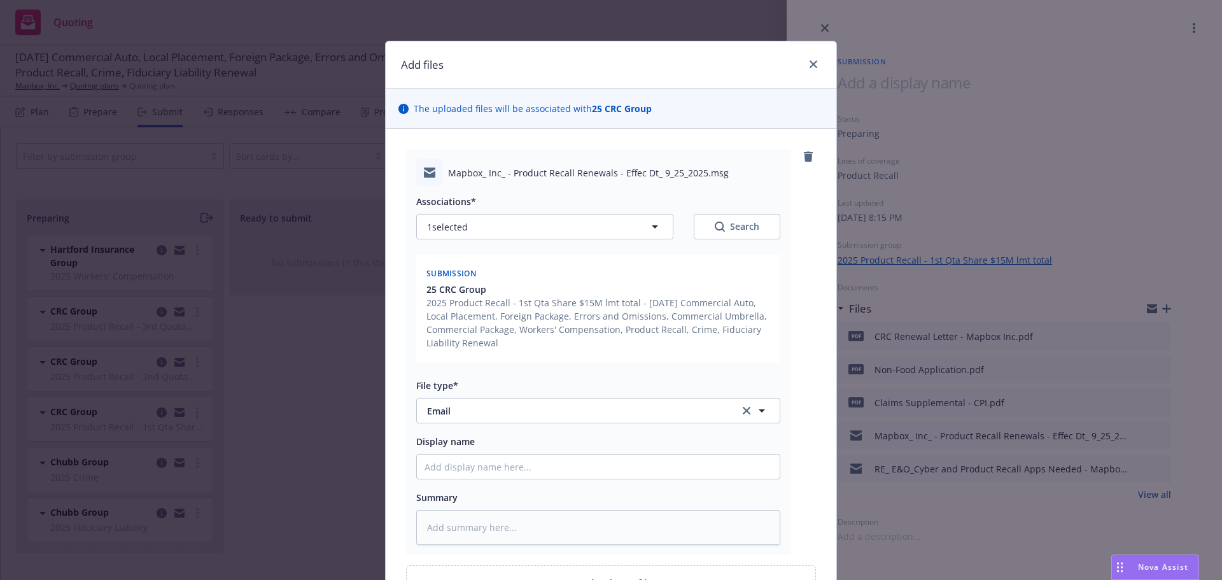
scroll to position [141, 0]
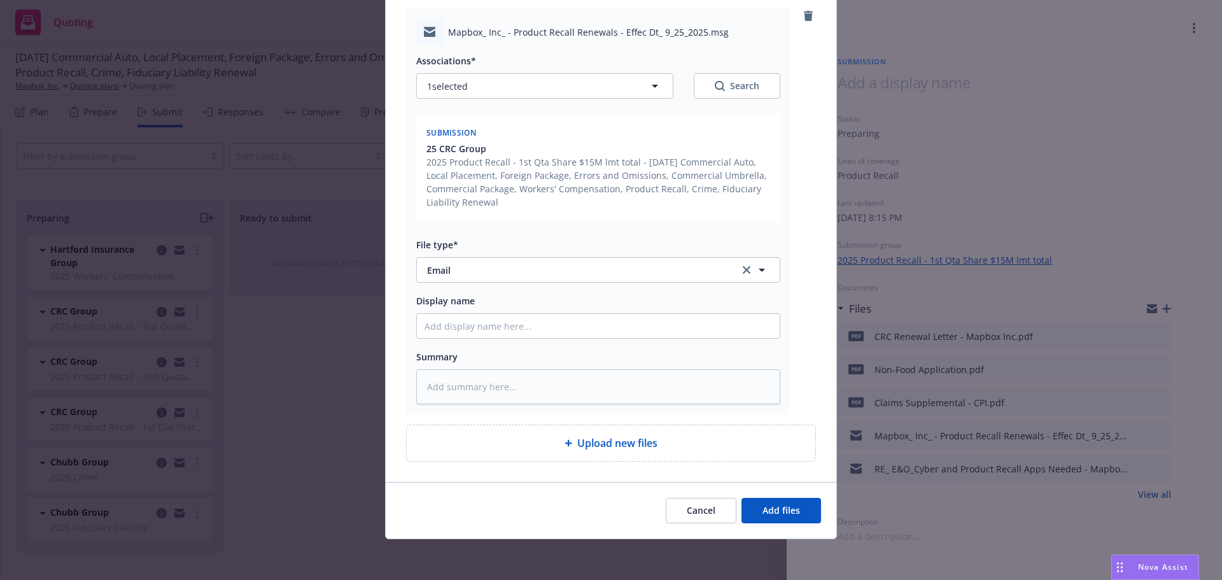
type textarea "x"
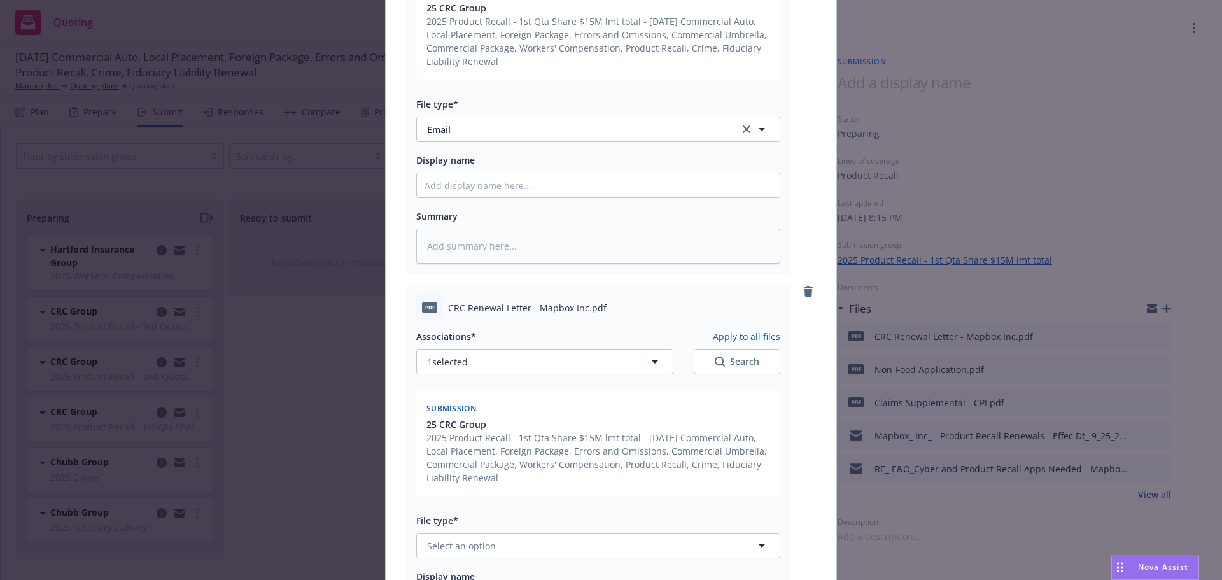
scroll to position [523, 0]
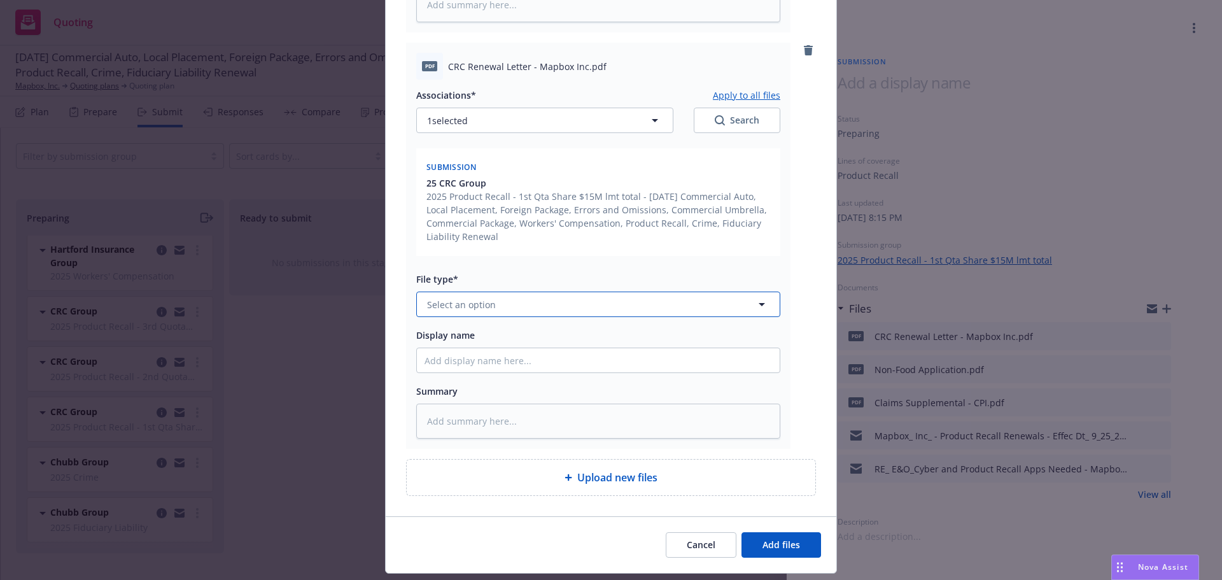
click at [491, 310] on button "Select an option" at bounding box center [598, 304] width 364 height 25
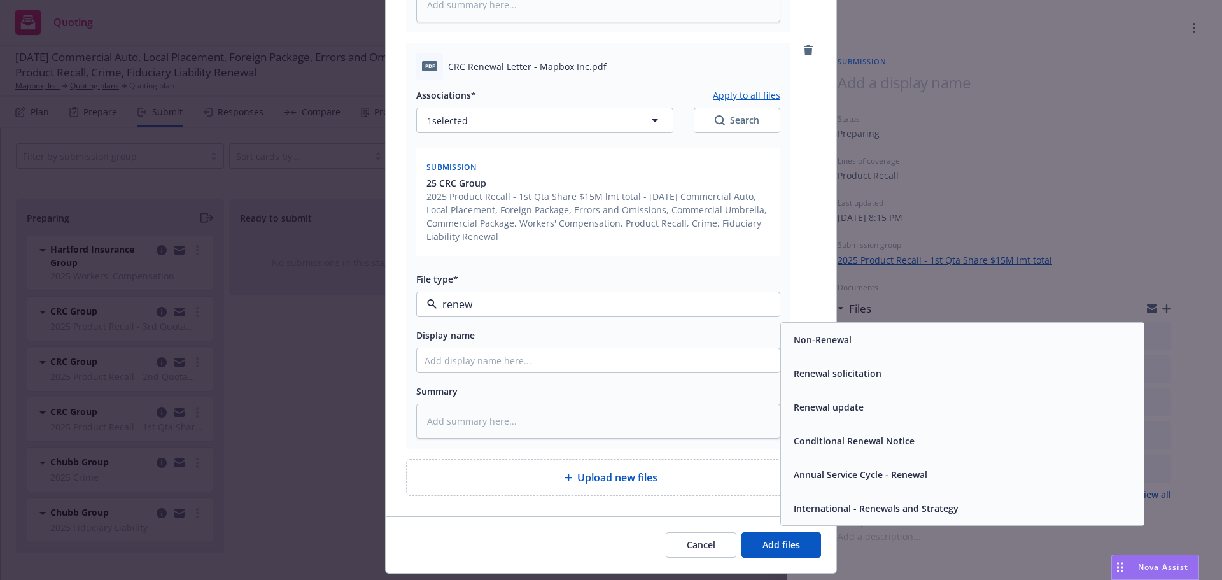
type input "renewa"
click at [880, 383] on div "Renewal solicitation" at bounding box center [963, 373] width 348 height 18
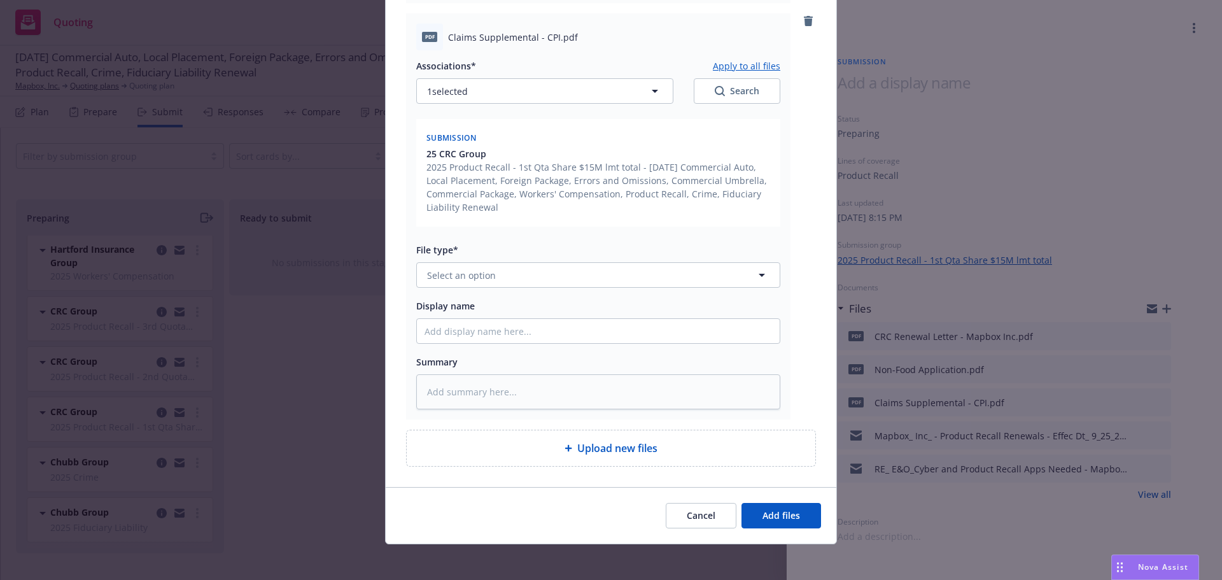
scroll to position [973, 0]
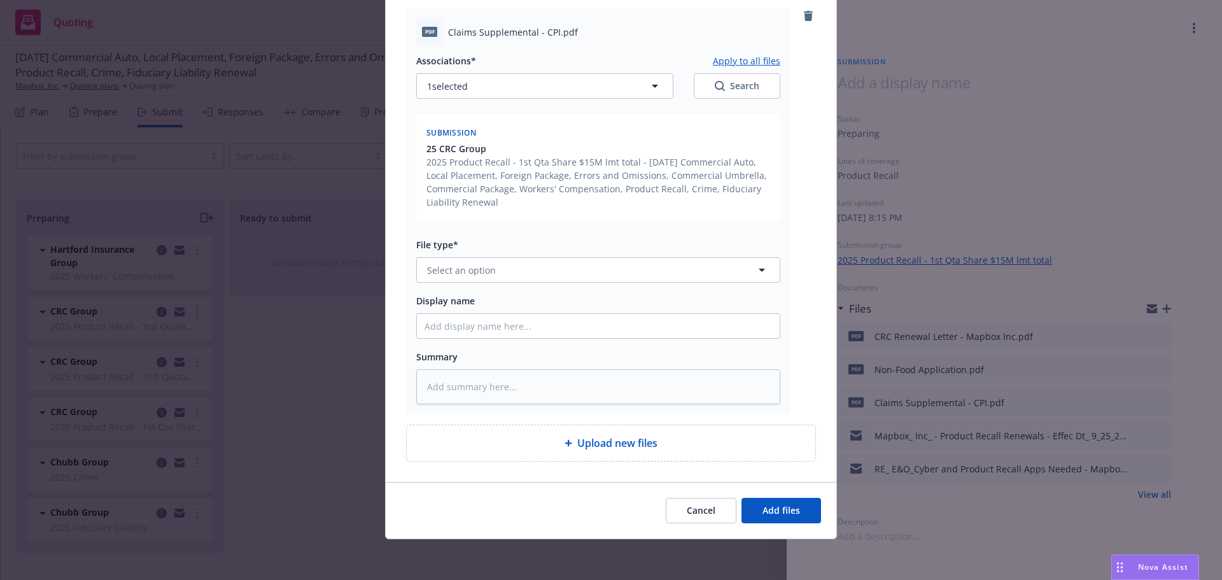
type textarea "x"
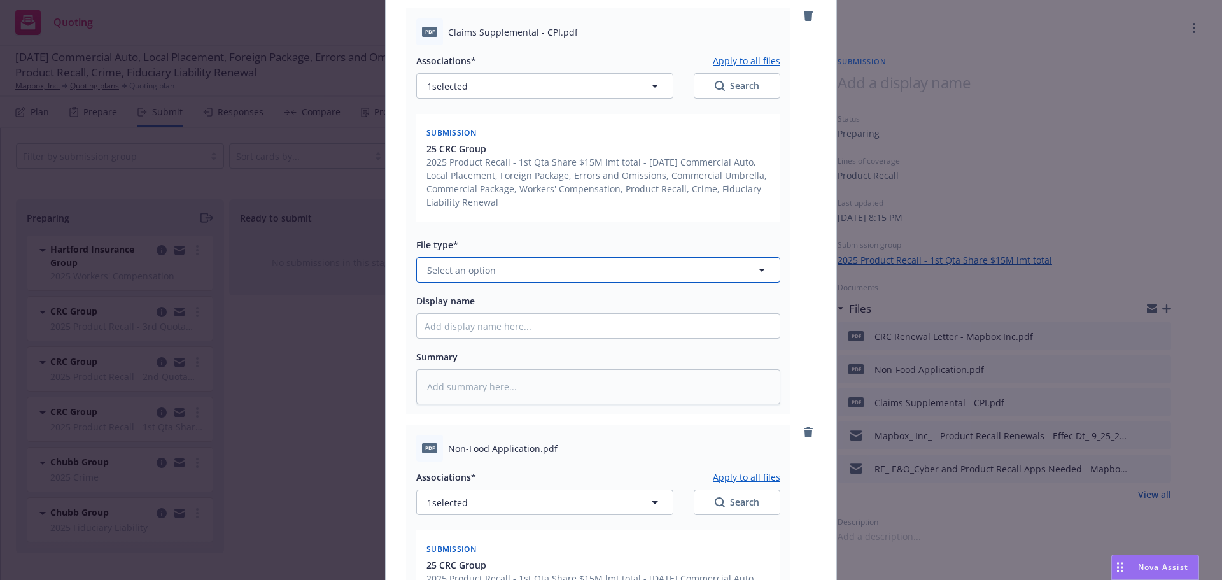
click at [488, 268] on span "Select an option" at bounding box center [461, 270] width 69 height 13
type input "app"
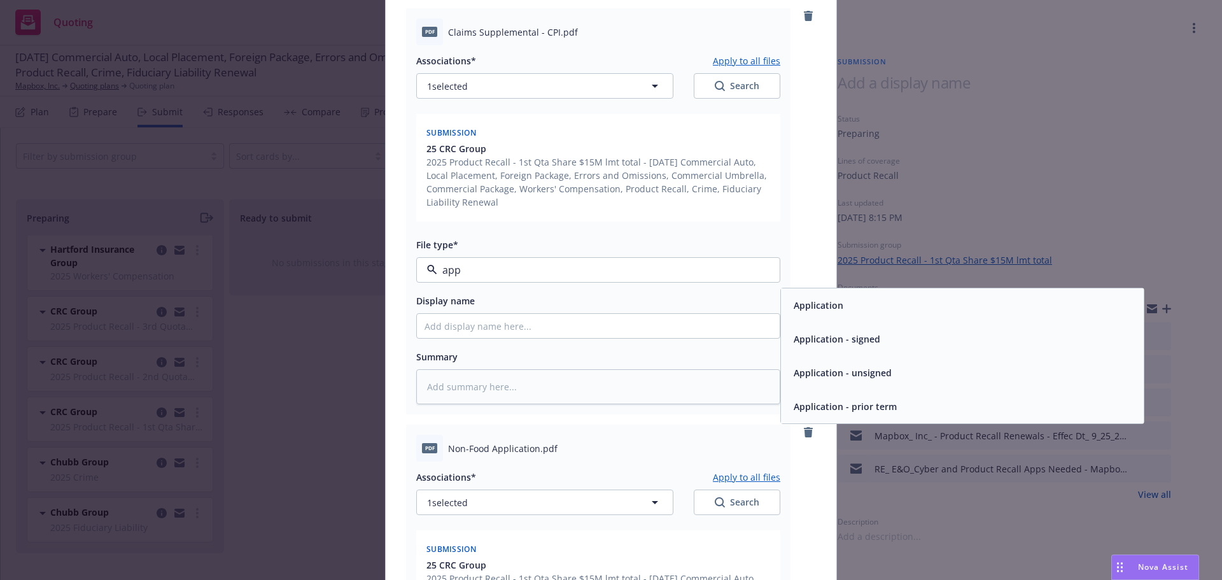
click at [810, 308] on span "Application" at bounding box center [819, 305] width 50 height 13
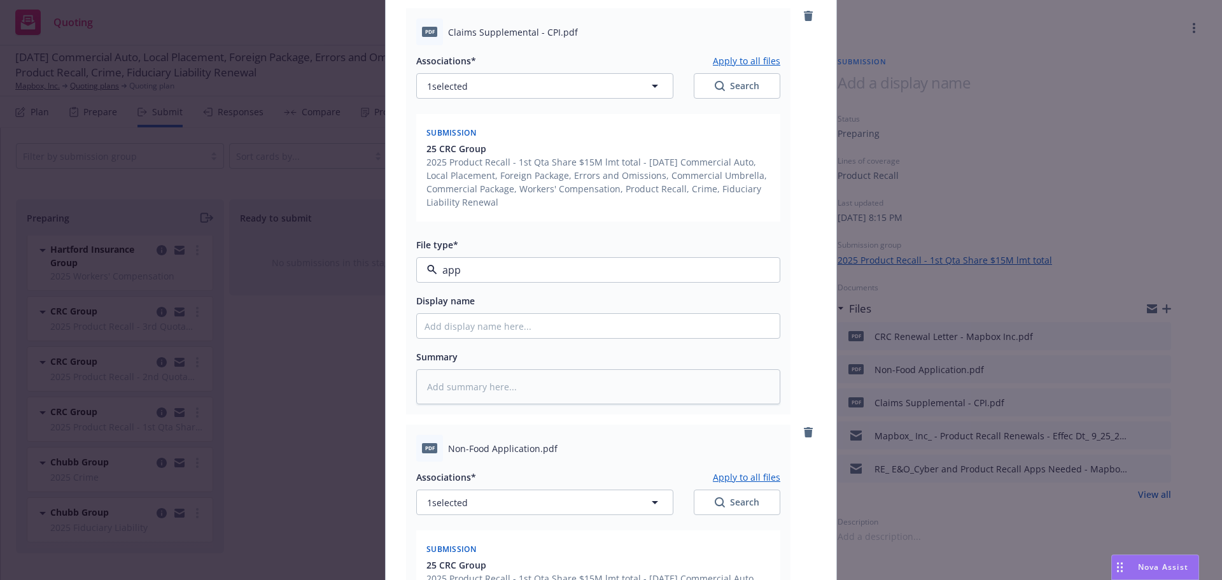
type textarea "x"
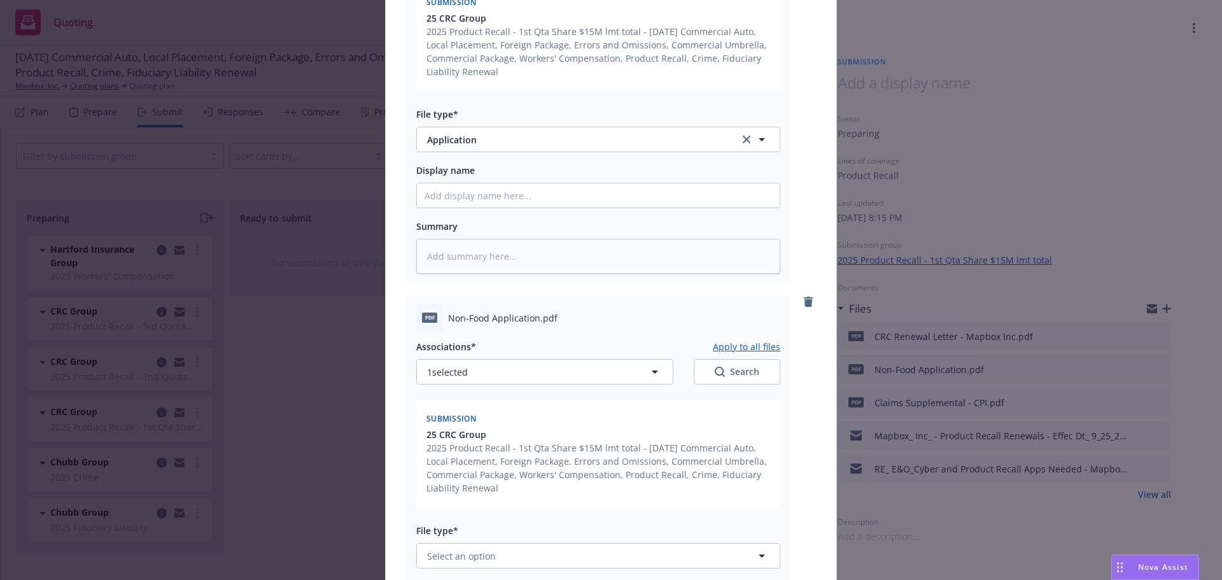
scroll to position [1228, 0]
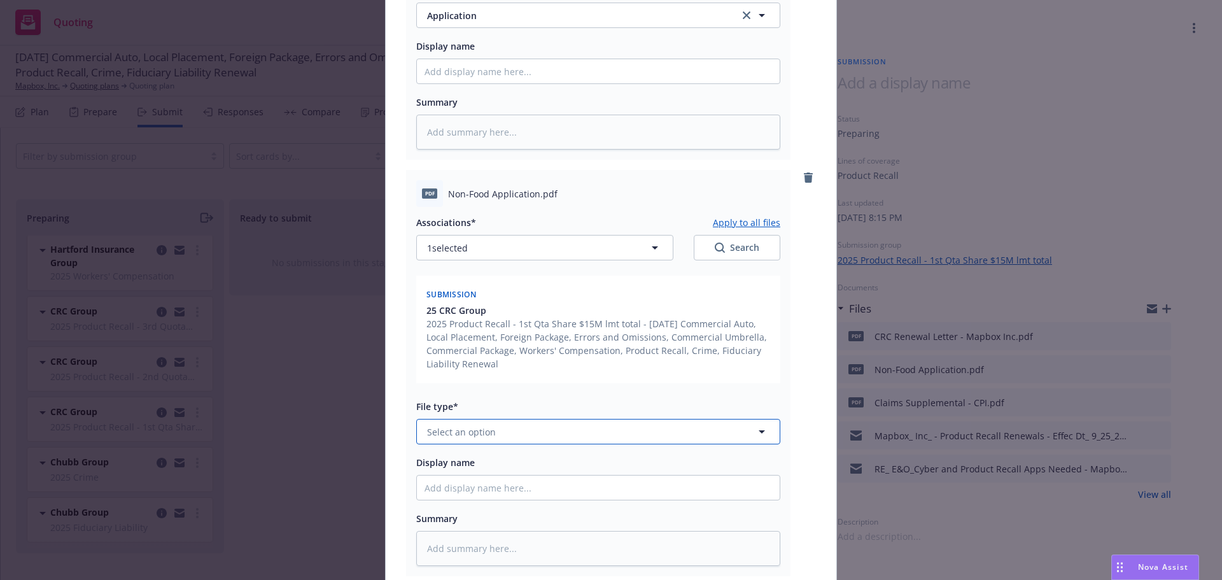
click at [562, 429] on button "Select an option" at bounding box center [598, 431] width 364 height 25
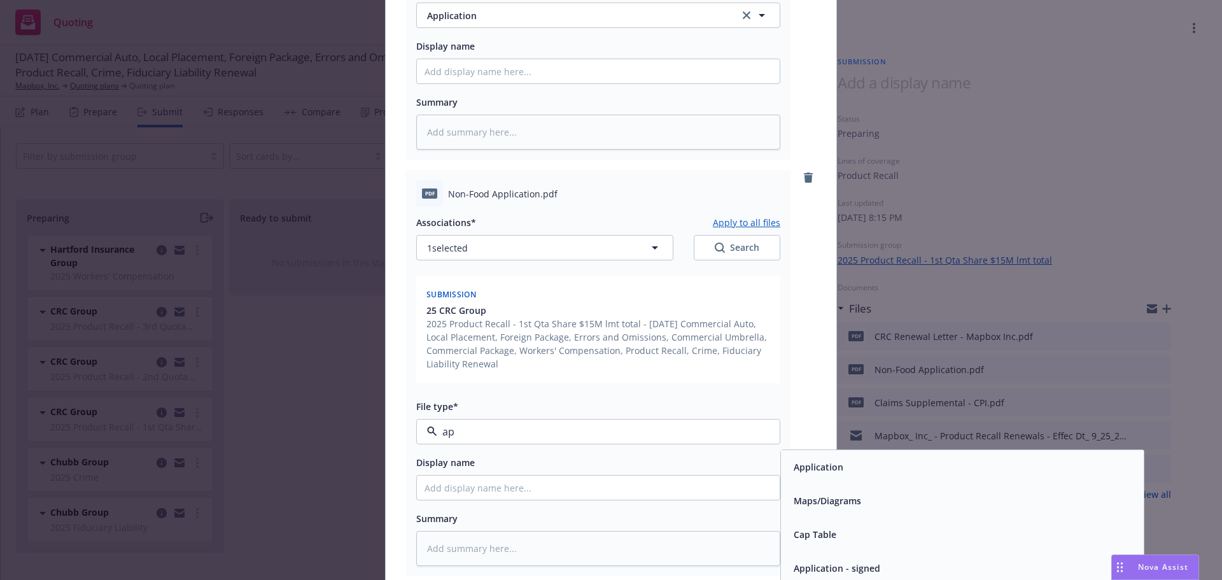
type input "app"
click at [858, 467] on div "Application" at bounding box center [963, 467] width 348 height 18
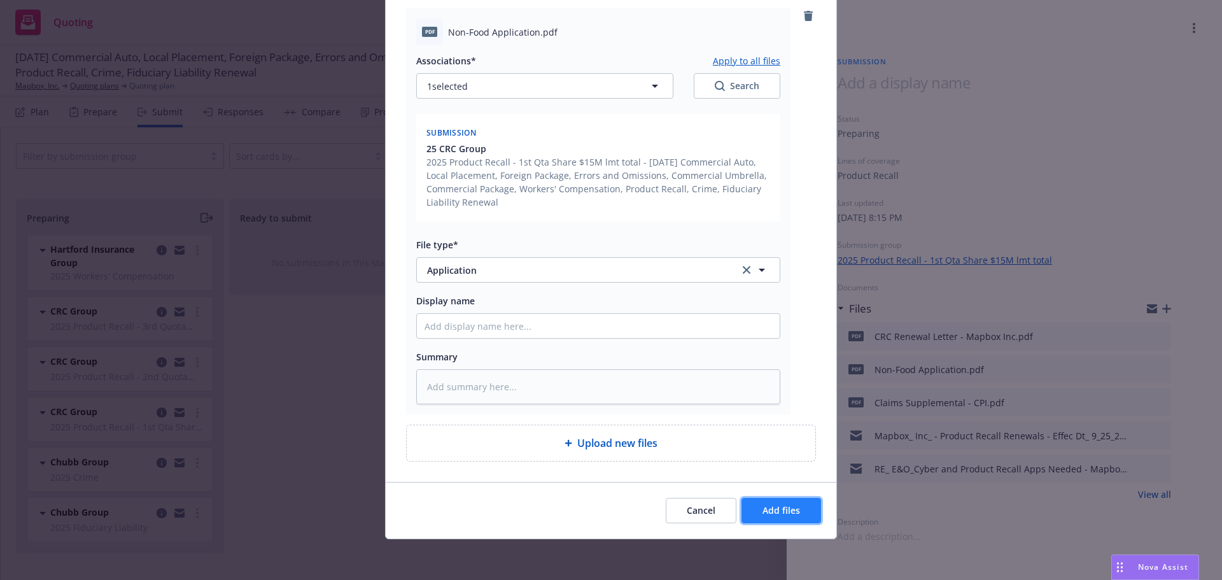
click at [790, 512] on span "Add files" at bounding box center [782, 510] width 38 height 12
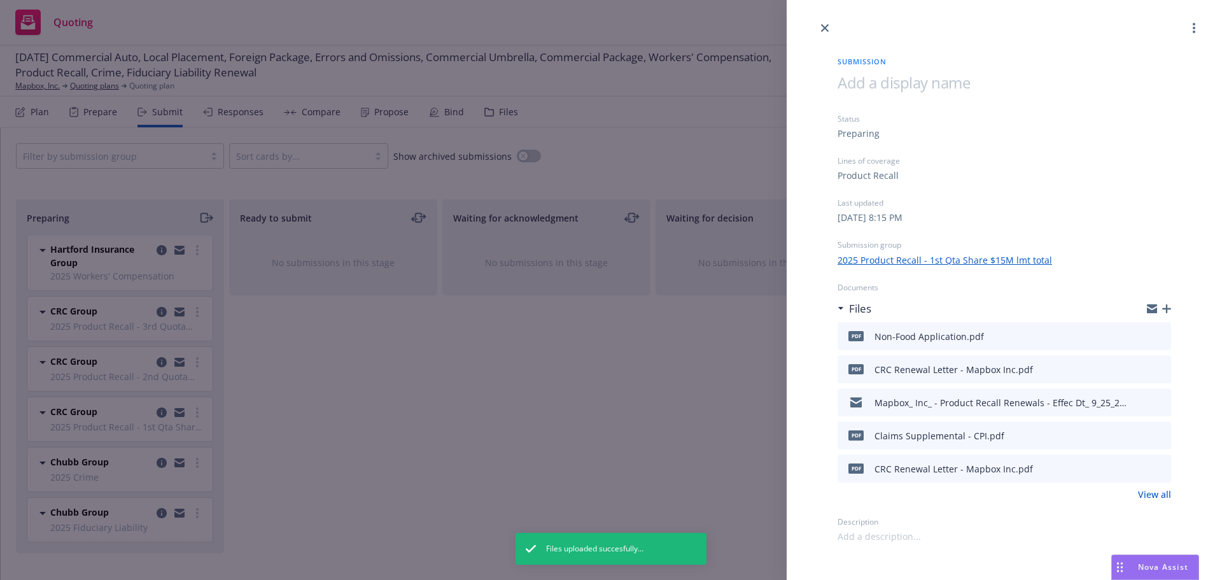
click at [488, 402] on div "Submission Status Preparing Lines of coverage Product Recall Last updated Sunda…" at bounding box center [611, 290] width 1222 height 580
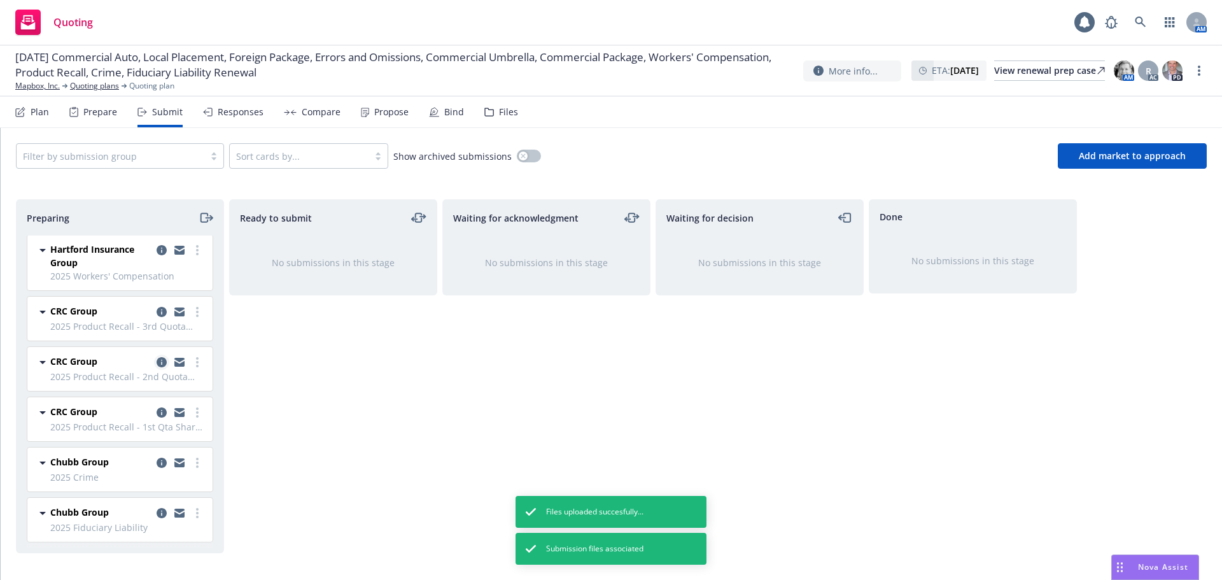
click at [157, 364] on icon "copy logging email" at bounding box center [162, 362] width 10 height 10
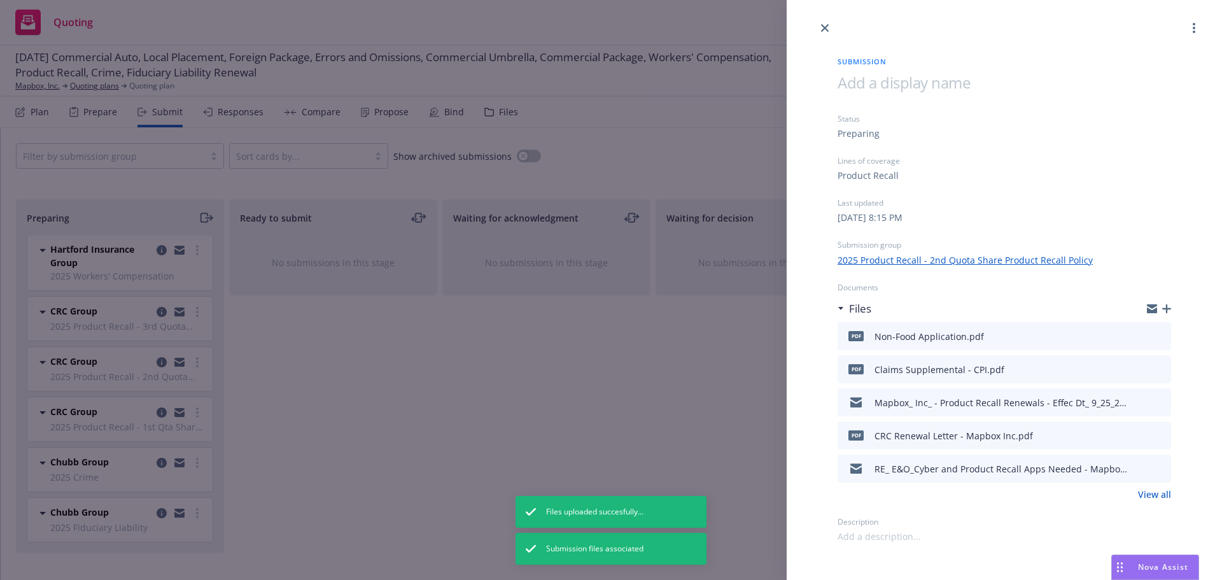
click at [1171, 306] on icon "button" at bounding box center [1166, 308] width 9 height 9
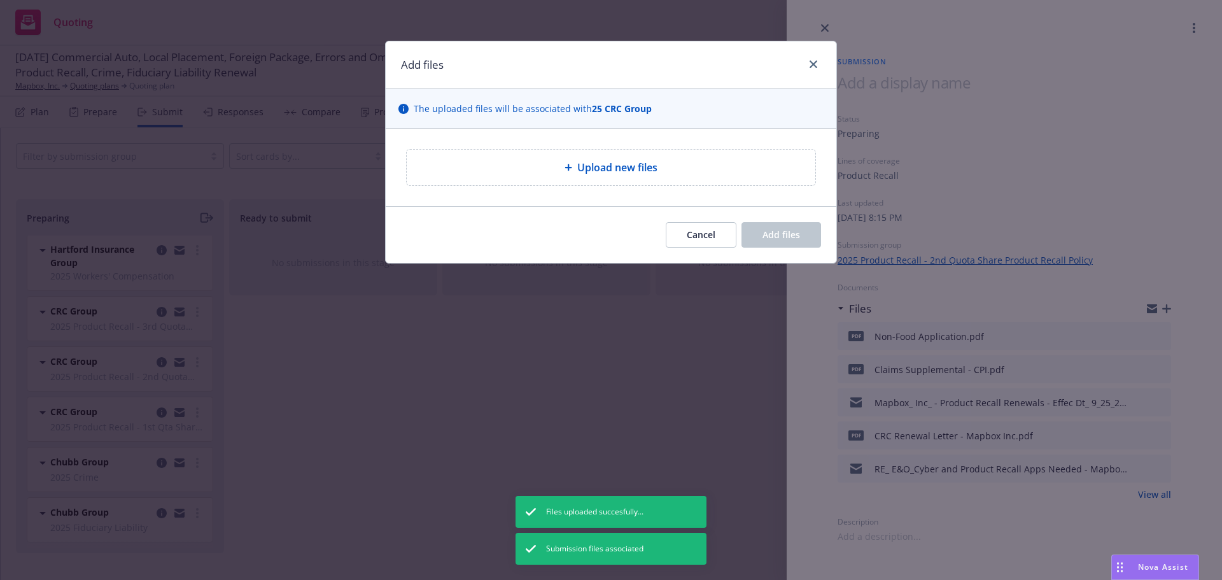
type textarea "x"
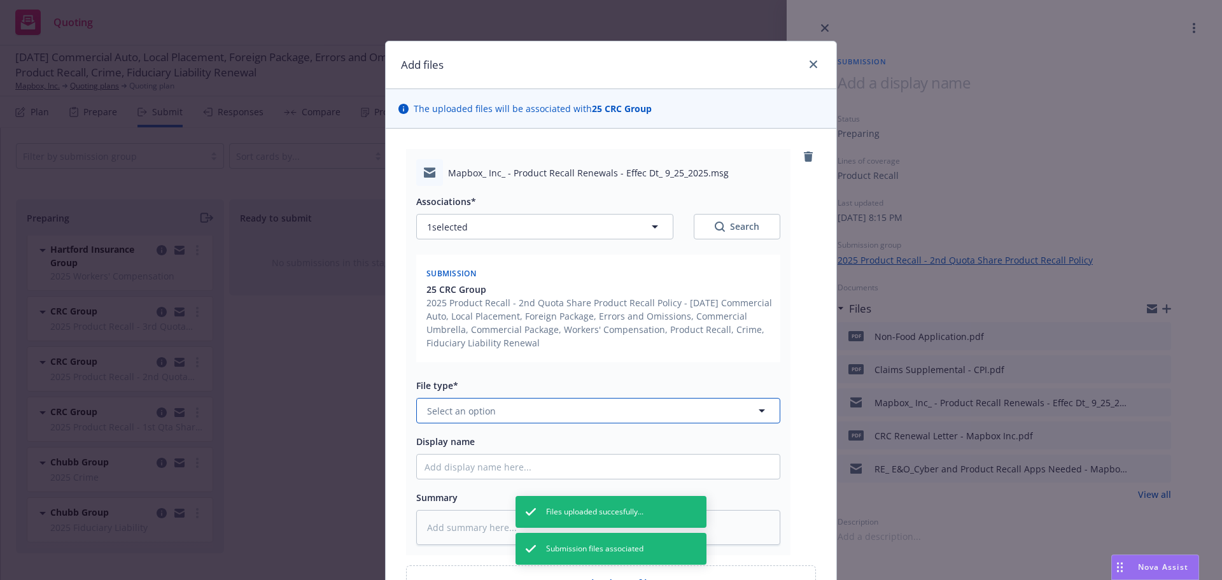
click at [481, 410] on span "Select an option" at bounding box center [461, 410] width 69 height 13
type input "ema"
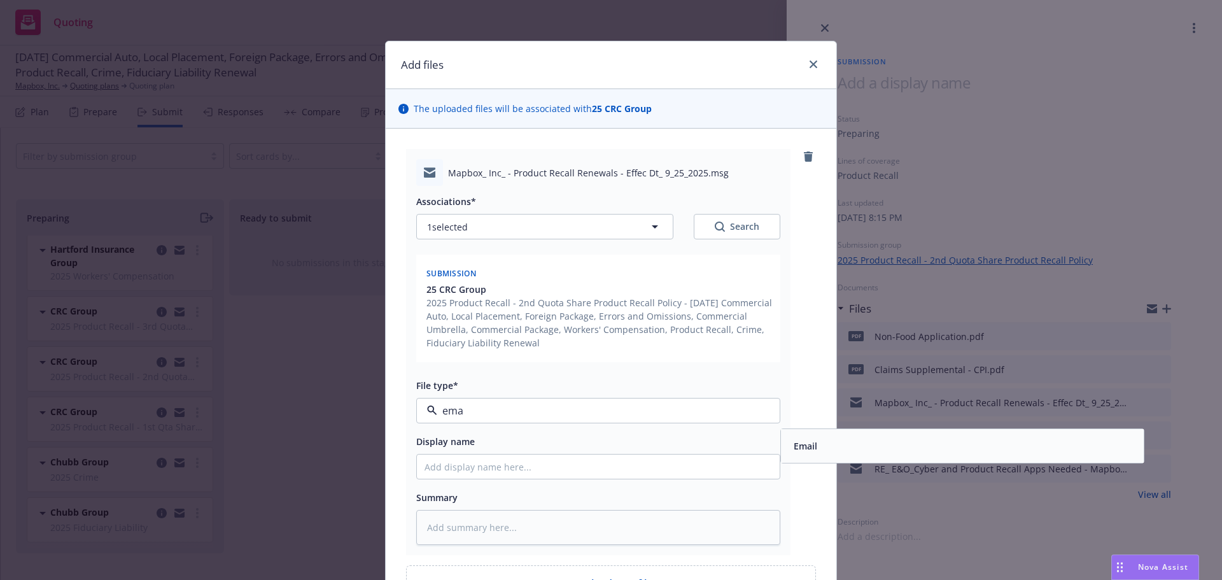
click at [847, 448] on div "Email" at bounding box center [963, 446] width 348 height 18
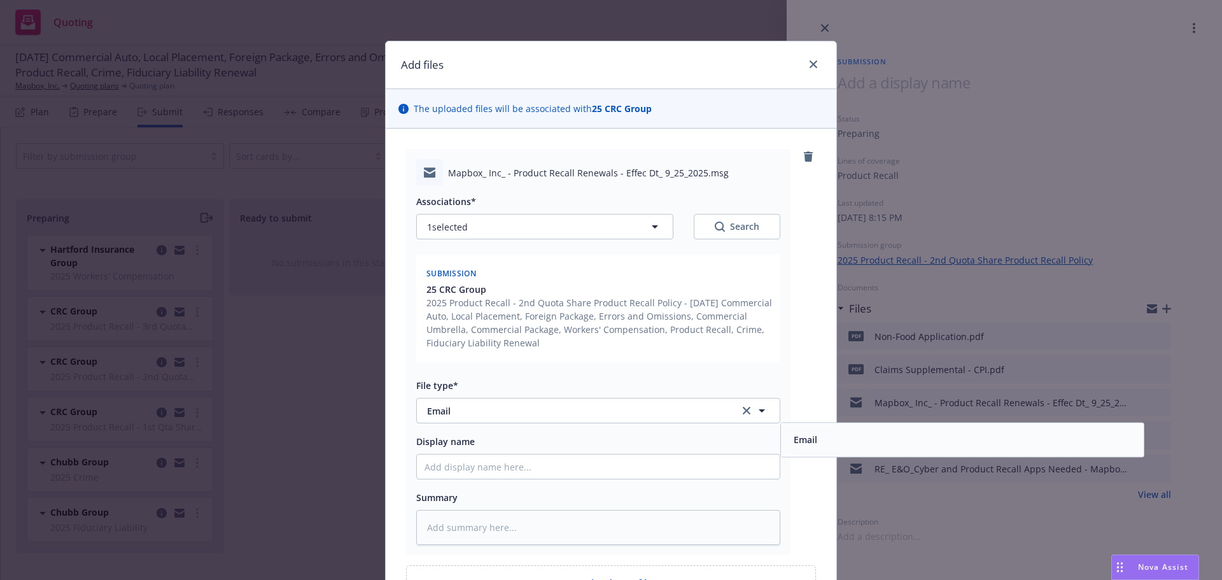
click at [794, 453] on div "Mapbox_ Inc_ - Product Recall Renewals - Effec Dt_ 9_25_2025.msg Associations* …" at bounding box center [611, 352] width 410 height 406
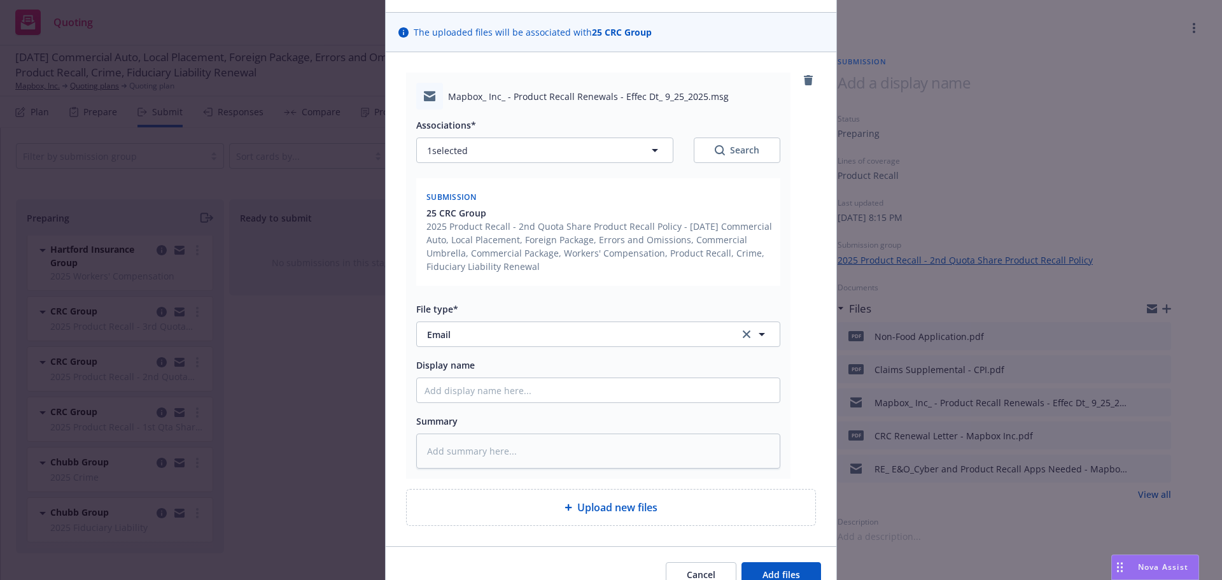
scroll to position [141, 0]
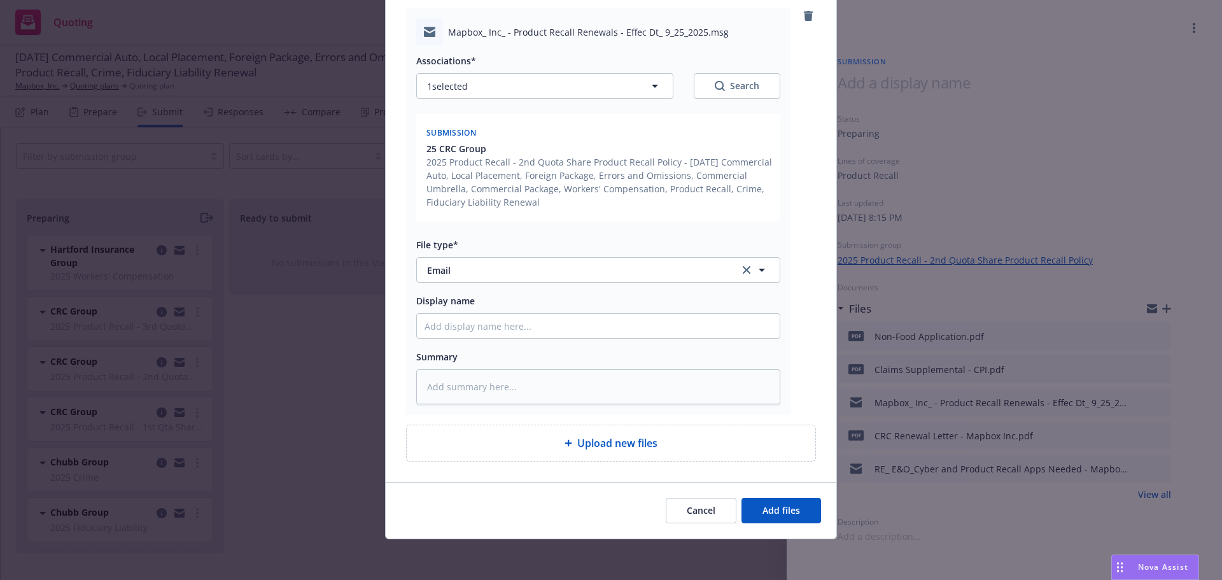
type textarea "x"
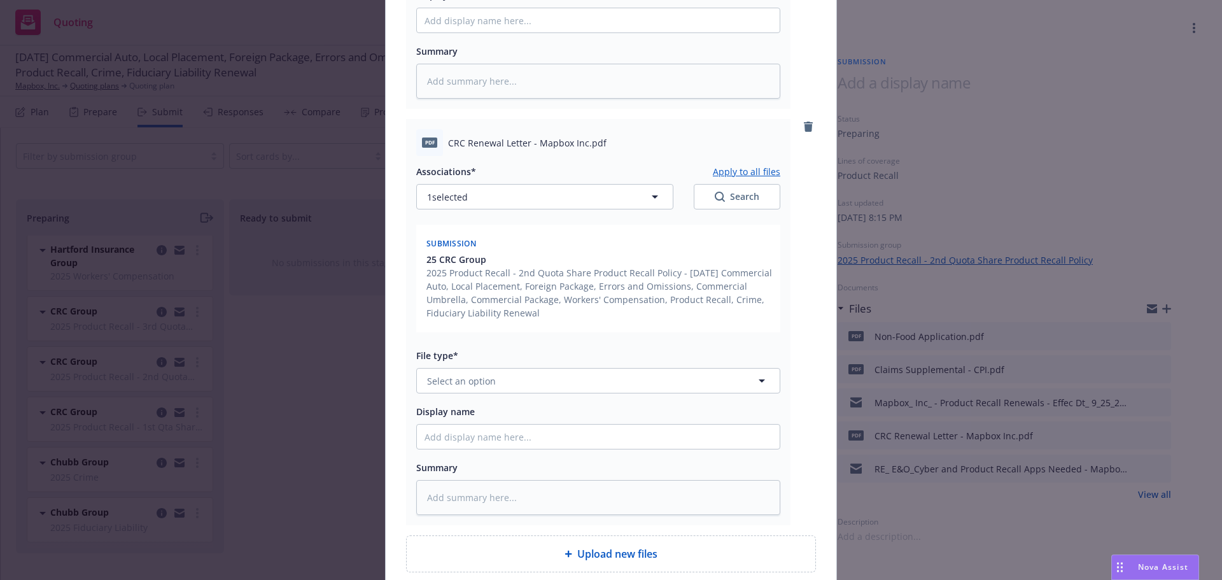
scroll to position [523, 0]
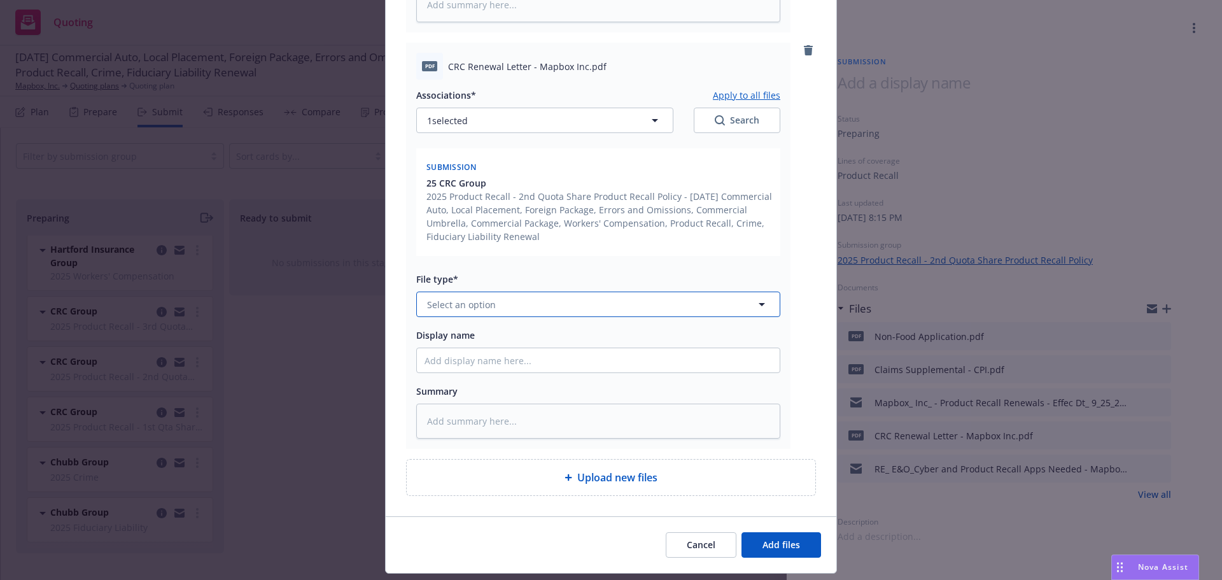
click at [458, 307] on span "Select an option" at bounding box center [461, 304] width 69 height 13
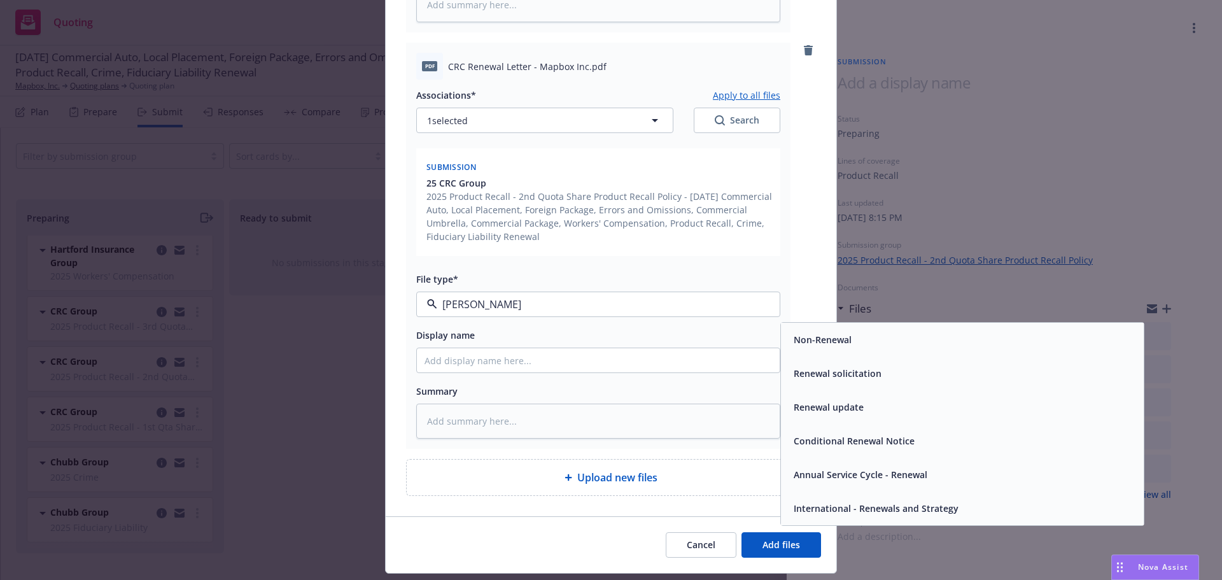
type input "renew"
click at [865, 381] on div "Renewal solicitation" at bounding box center [836, 373] width 95 height 18
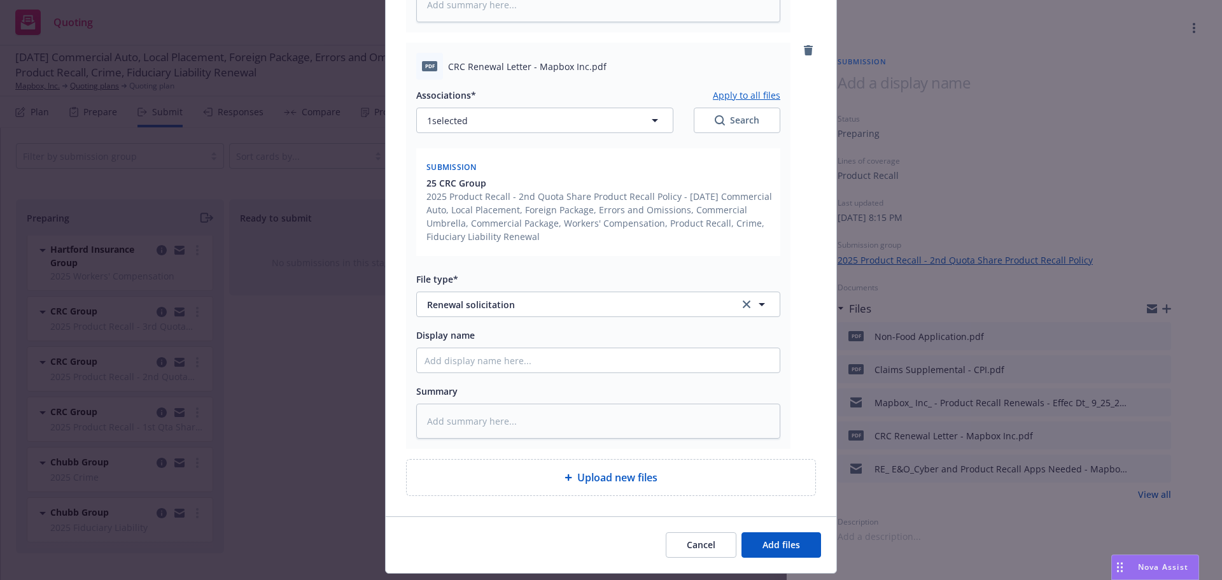
click at [802, 421] on div "pdf CRC Renewal Letter - Mapbox Inc.pdf Associations* Apply to all files 1 sele…" at bounding box center [611, 246] width 410 height 406
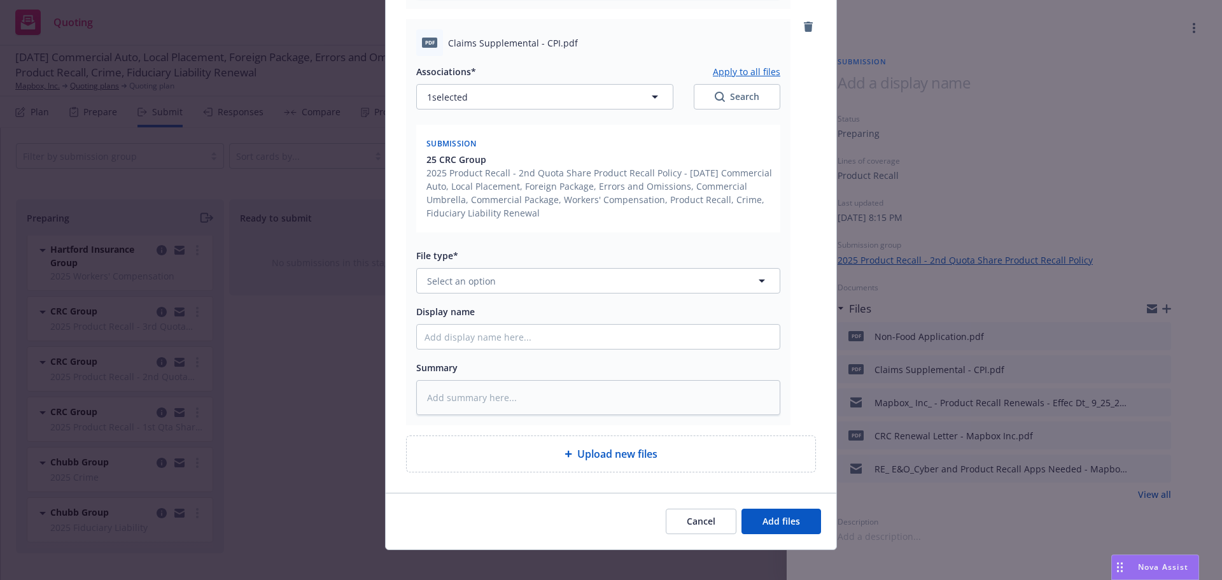
scroll to position [973, 0]
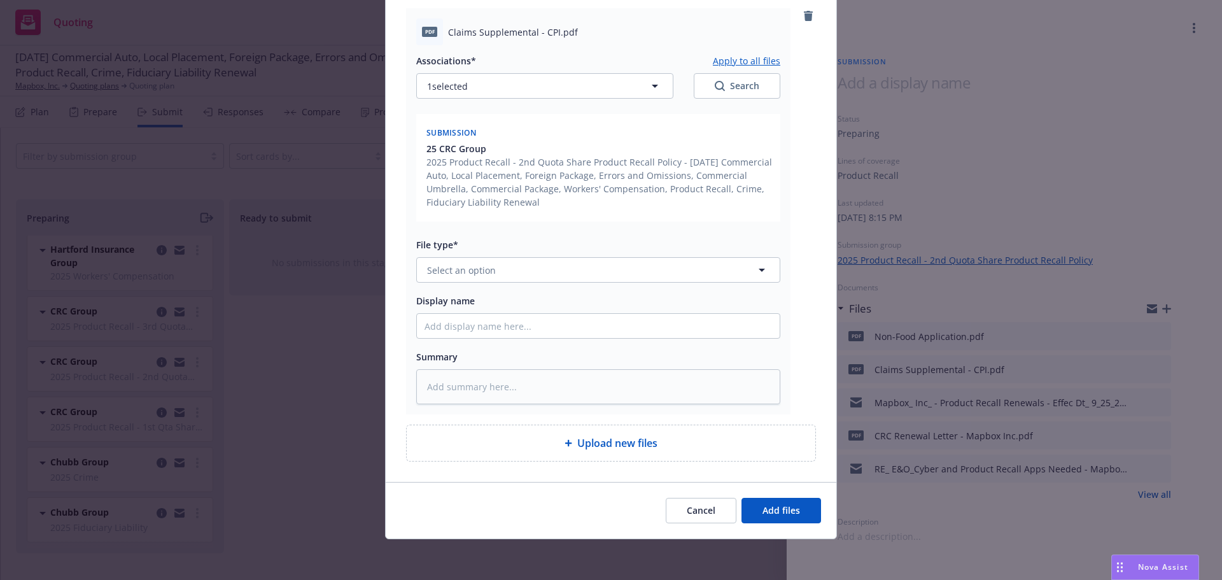
type textarea "x"
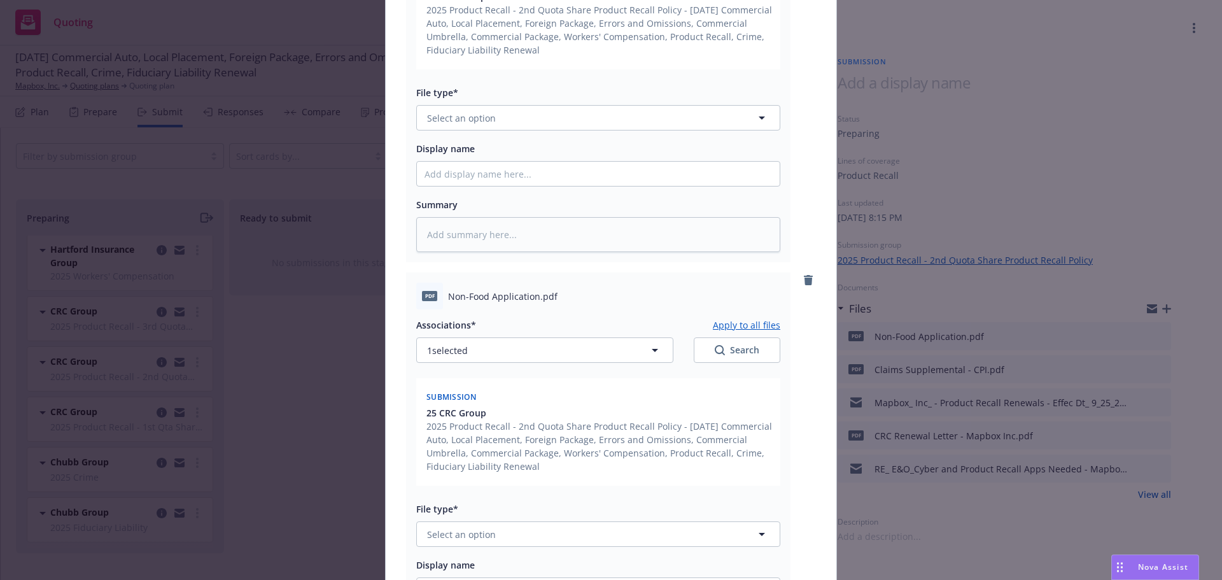
scroll to position [1291, 0]
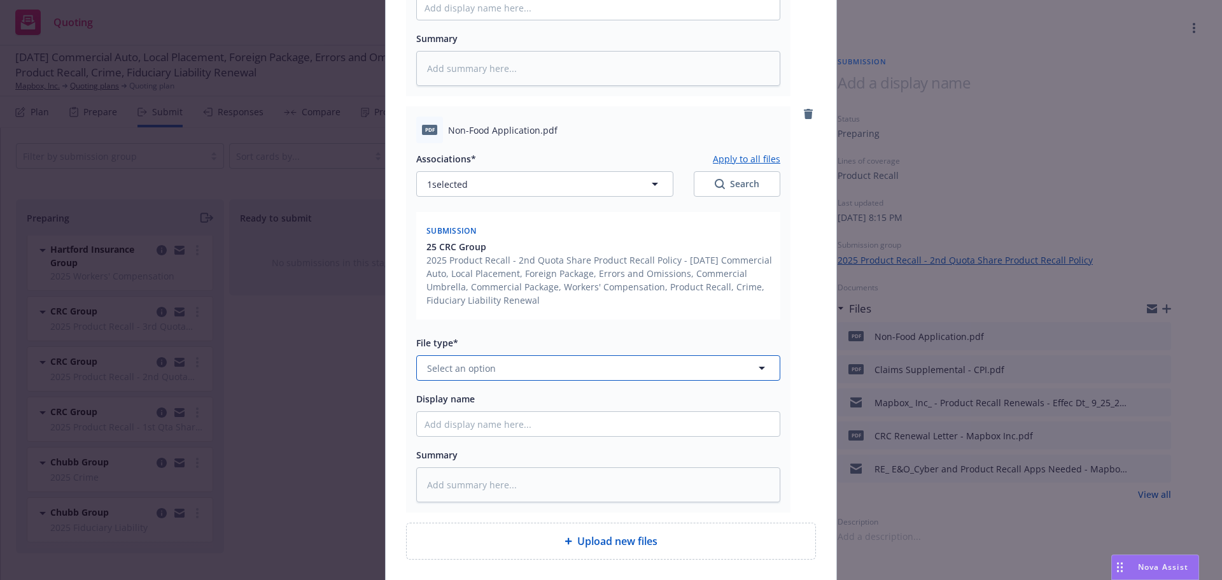
click at [487, 375] on button "Select an option" at bounding box center [598, 367] width 364 height 25
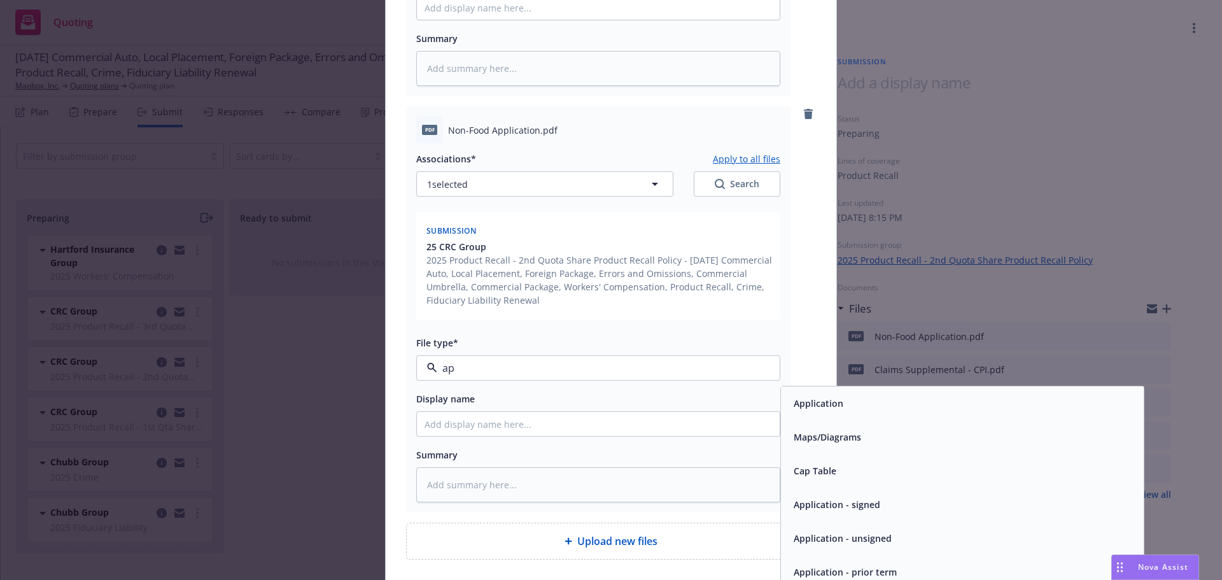
type input "app"
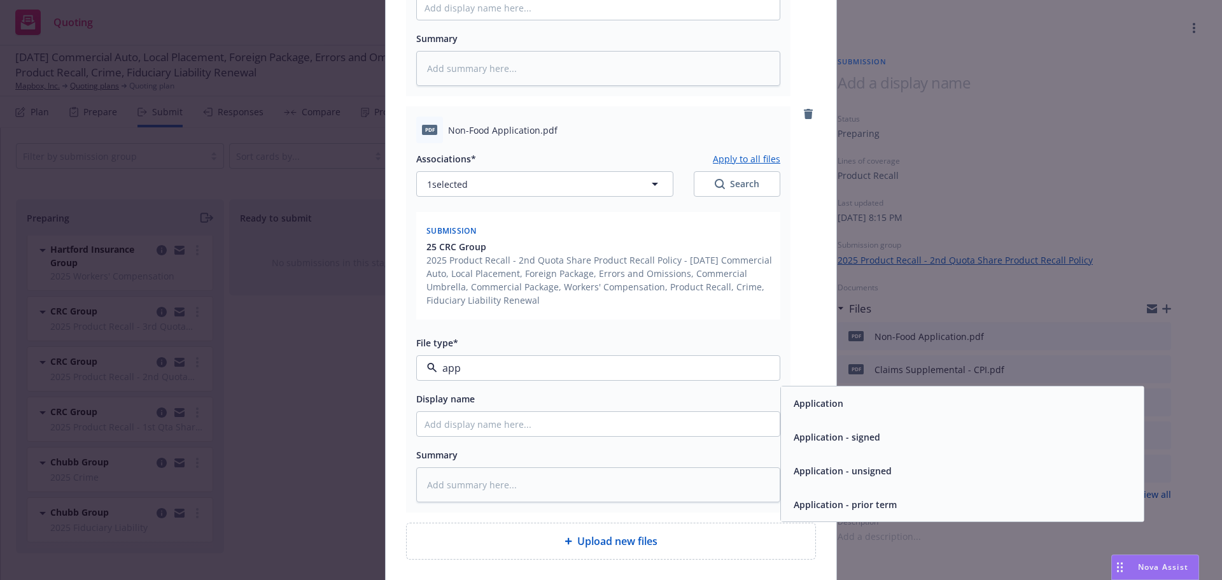
click at [833, 404] on span "Application" at bounding box center [819, 403] width 50 height 13
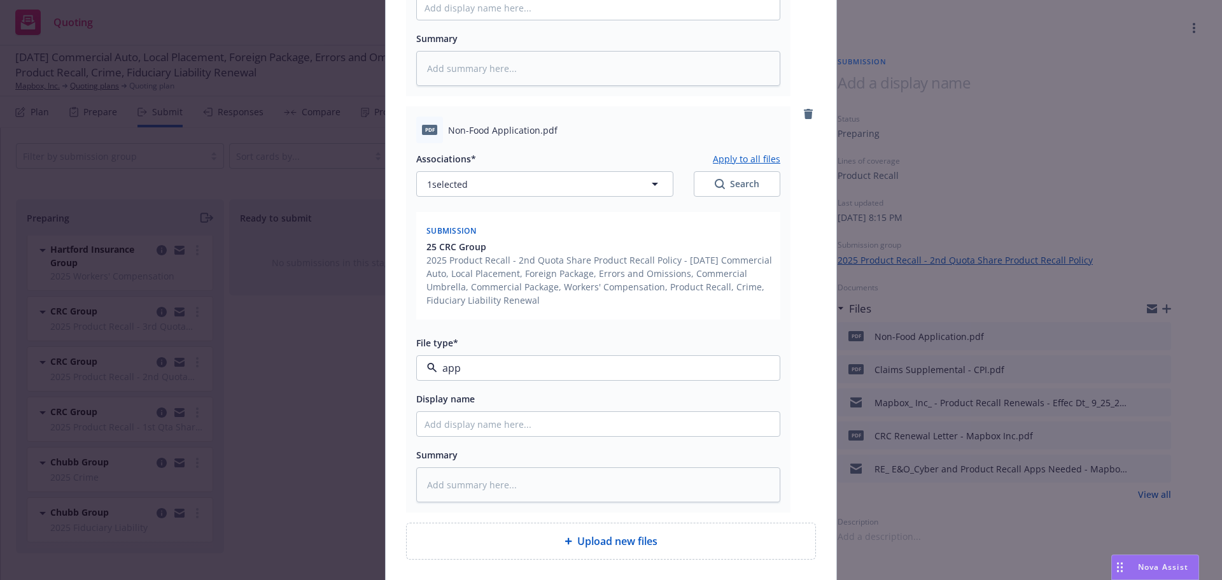
type textarea "x"
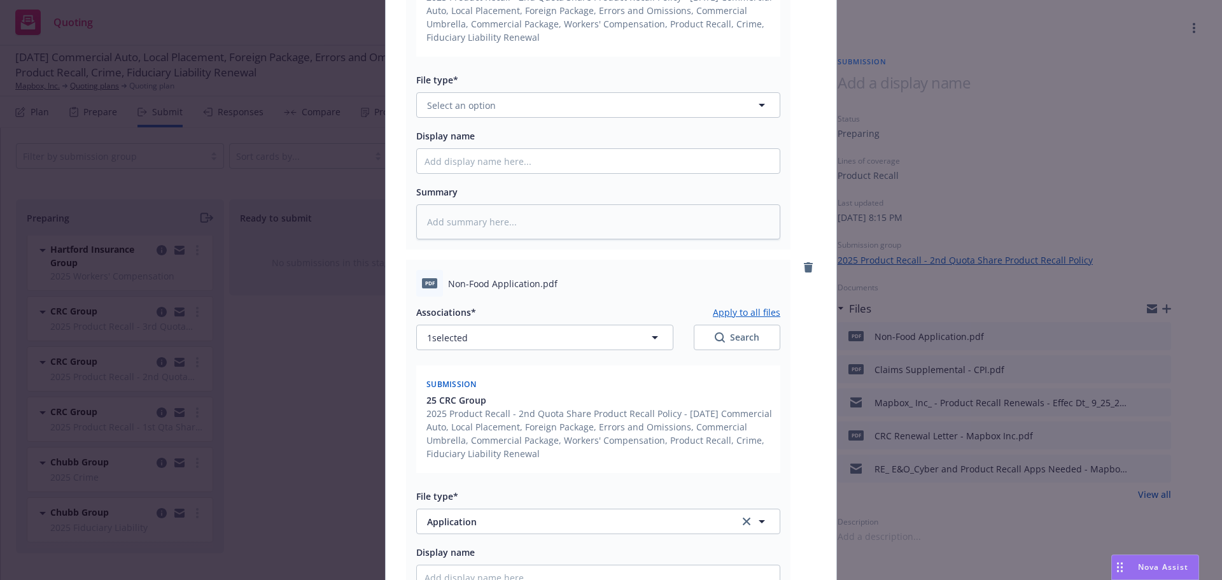
scroll to position [1101, 0]
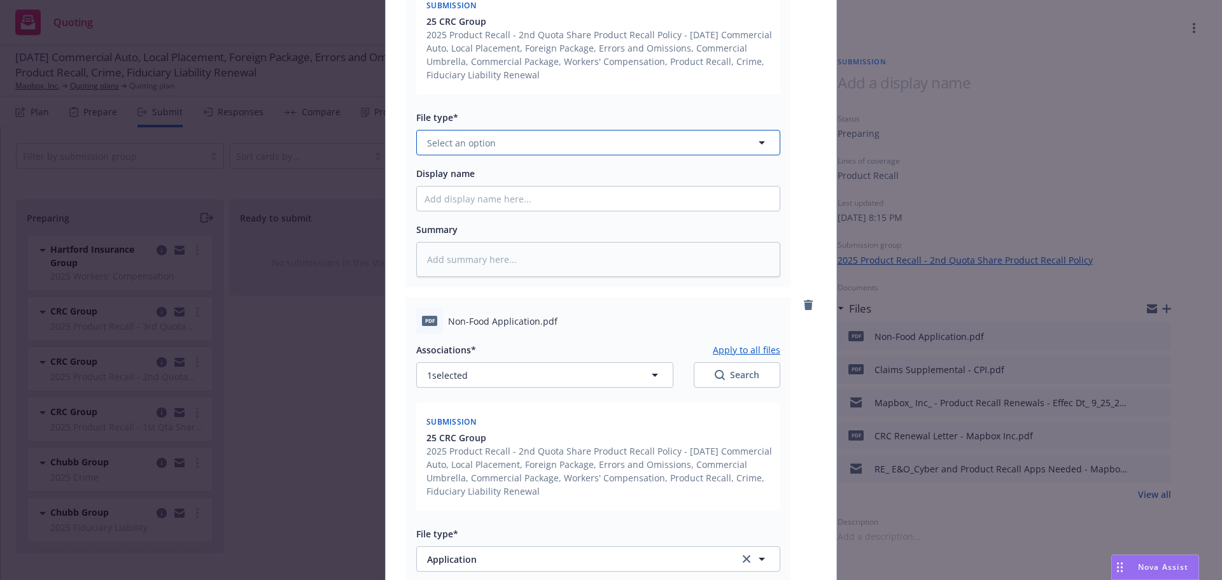
click at [500, 148] on button "Select an option" at bounding box center [598, 142] width 364 height 25
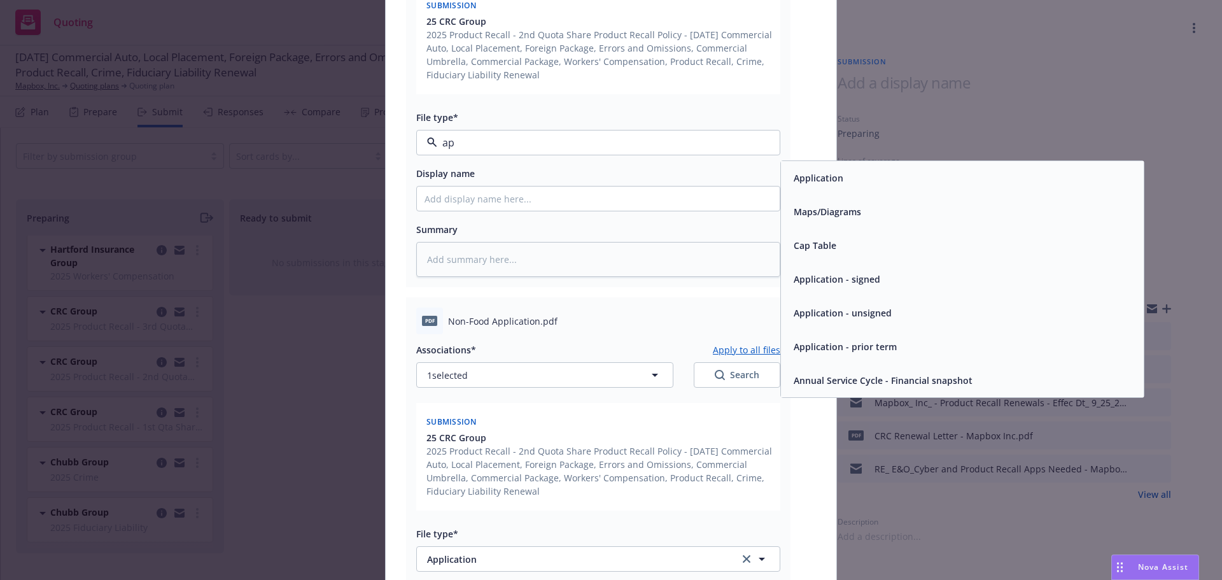
type input "app"
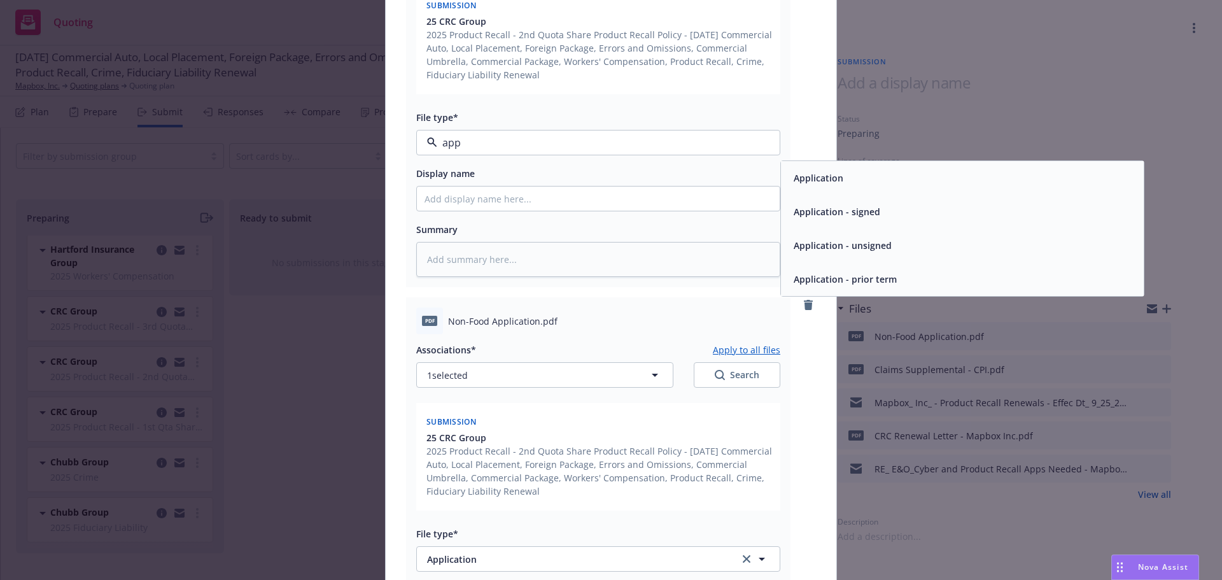
click at [805, 181] on span "Application" at bounding box center [819, 177] width 50 height 13
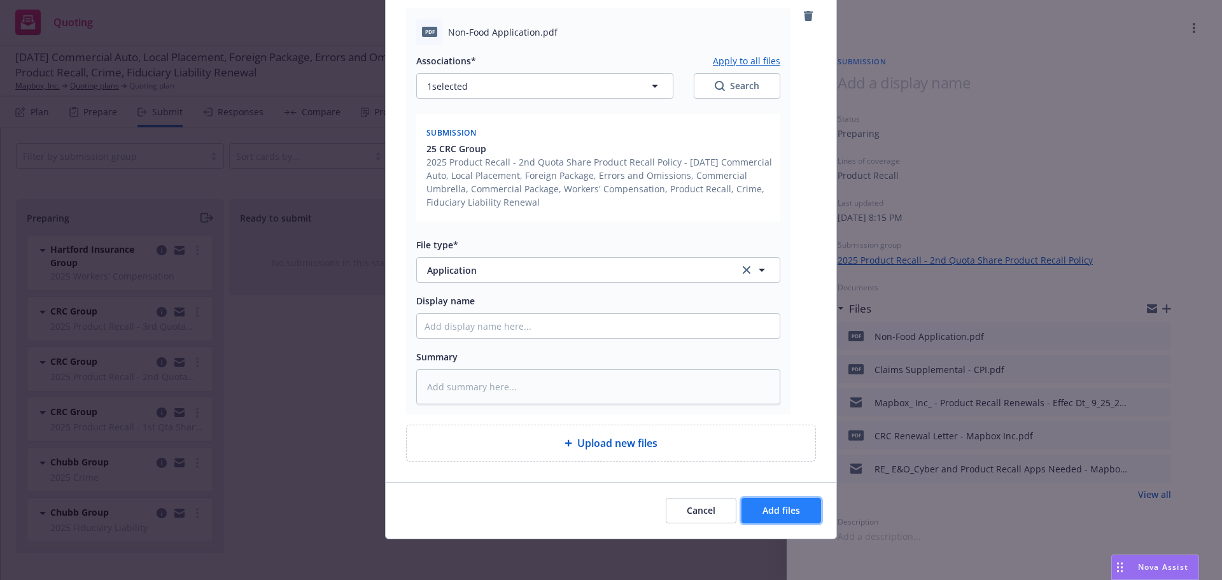
click at [788, 521] on button "Add files" at bounding box center [782, 510] width 80 height 25
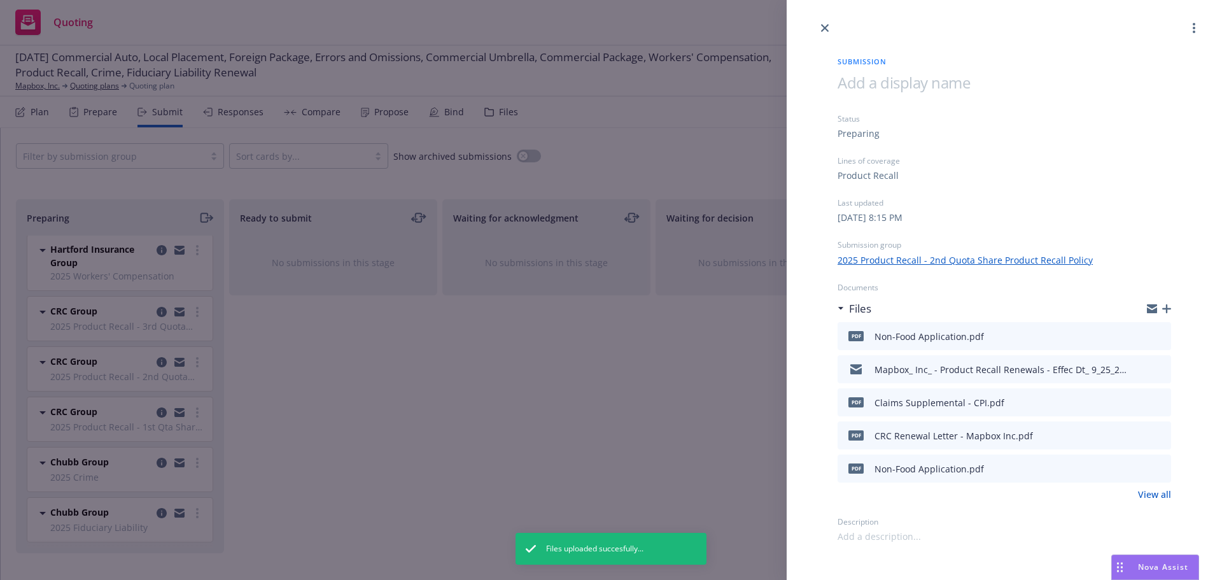
click at [563, 433] on div "Submission Status Preparing Lines of coverage Product Recall Last updated Sunda…" at bounding box center [611, 290] width 1222 height 580
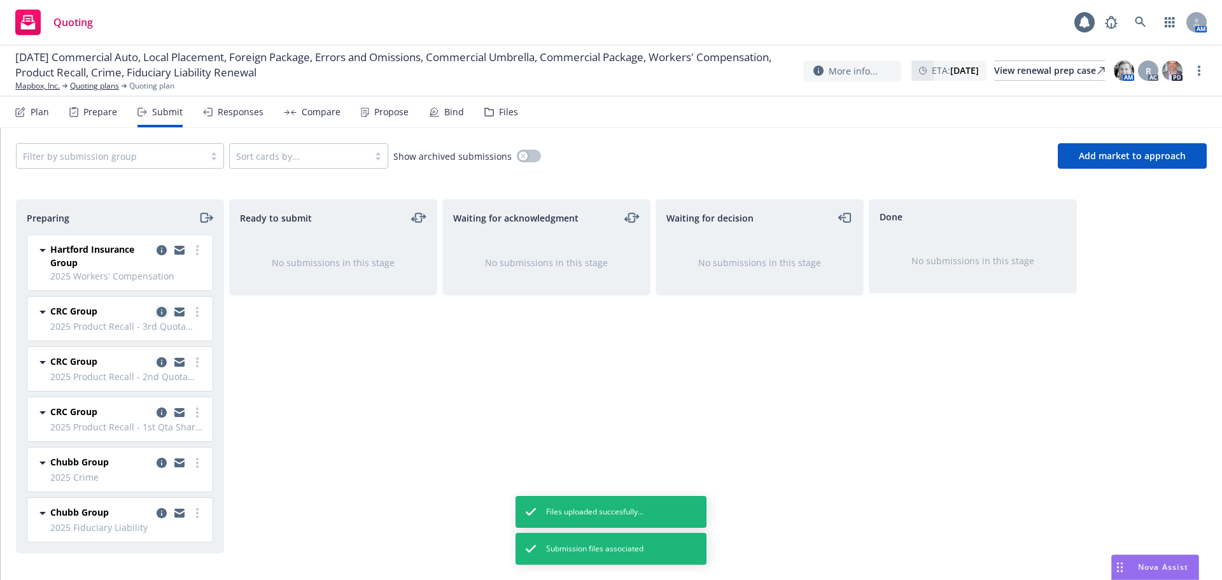
click at [157, 311] on icon "copy logging email" at bounding box center [162, 312] width 10 height 10
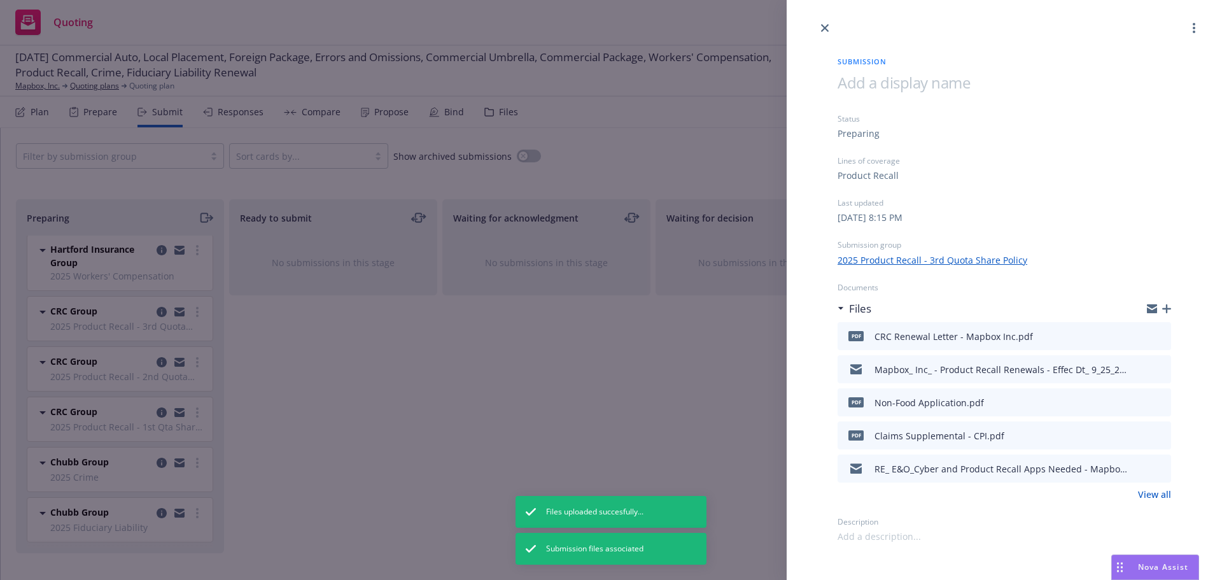
click at [1166, 307] on icon "button" at bounding box center [1166, 308] width 9 height 9
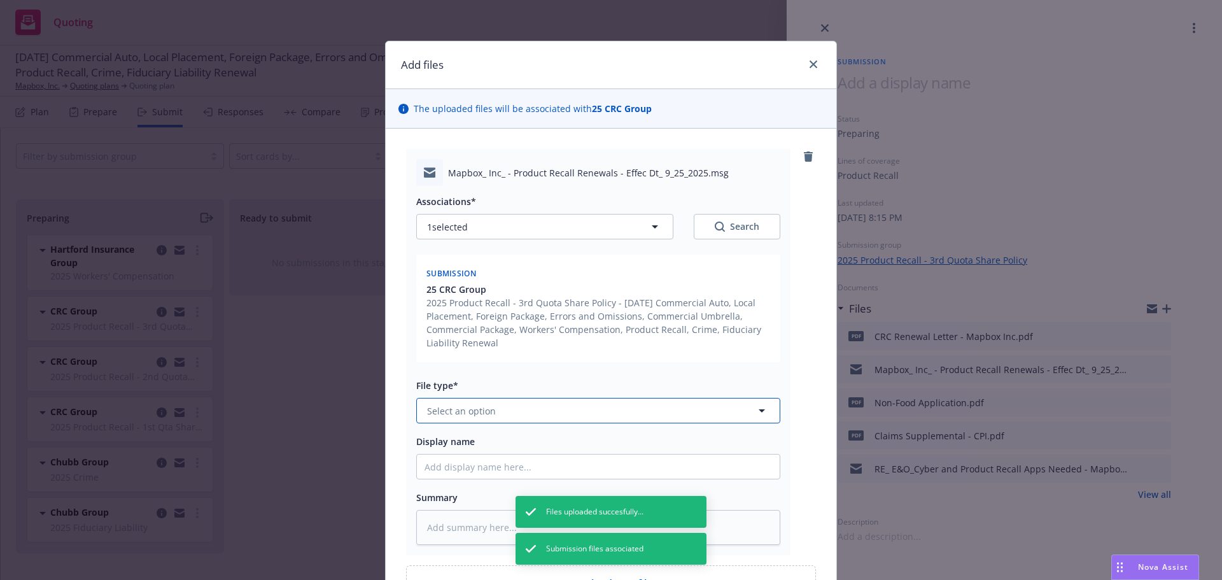
click at [524, 408] on button "Select an option" at bounding box center [598, 410] width 364 height 25
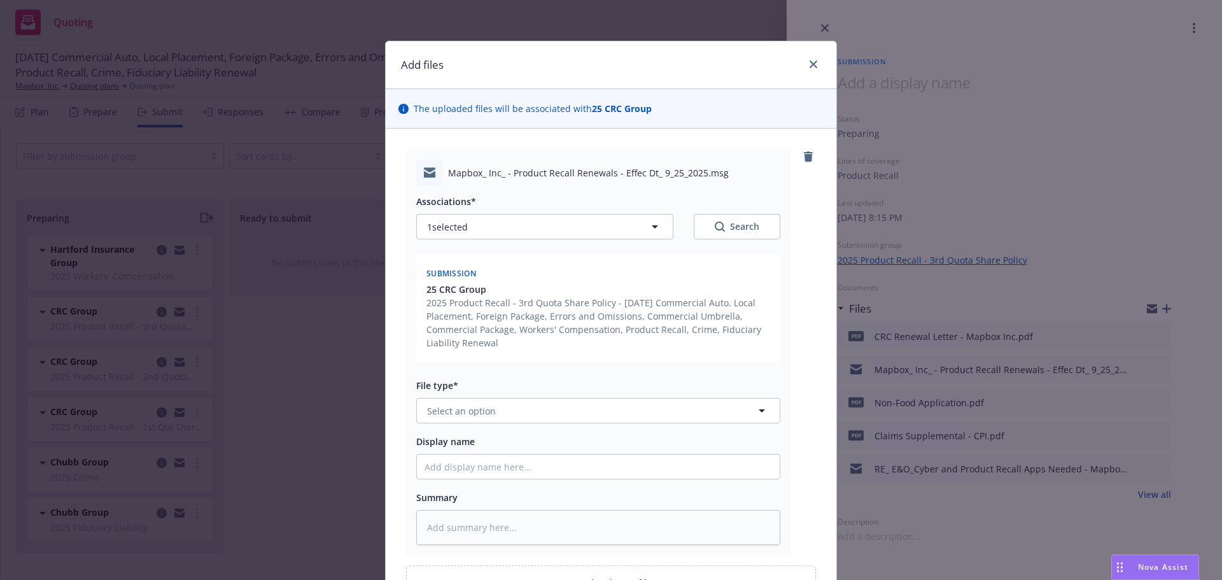
type textarea "x"
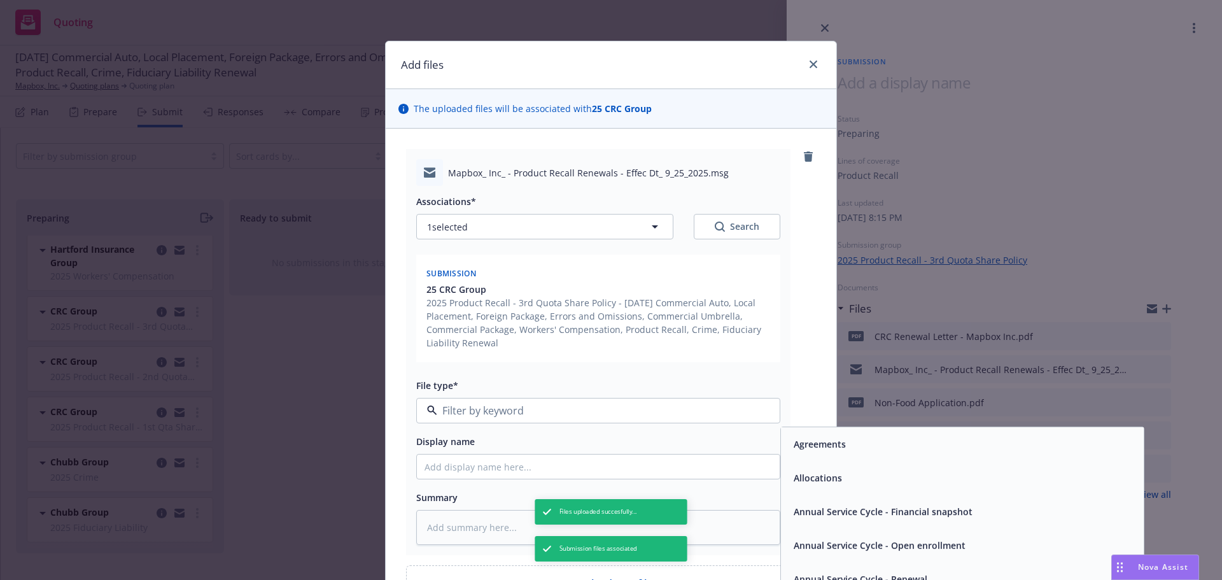
type input "w"
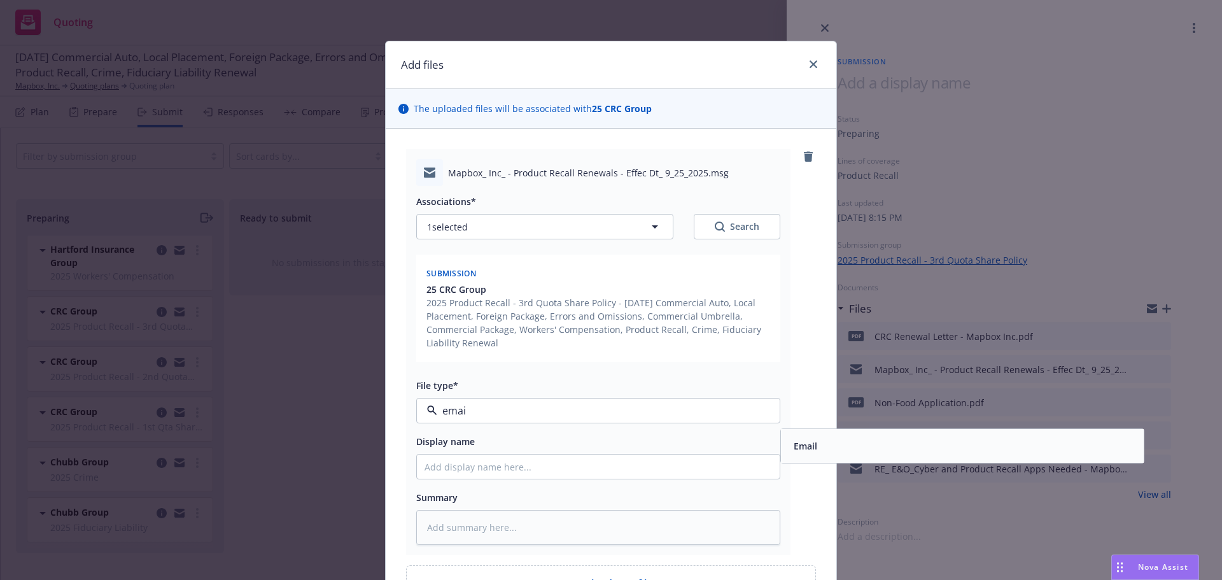
type input "email"
click at [820, 442] on div "Email" at bounding box center [963, 446] width 348 height 18
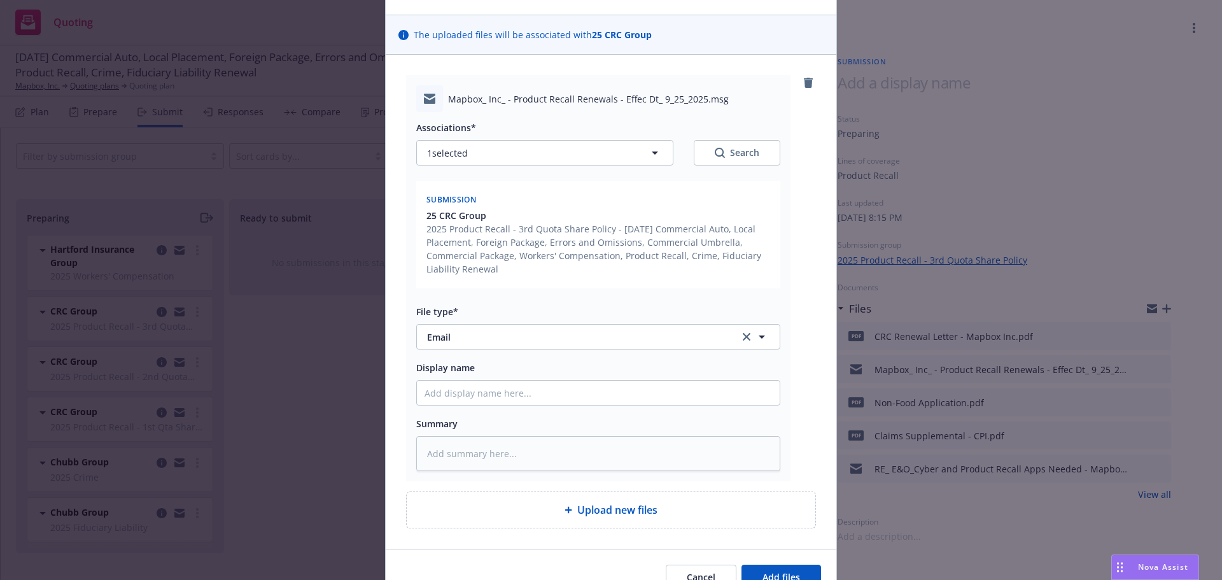
scroll to position [141, 0]
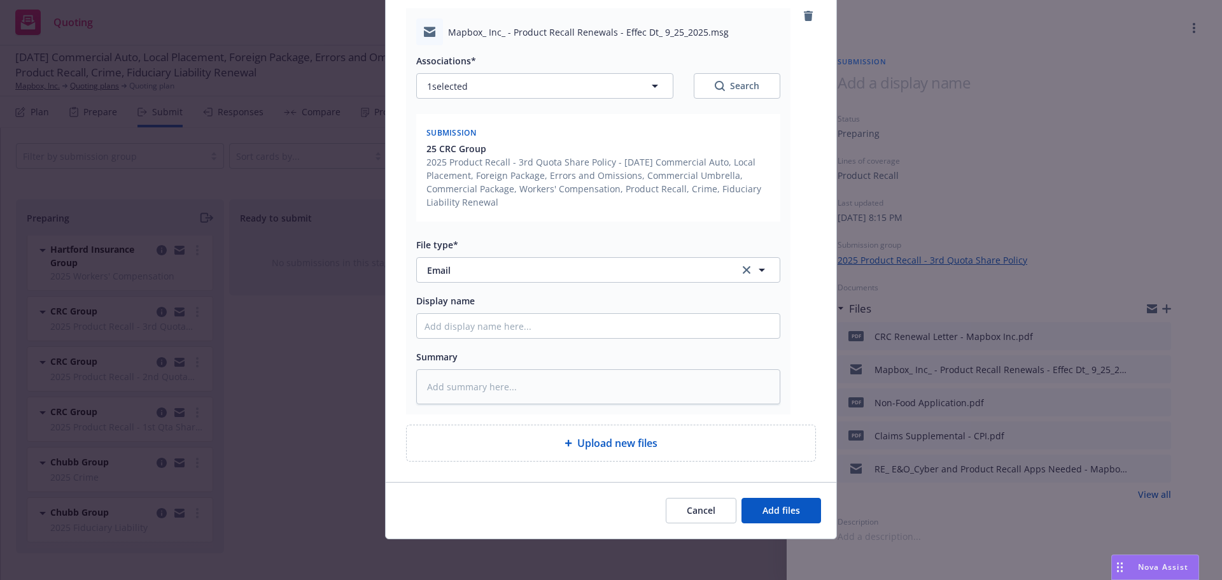
type textarea "x"
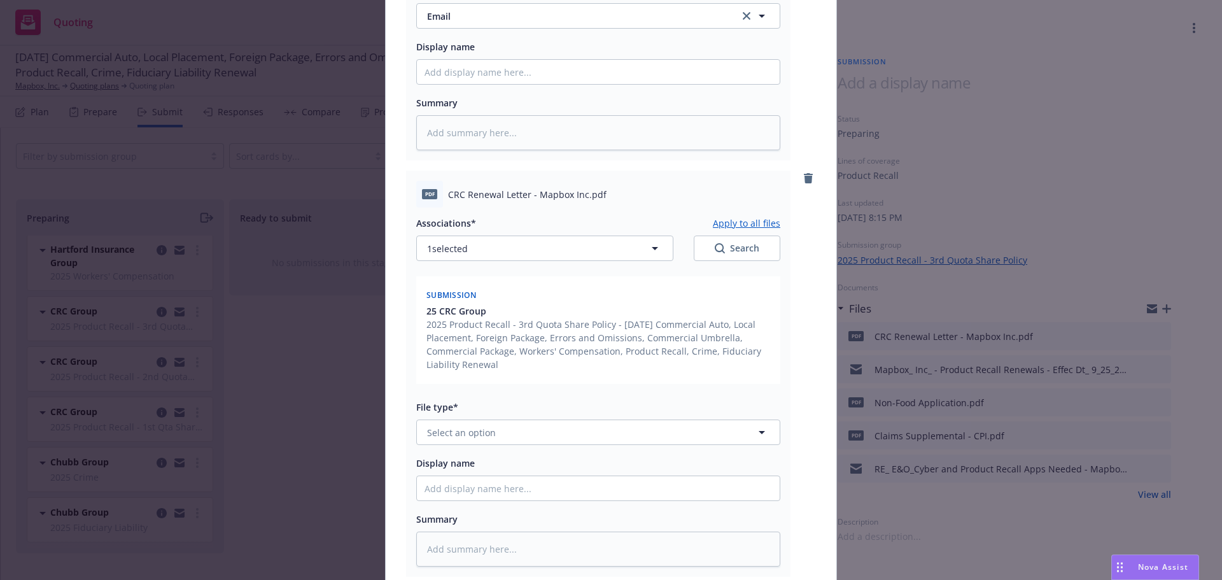
scroll to position [523, 0]
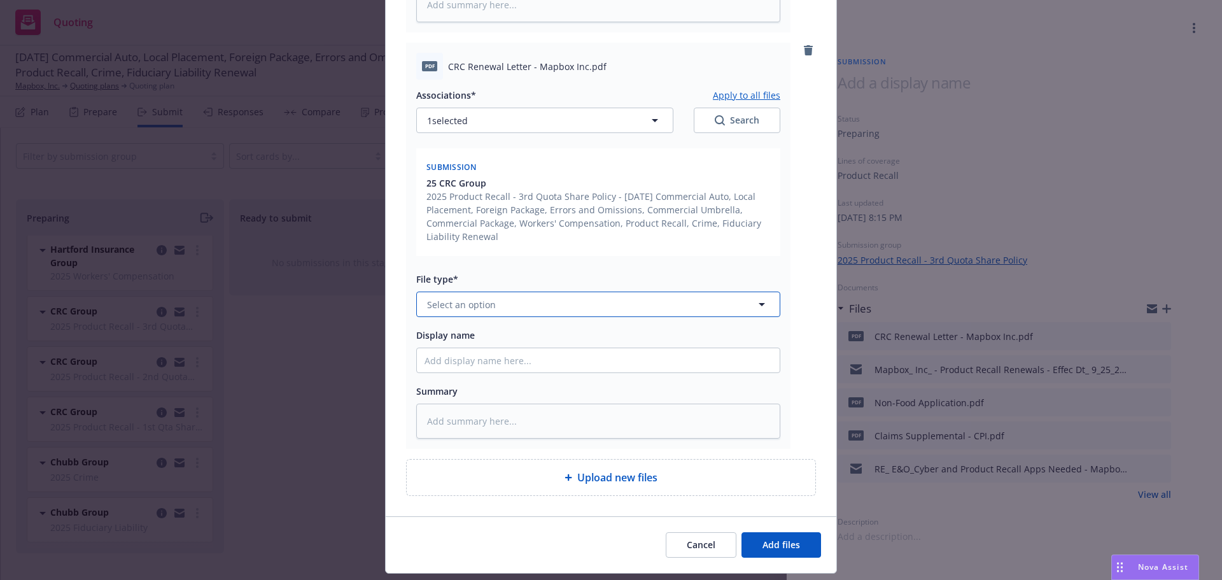
click at [511, 306] on button "Select an option" at bounding box center [598, 304] width 364 height 25
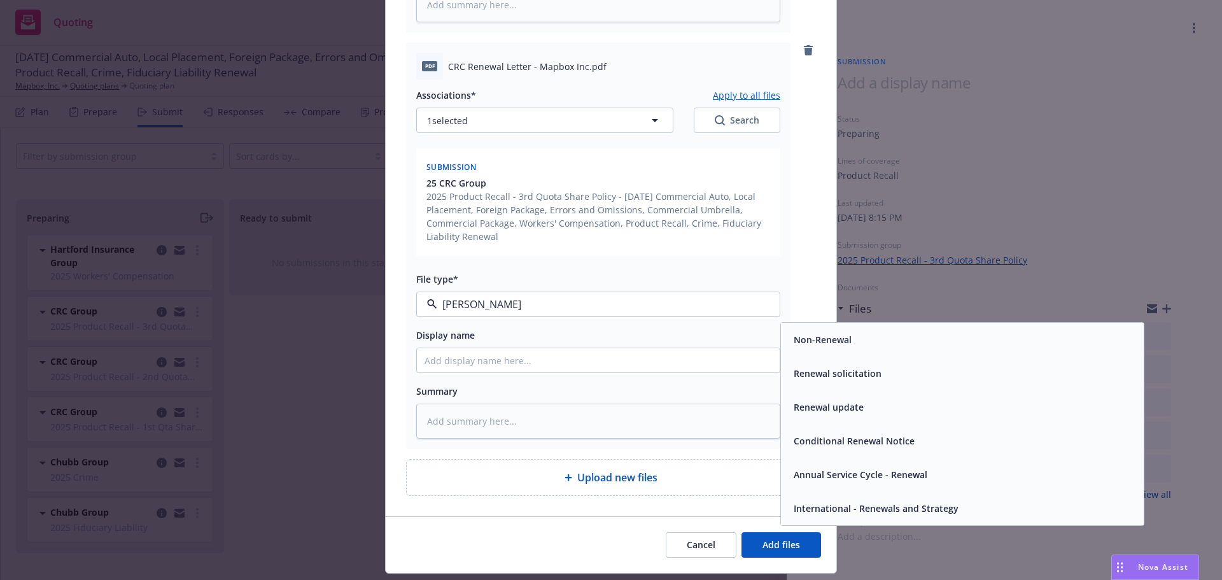
type input "renew"
click at [868, 371] on span "Renewal solicitation" at bounding box center [838, 373] width 88 height 13
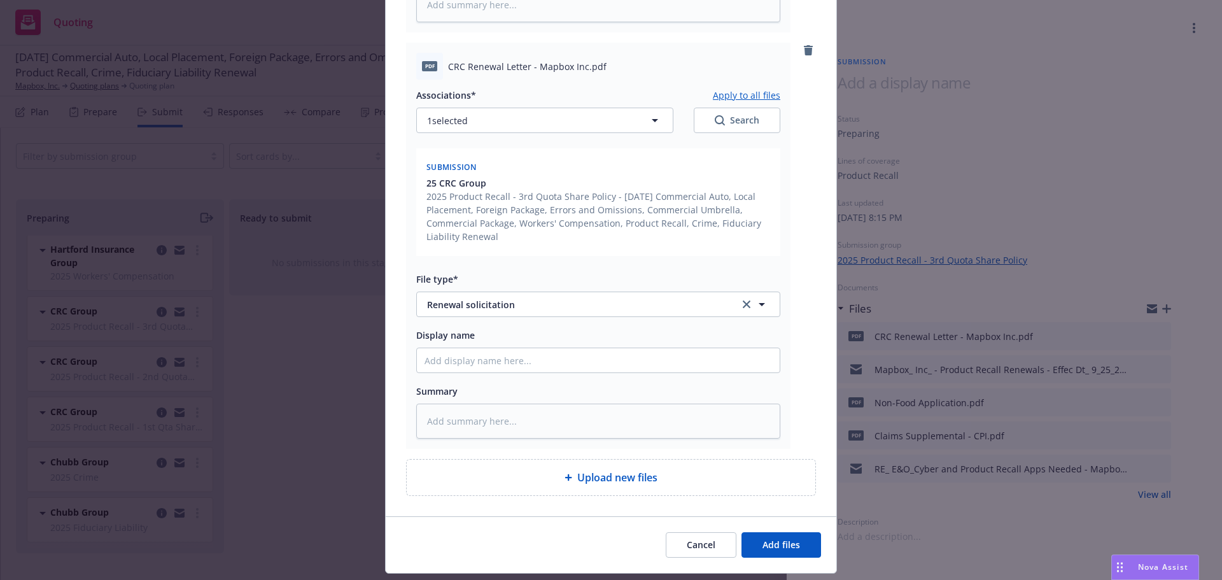
click at [813, 414] on div "Mapbox_ Inc_ - Product Recall Renewals - Effec Dt_ 9_25_2025.msg Associations* …" at bounding box center [611, 61] width 451 height 910
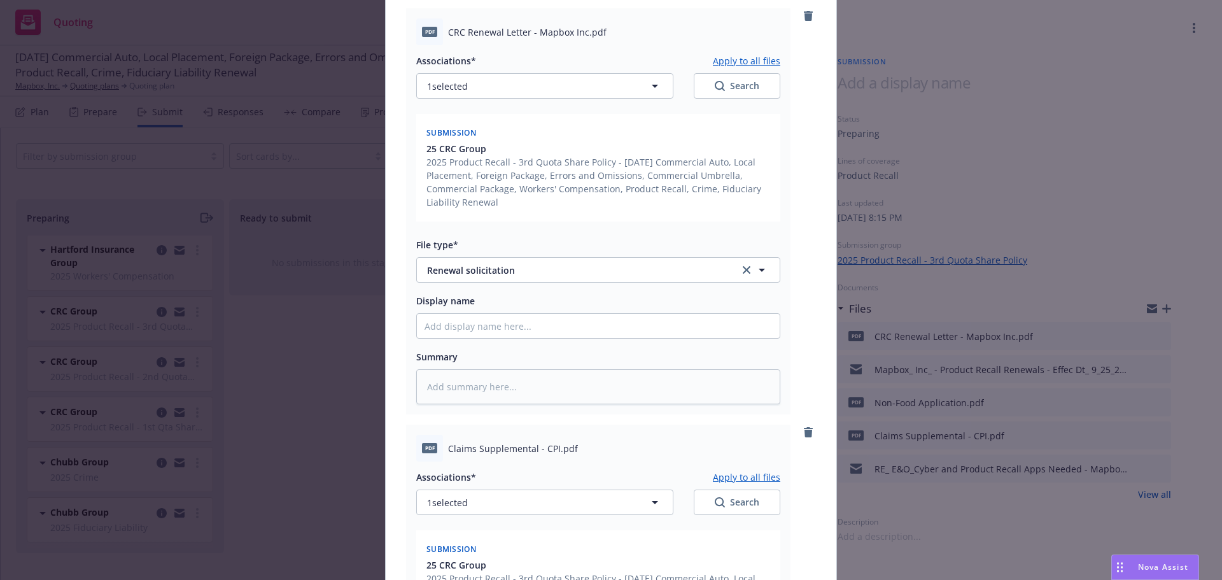
scroll to position [973, 0]
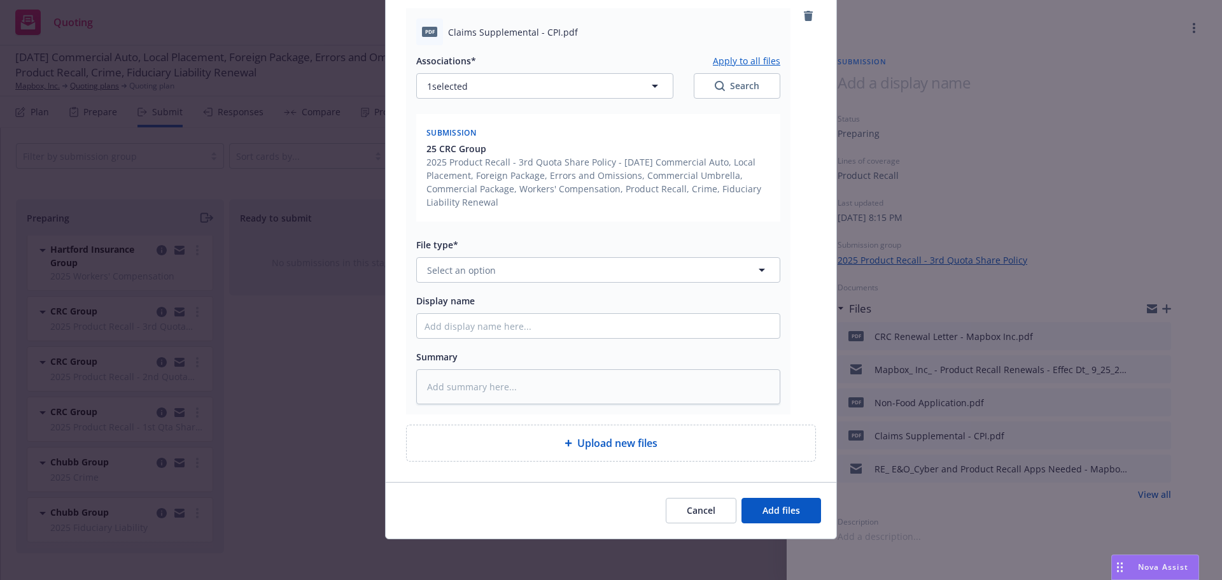
type textarea "x"
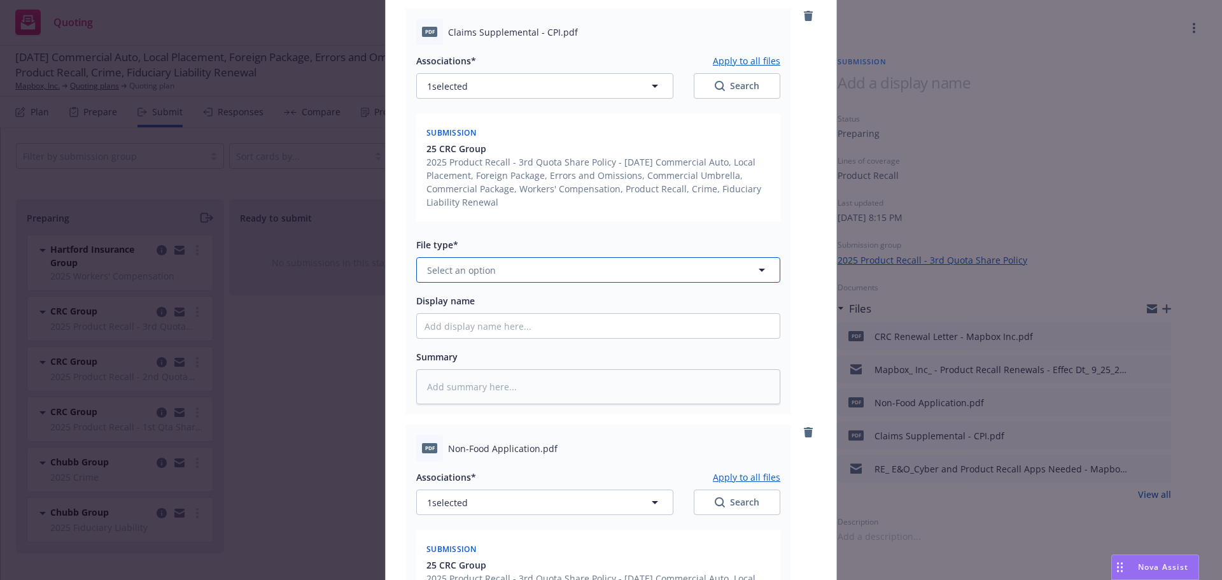
click at [467, 269] on span "Select an option" at bounding box center [461, 270] width 69 height 13
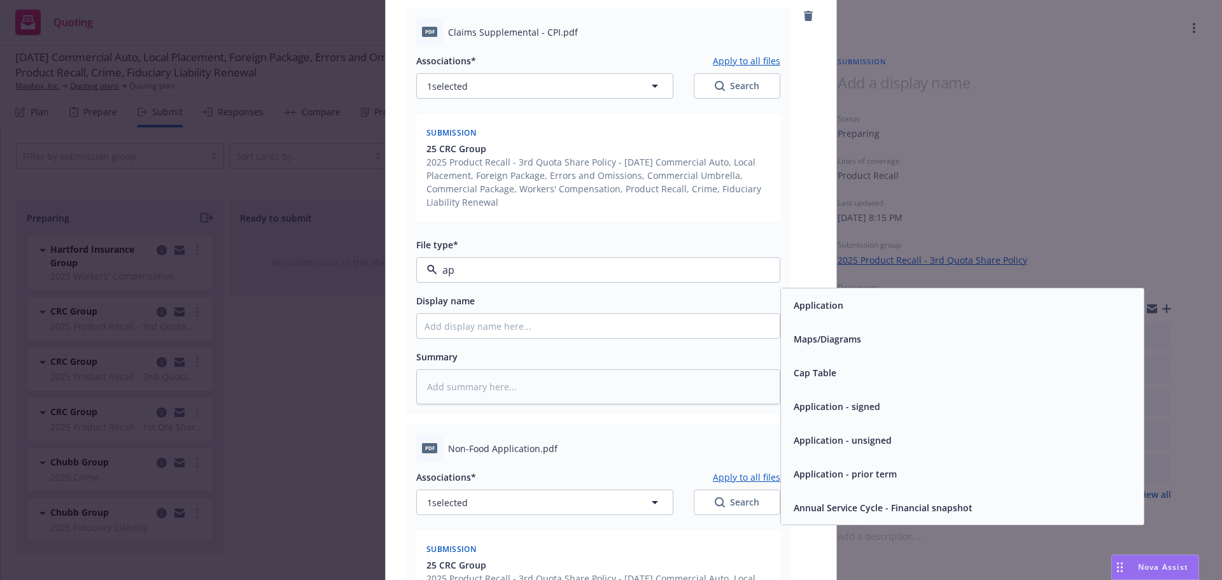
type input "app"
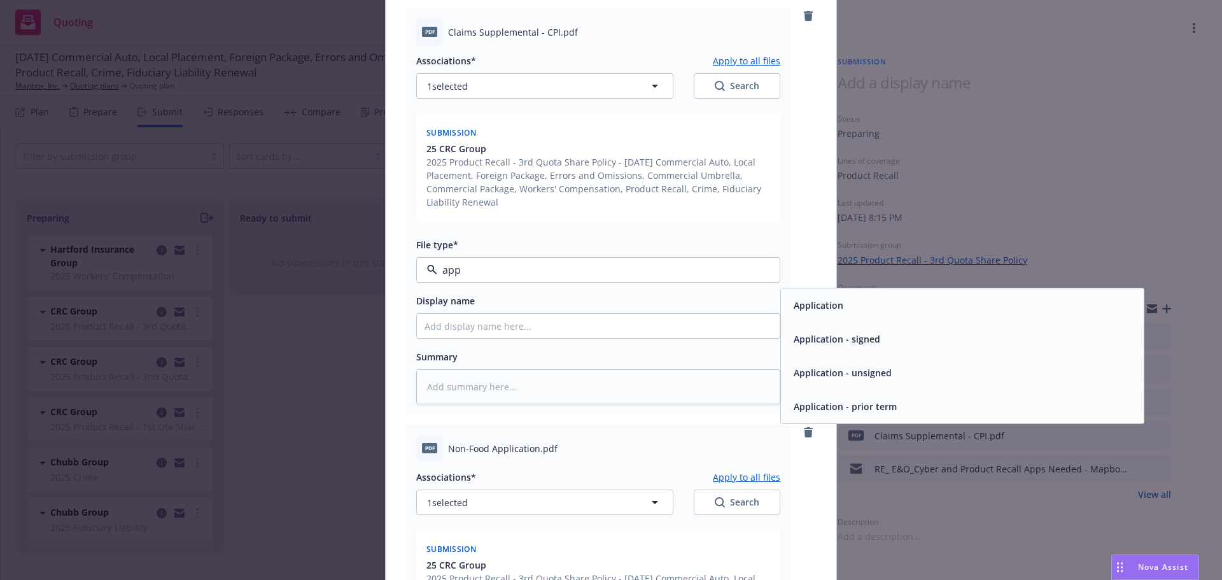
click at [868, 312] on div "Application" at bounding box center [963, 305] width 348 height 18
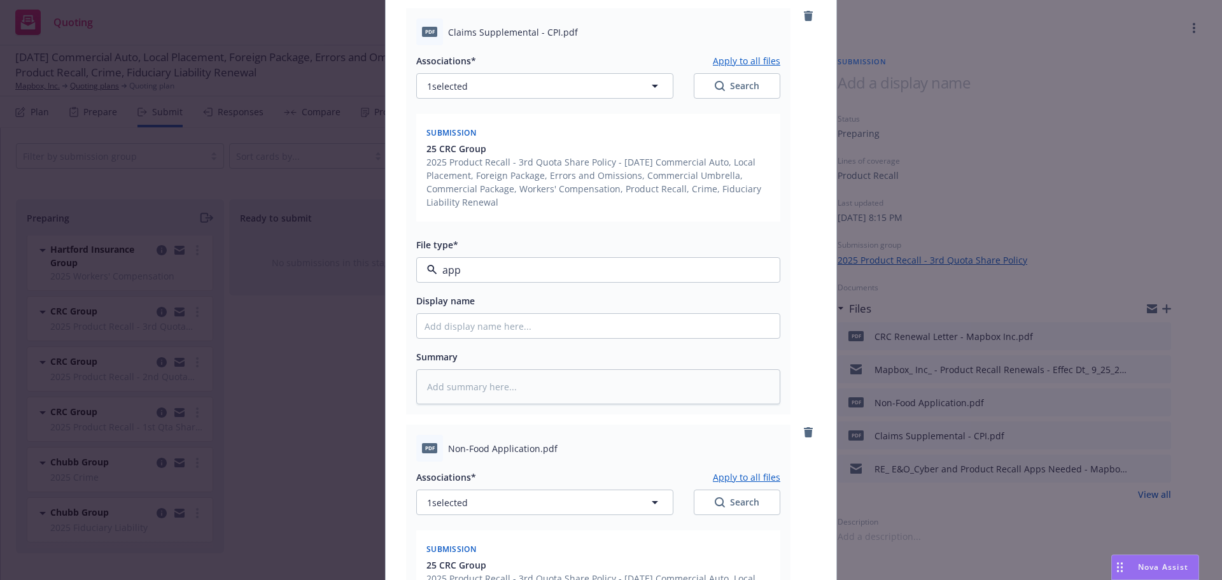
type textarea "x"
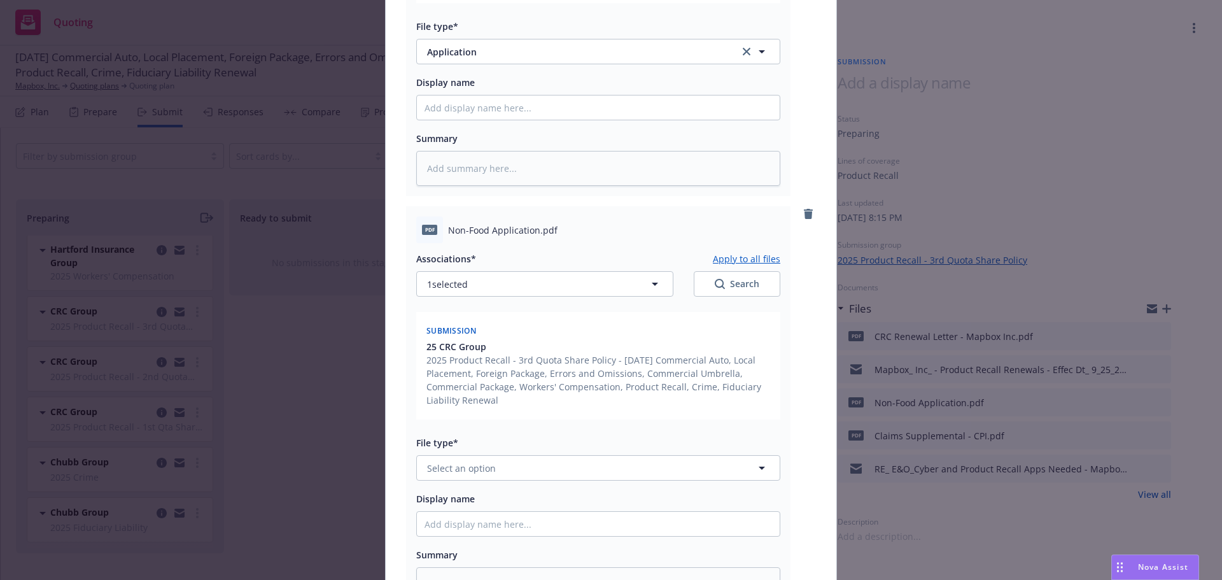
scroll to position [1355, 0]
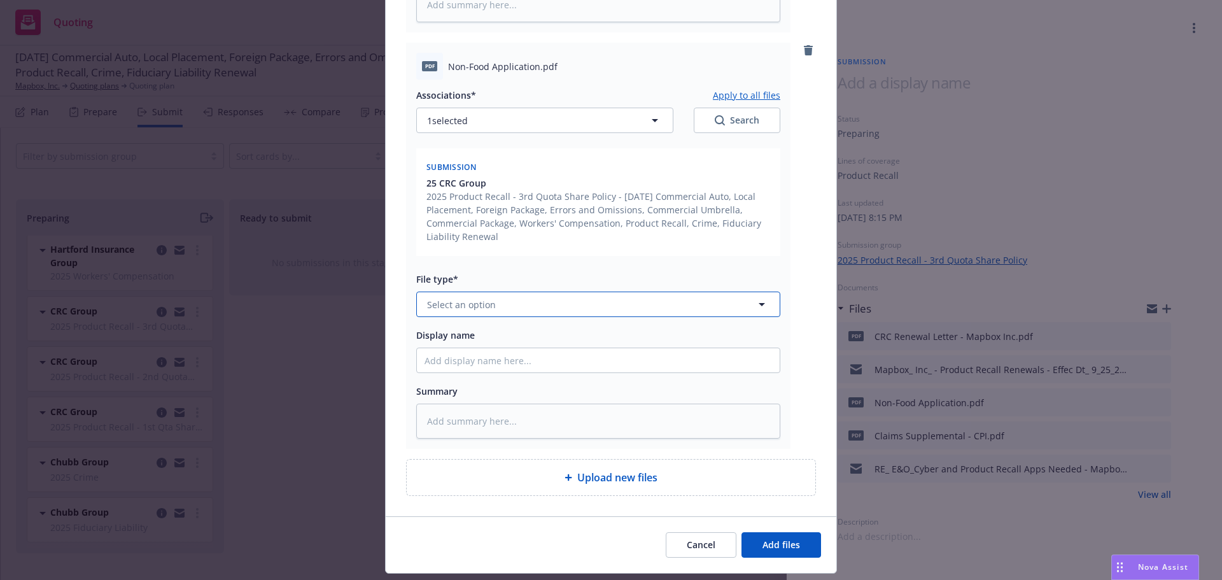
click at [559, 308] on button "Select an option" at bounding box center [598, 304] width 364 height 25
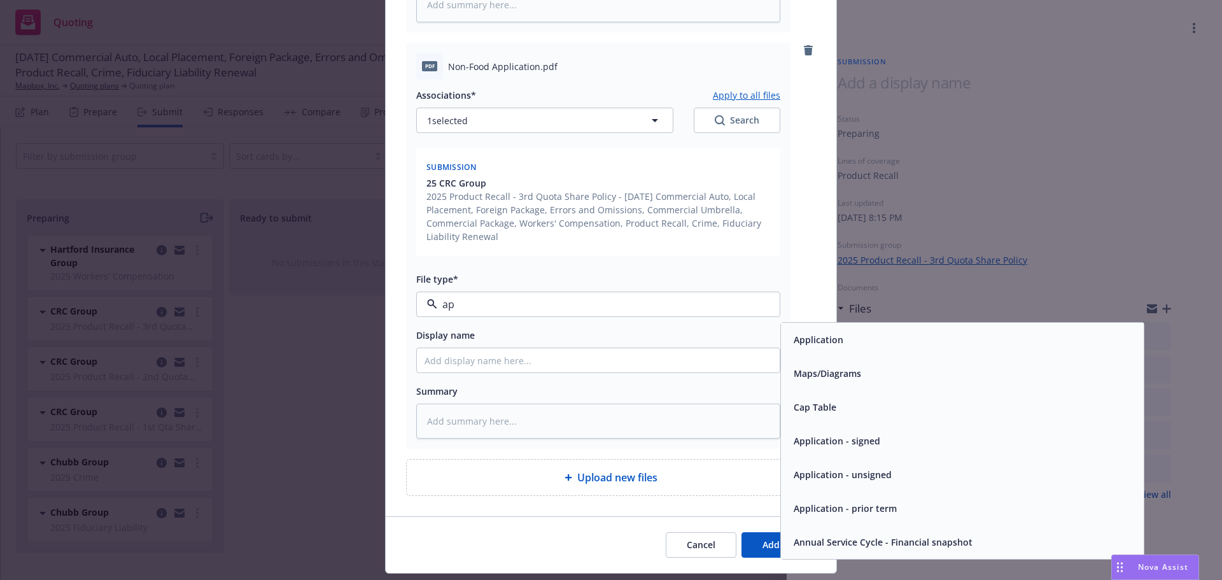
type input "app"
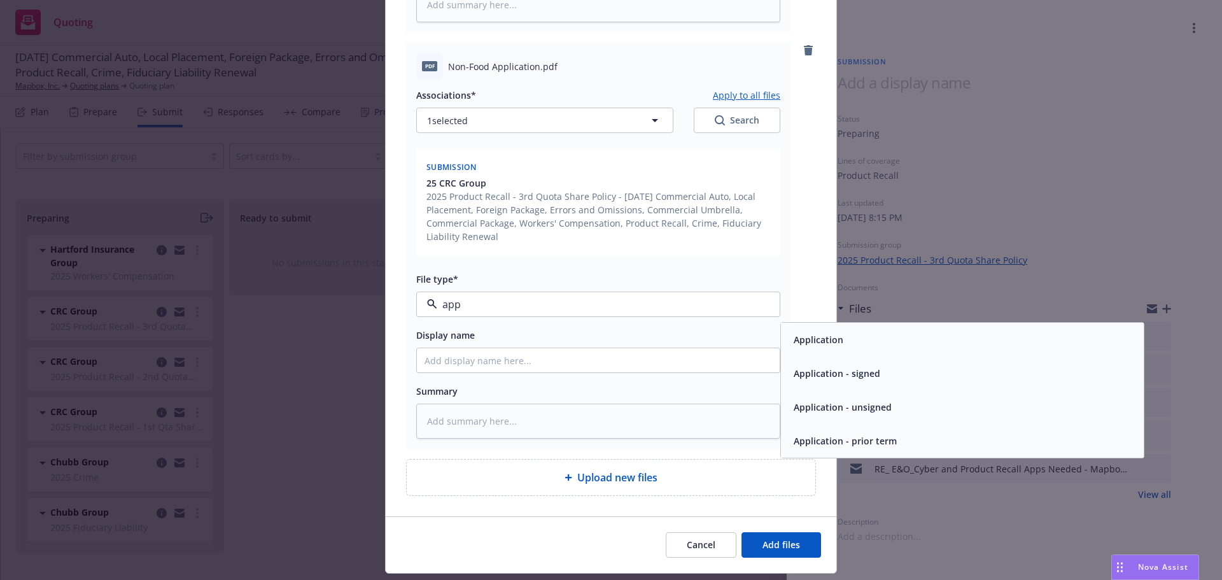
click at [823, 348] on div "Application" at bounding box center [817, 339] width 57 height 18
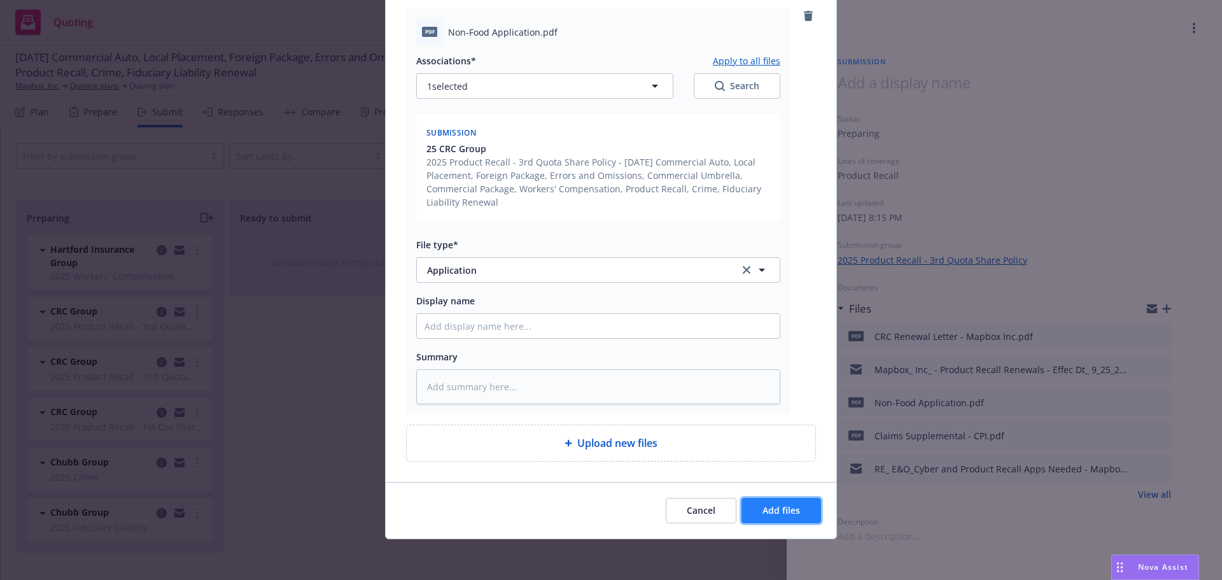
click at [797, 512] on button "Add files" at bounding box center [782, 510] width 80 height 25
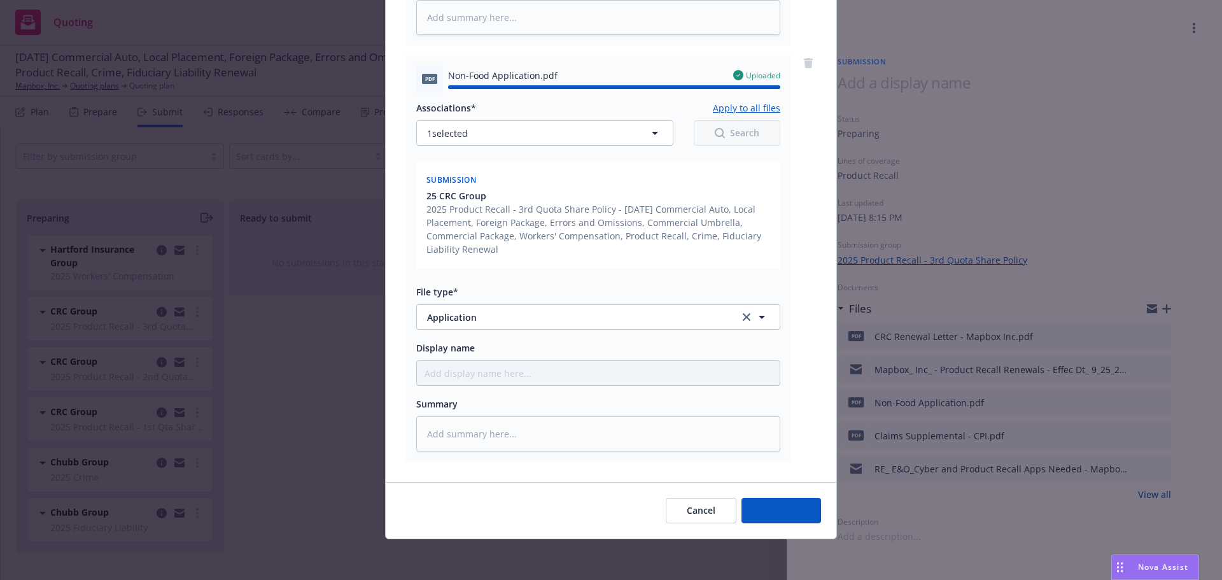
type textarea "x"
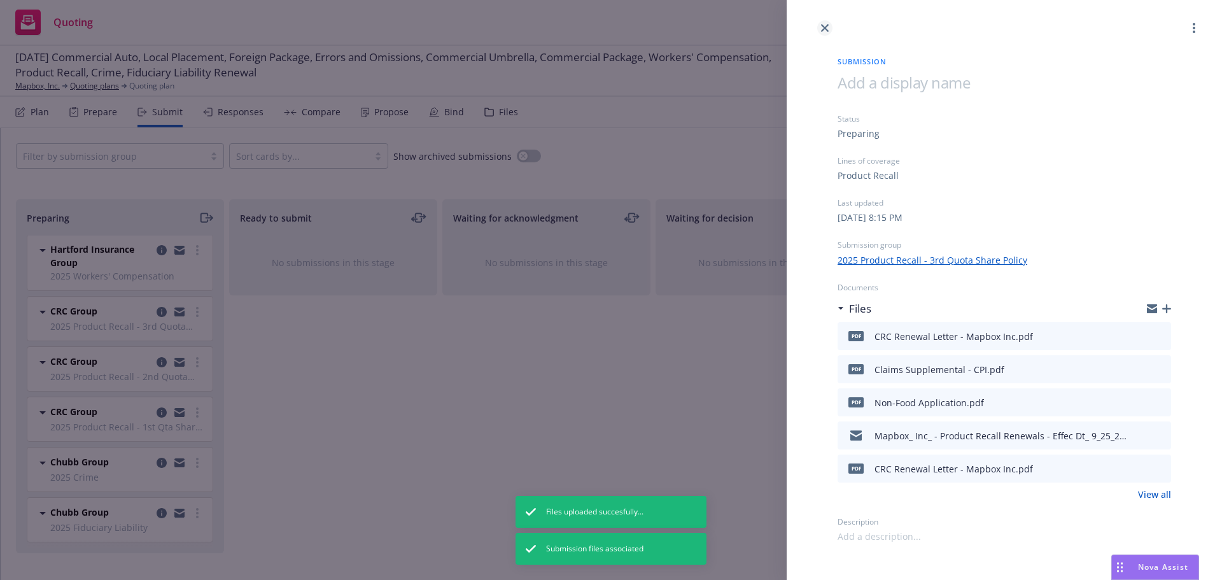
click at [827, 27] on icon "close" at bounding box center [825, 28] width 8 height 8
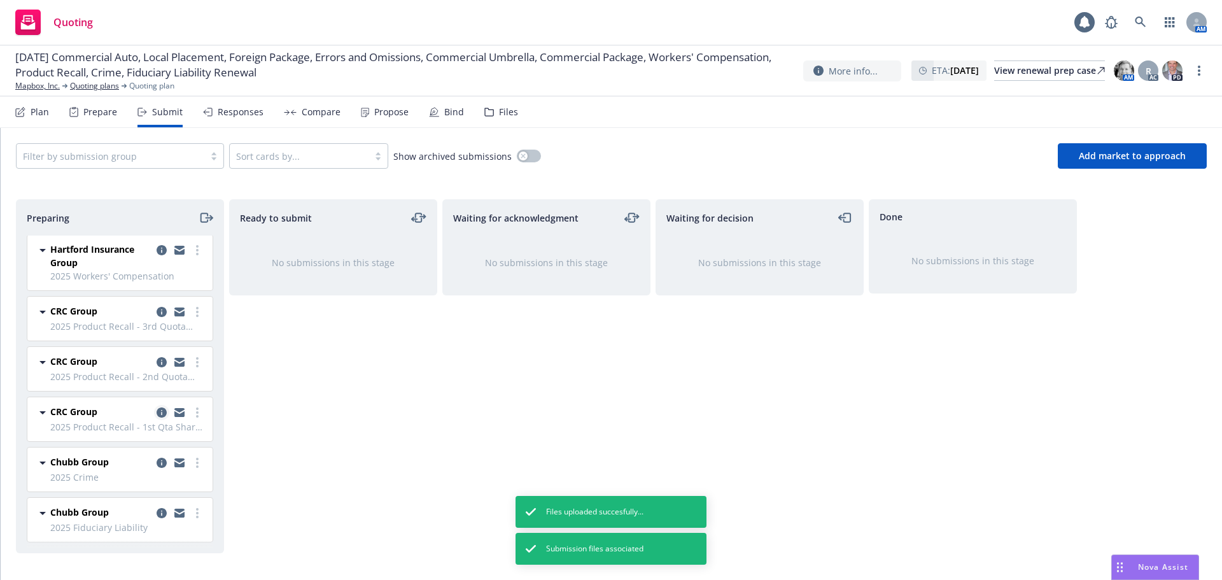
click at [157, 416] on icon "copy logging email" at bounding box center [162, 412] width 10 height 10
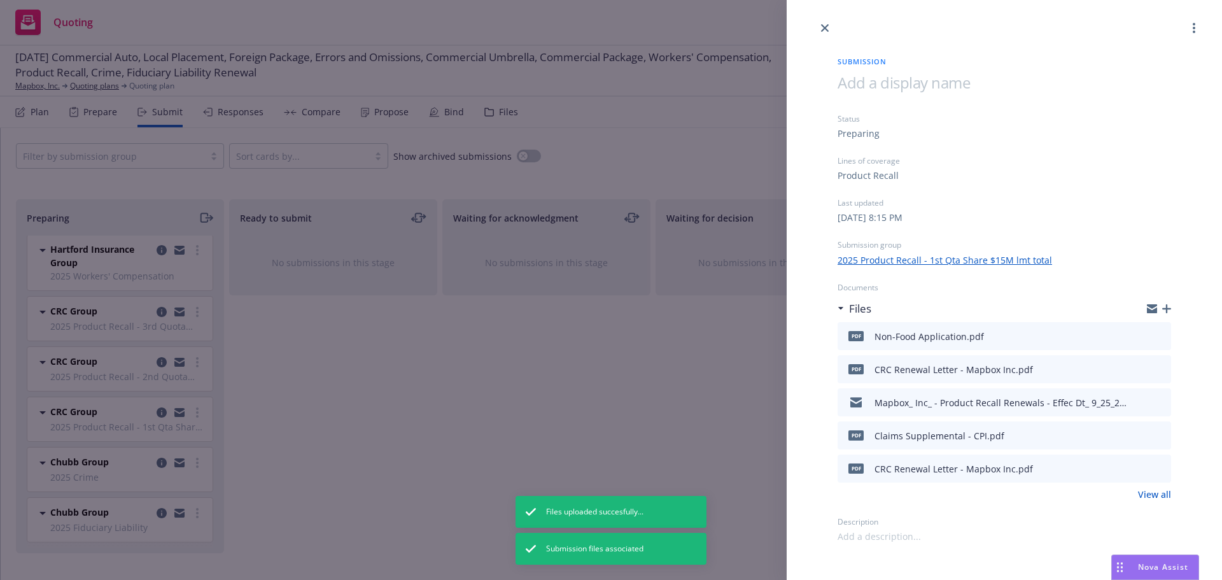
click at [294, 390] on div "Submission Status Preparing Lines of coverage Product Recall Last updated Sunda…" at bounding box center [611, 290] width 1222 height 580
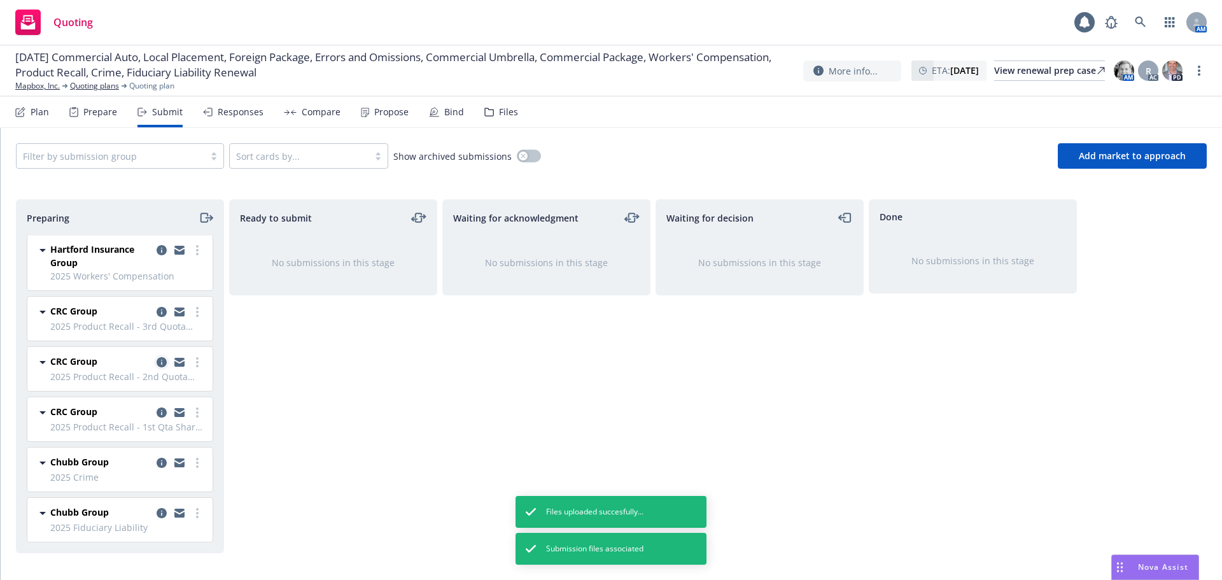
click at [157, 358] on icon "copy logging email" at bounding box center [162, 362] width 10 height 10
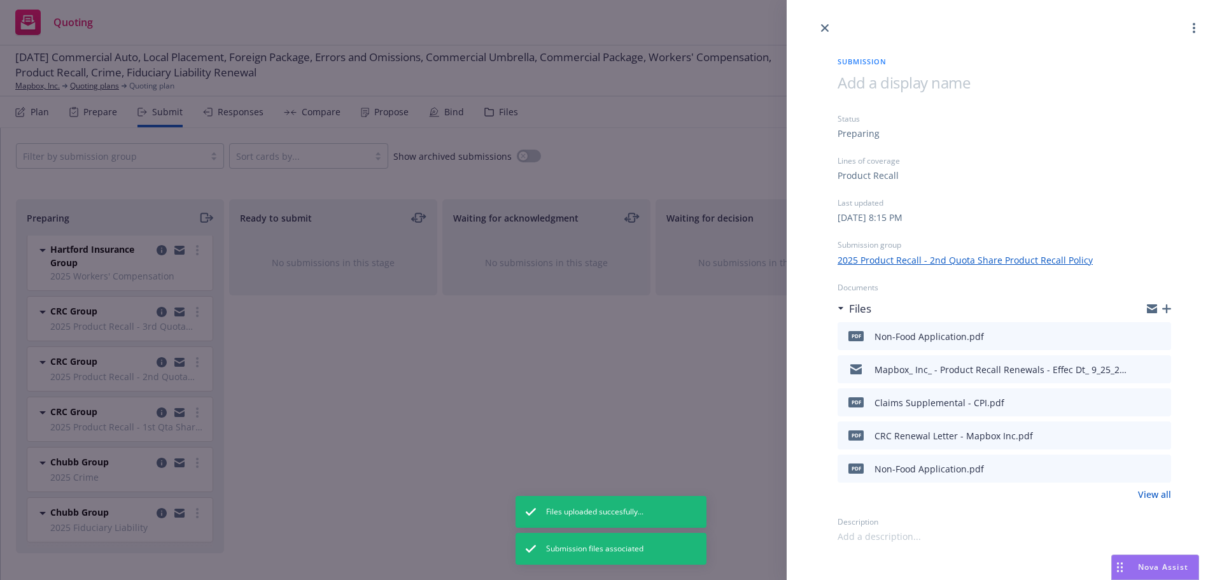
click at [269, 344] on div "Submission Status Preparing Lines of coverage Product Recall Last updated Sunda…" at bounding box center [611, 290] width 1222 height 580
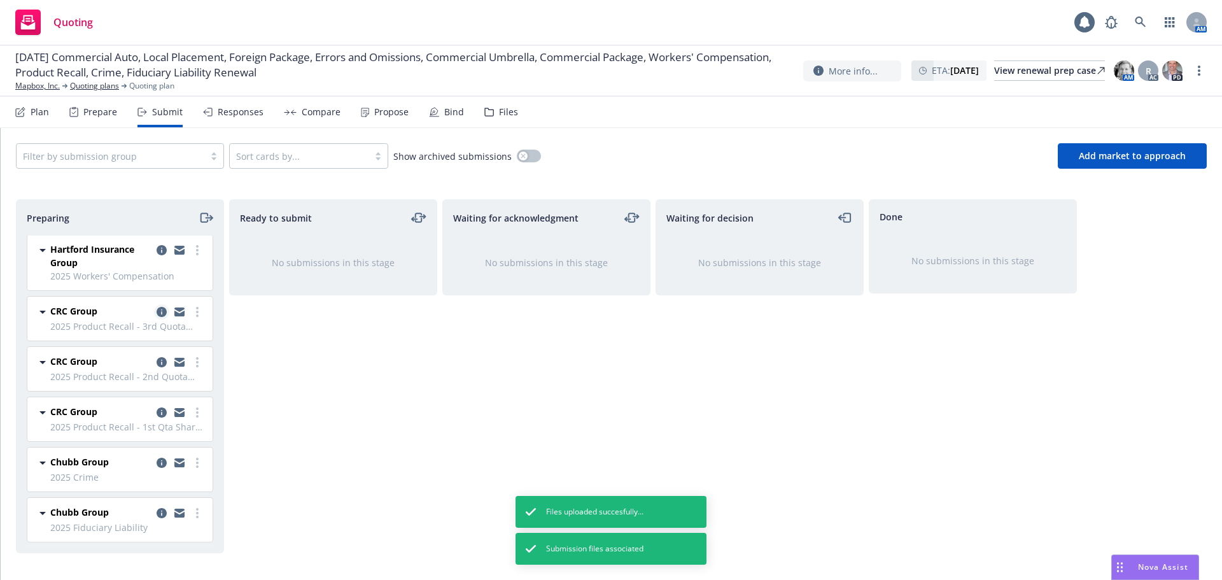
click at [157, 307] on icon "copy logging email" at bounding box center [162, 312] width 10 height 10
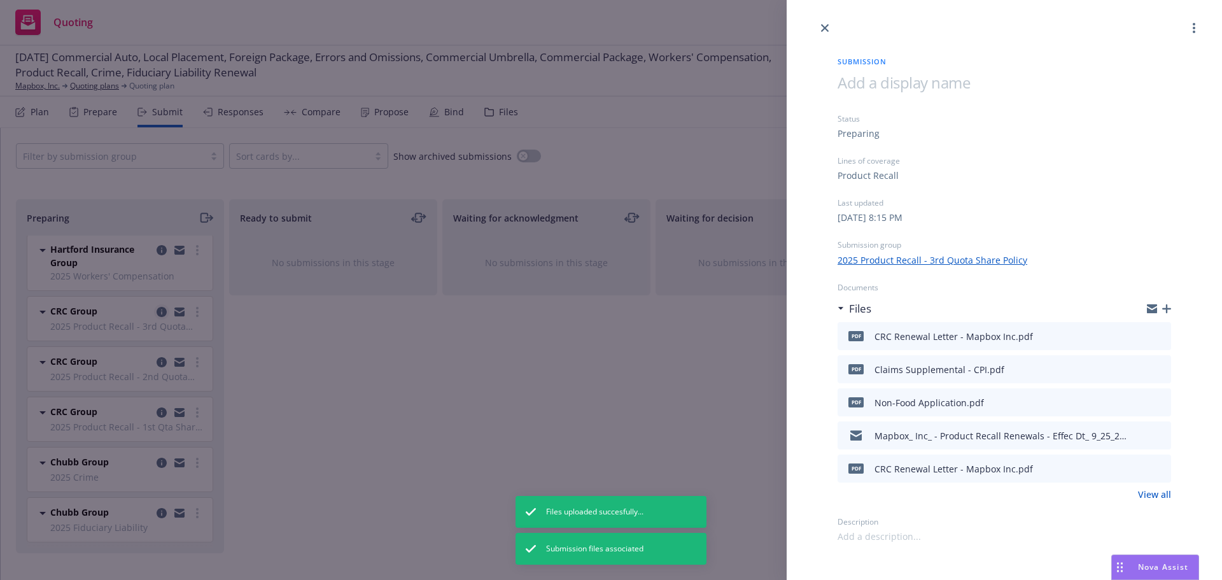
click at [330, 349] on div "Submission Status Preparing Lines of coverage Product Recall Last updated Sunda…" at bounding box center [611, 290] width 1222 height 580
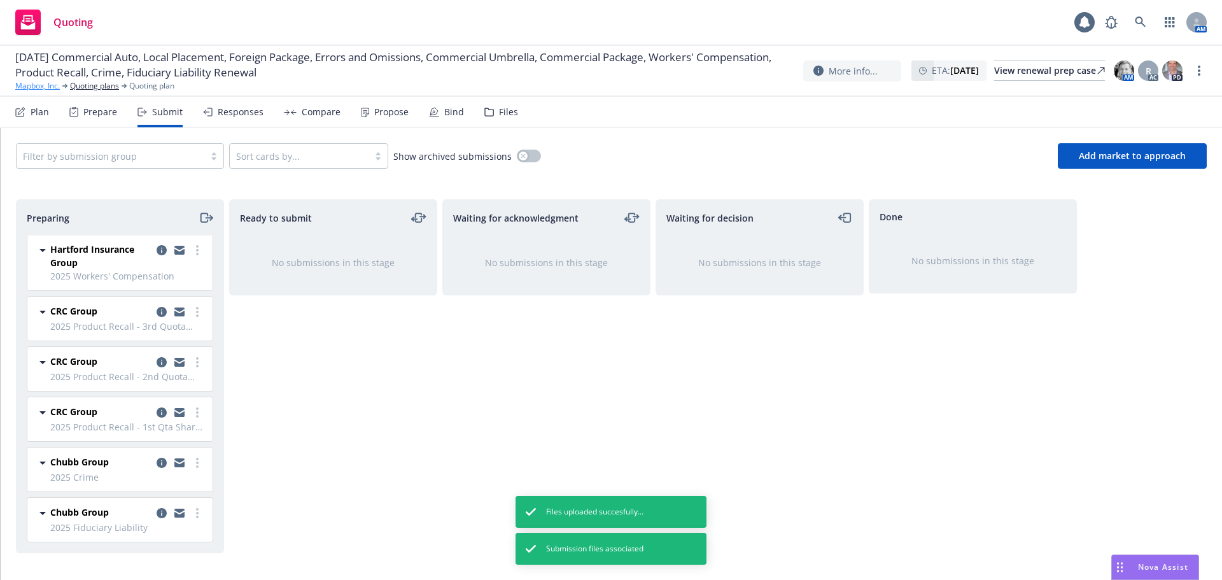
click at [47, 87] on link "Mapbox, Inc." at bounding box center [37, 85] width 45 height 11
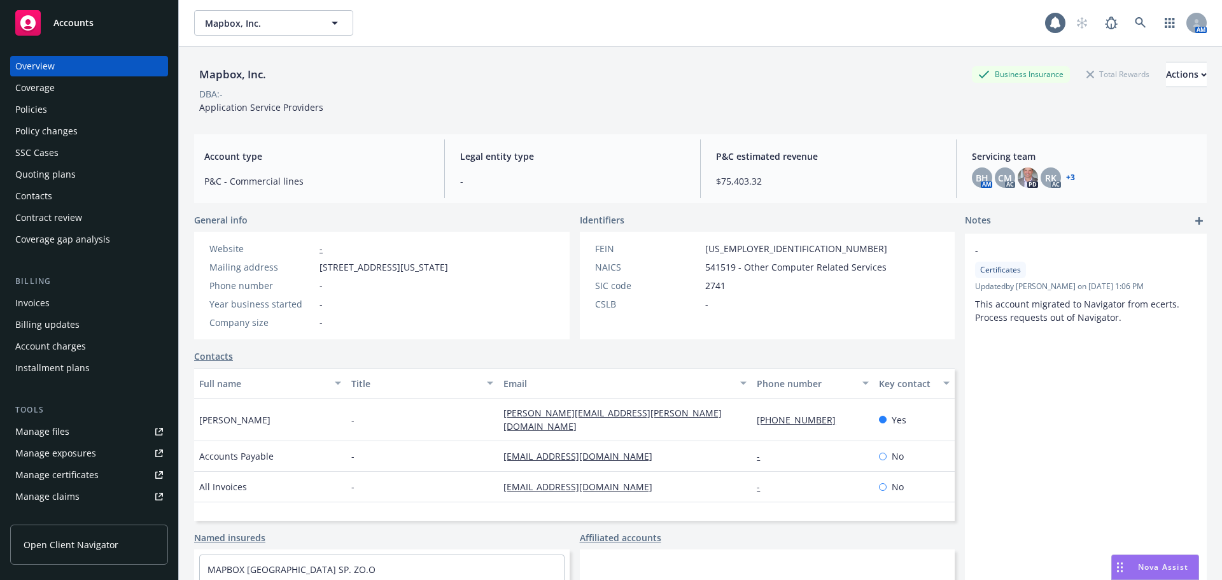
click at [78, 15] on div "Accounts" at bounding box center [89, 22] width 148 height 25
